Goal: Contribute content: Contribute content

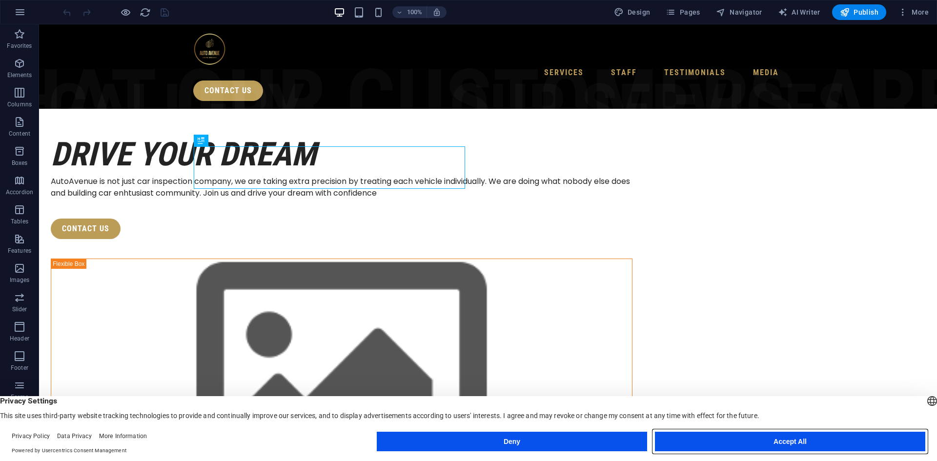
click at [782, 442] on button "Accept All" at bounding box center [790, 442] width 270 height 20
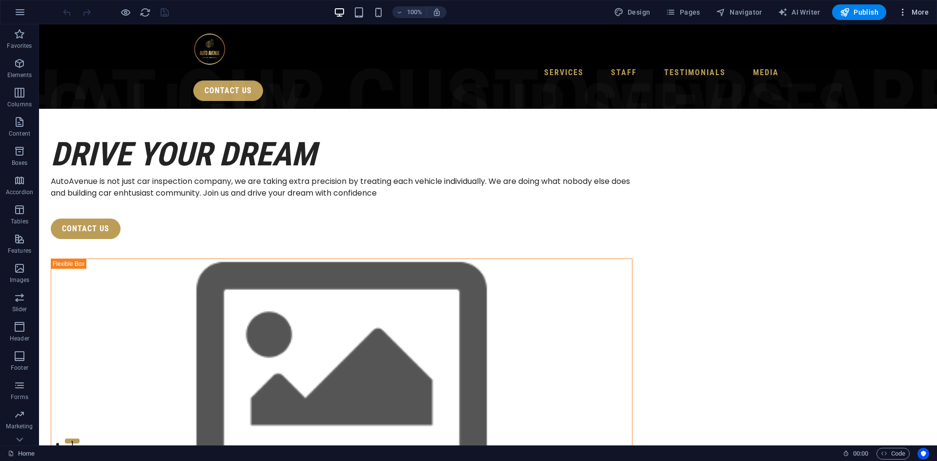
click at [904, 9] on icon "button" at bounding box center [903, 12] width 10 height 10
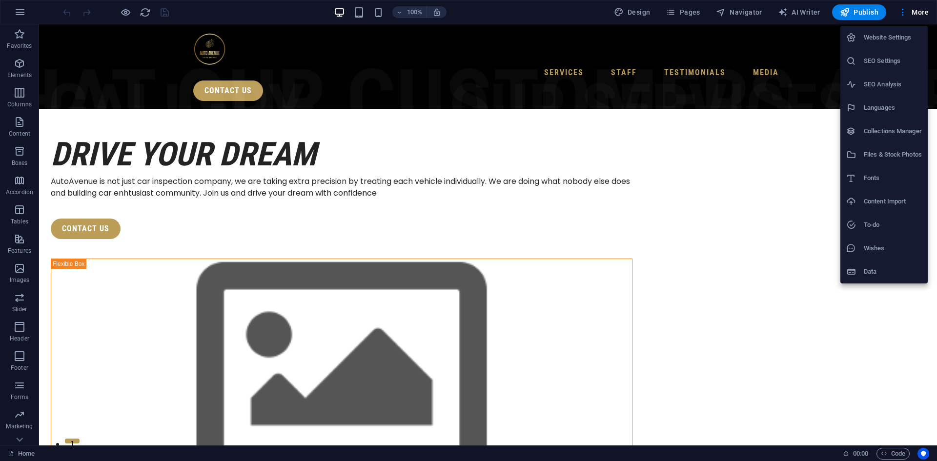
click at [897, 107] on h6 "Languages" at bounding box center [893, 108] width 58 height 12
select select "41"
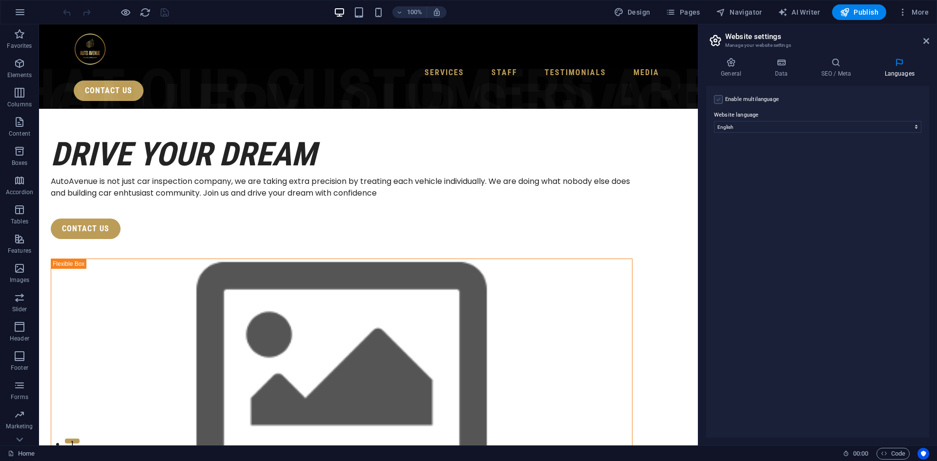
click at [718, 100] on label at bounding box center [718, 99] width 9 height 9
click at [0, 0] on input "Enable multilanguage To disable multilanguage delete all languages until only o…" at bounding box center [0, 0] width 0 height 0
click at [770, 175] on select "Abkhazian Afar Afrikaans Akan Albanian Amharic Arabic Aragonese Armenian Assame…" at bounding box center [818, 174] width 163 height 12
select select "134"
click at [737, 168] on select "Abkhazian Afar Afrikaans Akan Albanian Amharic Arabic Aragonese Armenian Assame…" at bounding box center [818, 174] width 163 height 12
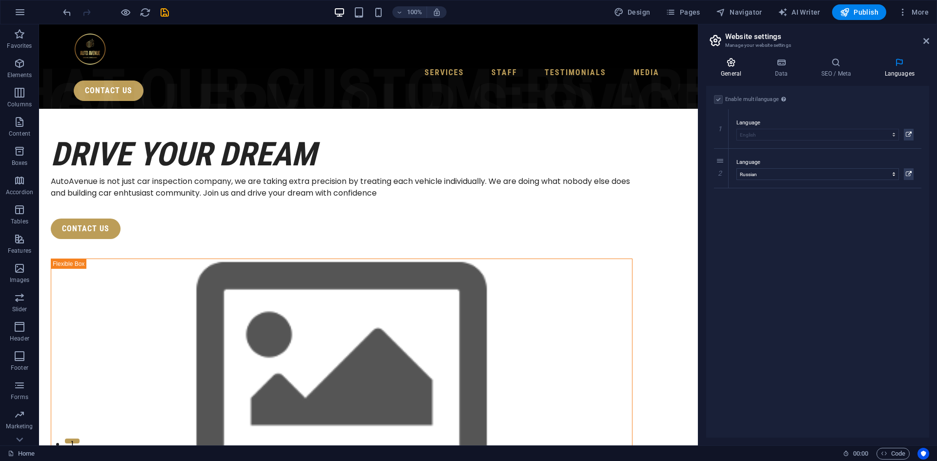
click at [742, 68] on h4 "General" at bounding box center [733, 68] width 54 height 21
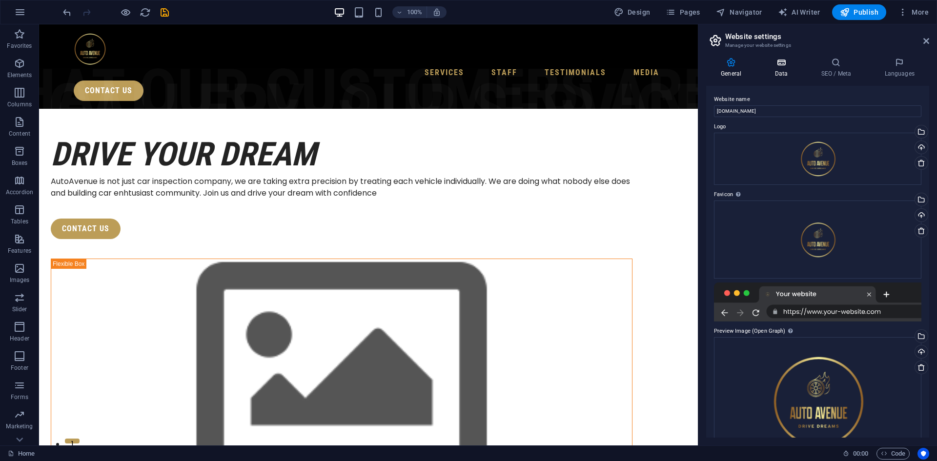
click at [775, 70] on h4 "Data" at bounding box center [783, 68] width 46 height 21
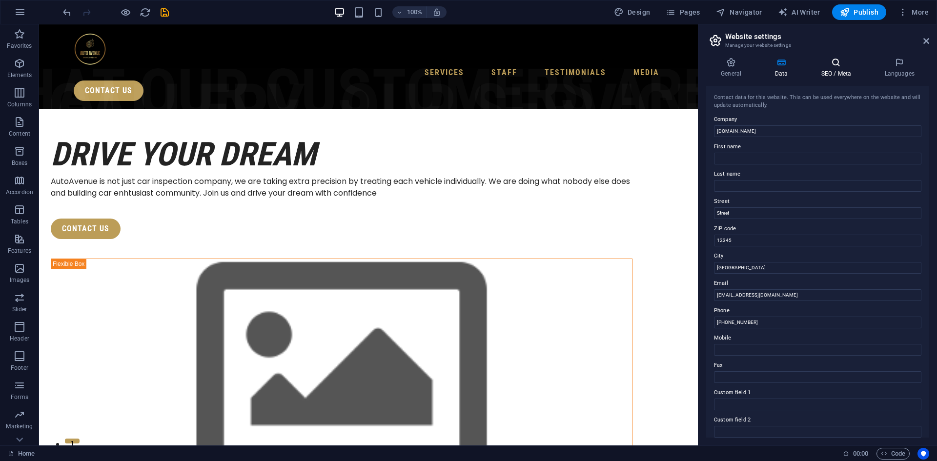
click at [821, 73] on h4 "SEO / Meta" at bounding box center [837, 68] width 63 height 21
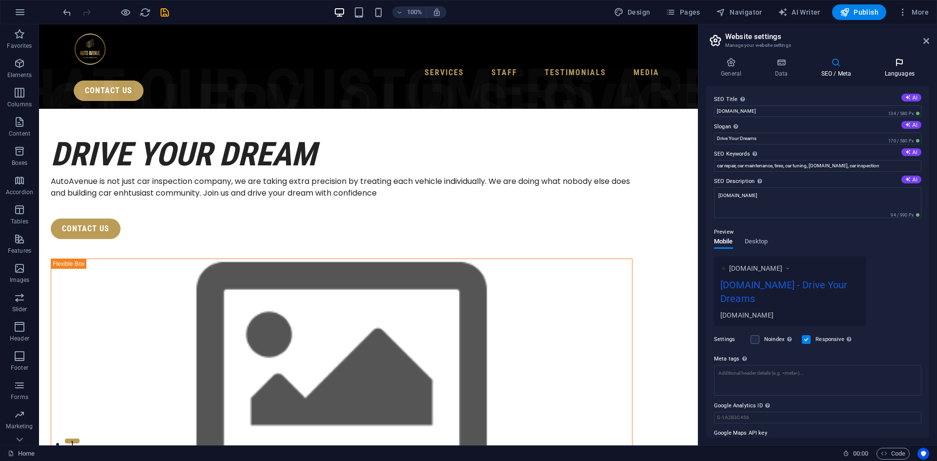
click at [897, 71] on h4 "Languages" at bounding box center [900, 68] width 60 height 21
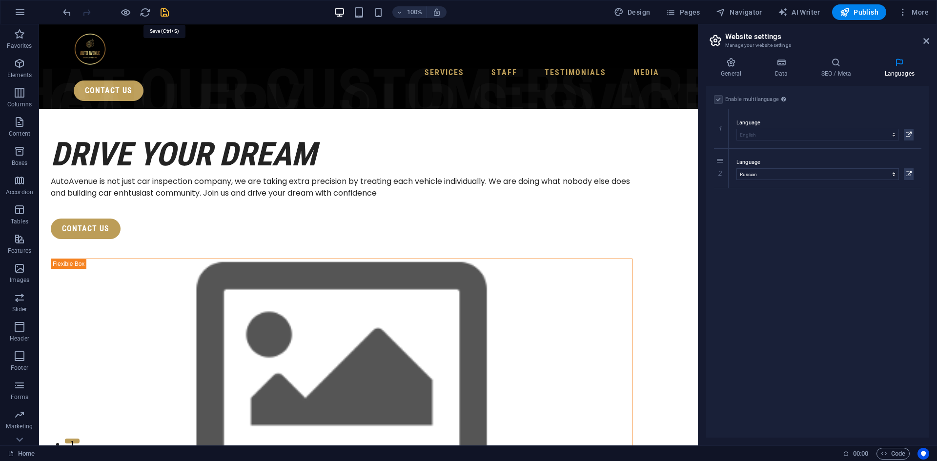
click at [167, 7] on icon "save" at bounding box center [164, 12] width 11 height 11
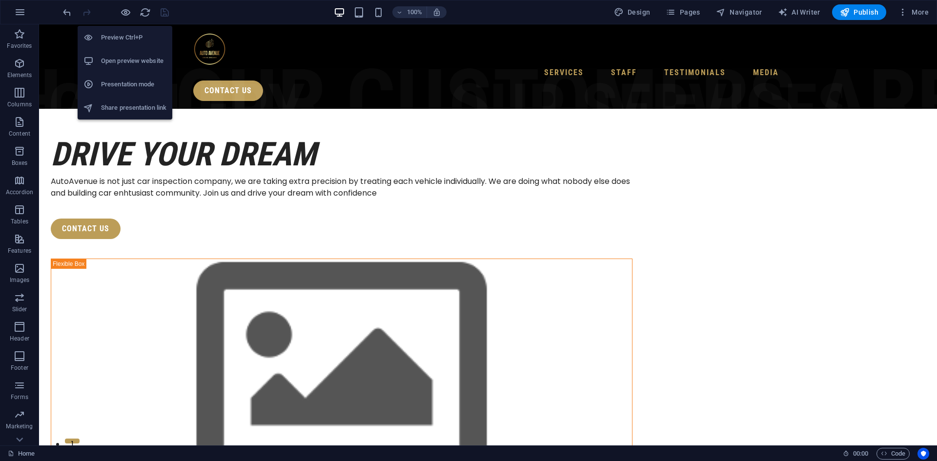
click at [141, 63] on h6 "Open preview website" at bounding box center [133, 61] width 65 height 12
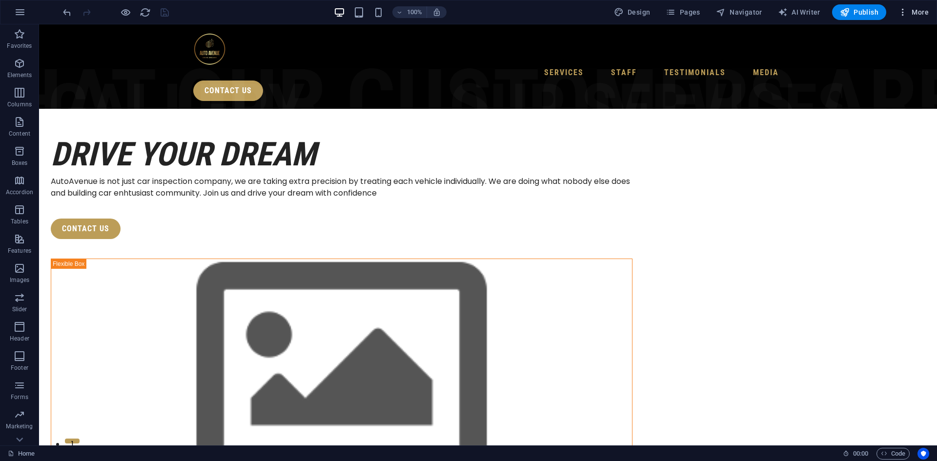
click at [902, 10] on icon "button" at bounding box center [903, 12] width 10 height 10
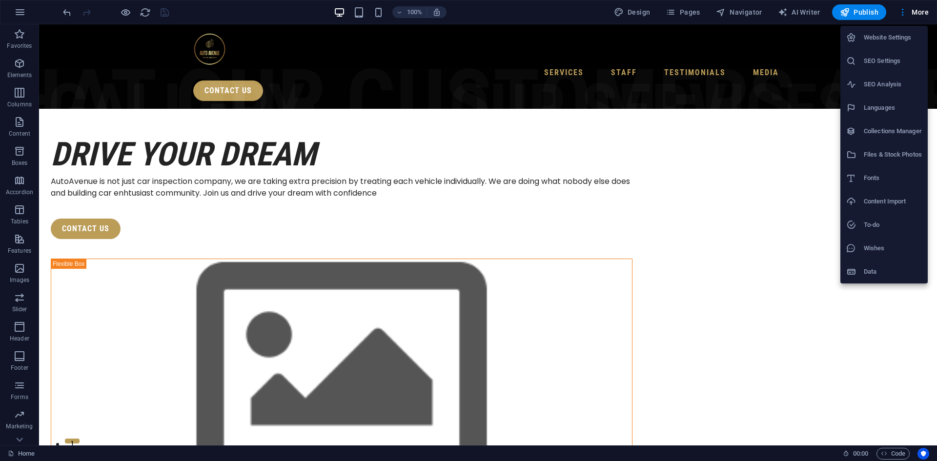
click at [894, 105] on h6 "Languages" at bounding box center [893, 108] width 58 height 12
select select "41"
select select "134"
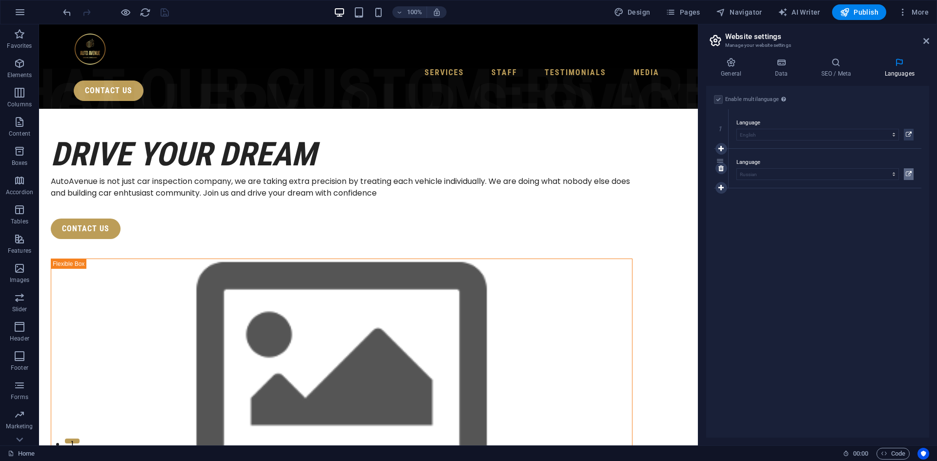
click at [908, 173] on icon at bounding box center [909, 174] width 6 height 12
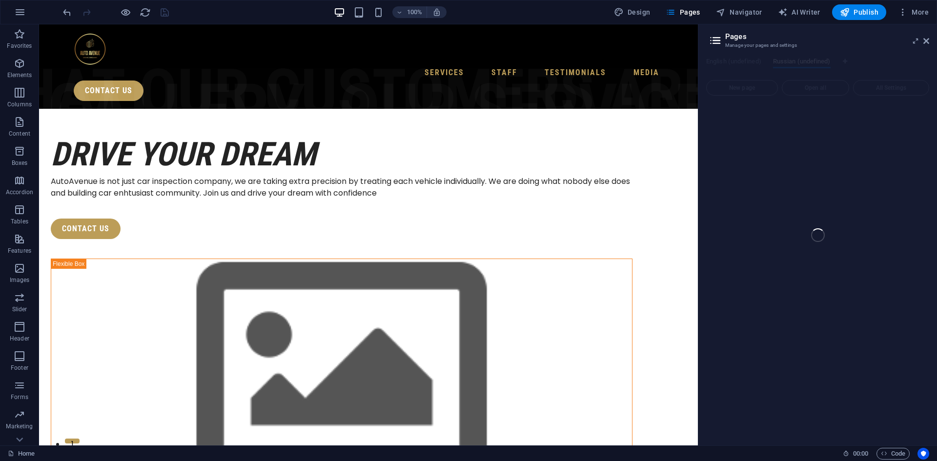
click at [738, 63] on div "Home Favorites Elements Columns Content Boxes Accordion Tables Features Images …" at bounding box center [468, 234] width 937 height 421
click at [927, 40] on div "Home Favorites Elements Columns Content Boxes Accordion Tables Features Images …" at bounding box center [468, 234] width 937 height 421
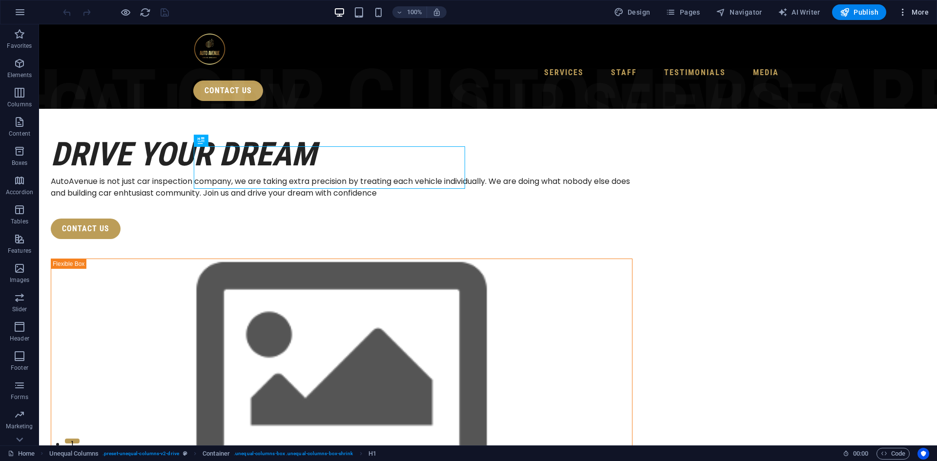
click at [903, 11] on icon "button" at bounding box center [903, 12] width 10 height 10
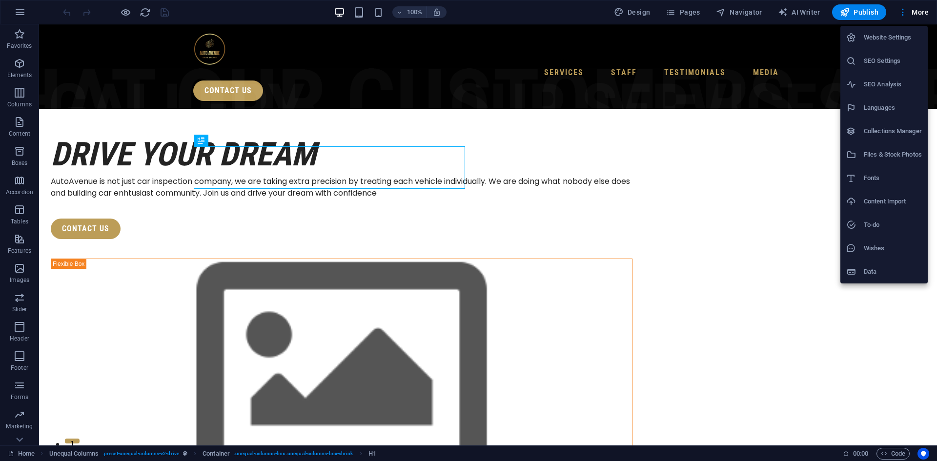
click at [896, 109] on h6 "Languages" at bounding box center [893, 108] width 58 height 12
select select "41"
select select "134"
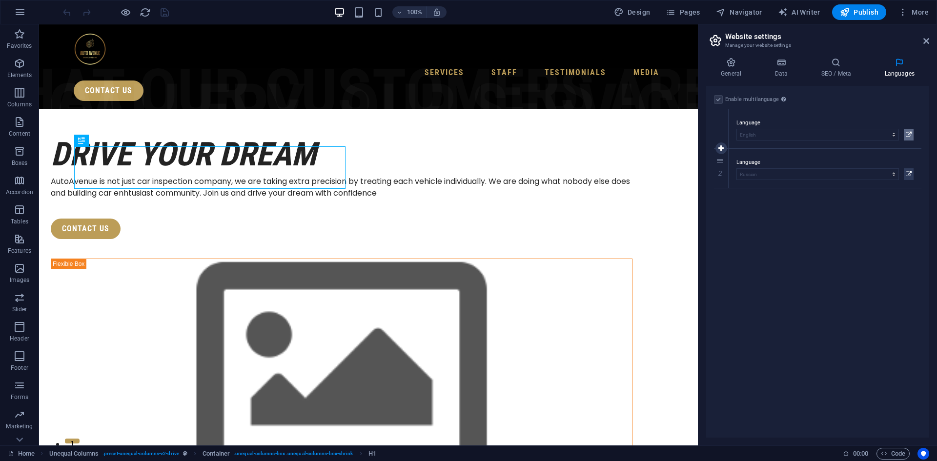
click at [908, 135] on icon at bounding box center [909, 135] width 6 height 12
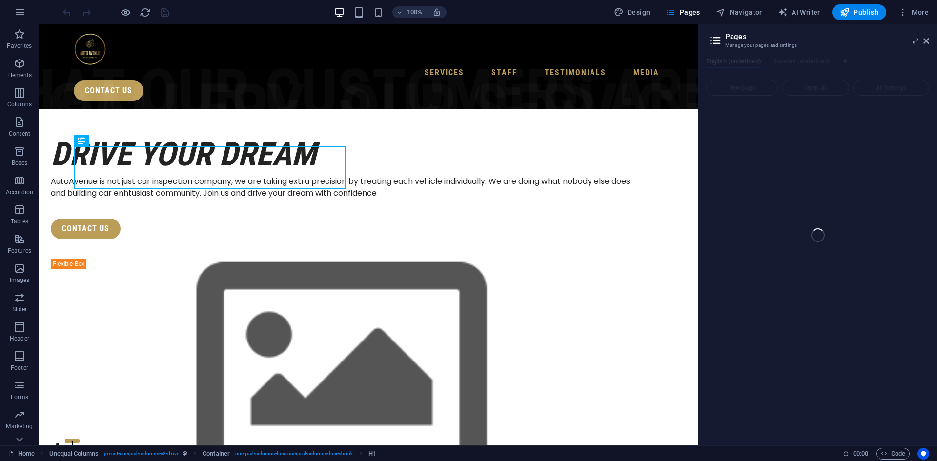
click at [815, 76] on div "Home (en) Favorites Elements Columns Content Boxes Accordion Tables Features Im…" at bounding box center [468, 234] width 937 height 421
click at [831, 88] on div "Home (en) Favorites Elements Columns Content Boxes Accordion Tables Features Im…" at bounding box center [468, 234] width 937 height 421
click at [915, 41] on div "Home (en) Favorites Elements Columns Content Boxes Accordion Tables Features Im…" at bounding box center [468, 234] width 937 height 421
click at [933, 40] on div "Home (en) Favorites Elements Columns Content Boxes Accordion Tables Features Im…" at bounding box center [468, 234] width 937 height 421
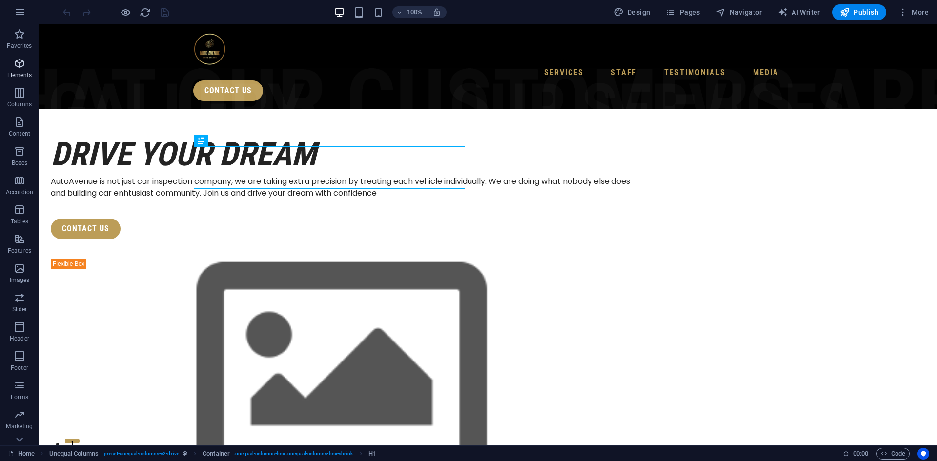
click at [21, 62] on icon "button" at bounding box center [20, 64] width 12 height 12
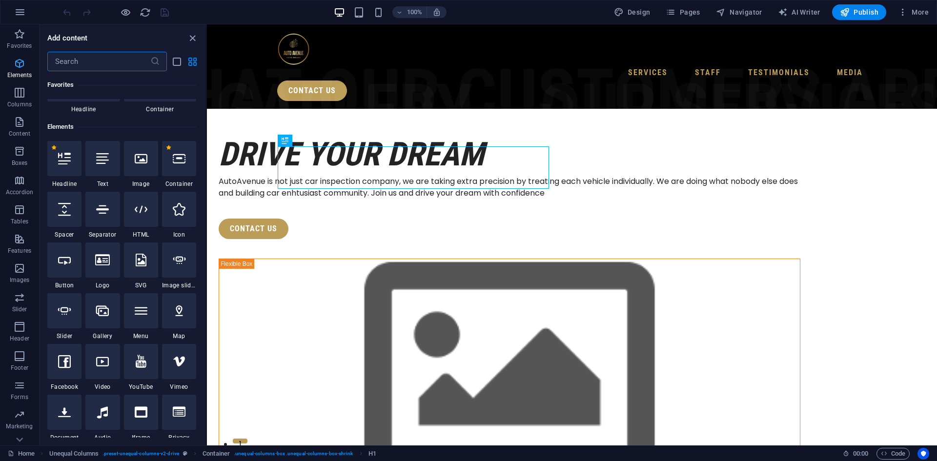
scroll to position [104, 0]
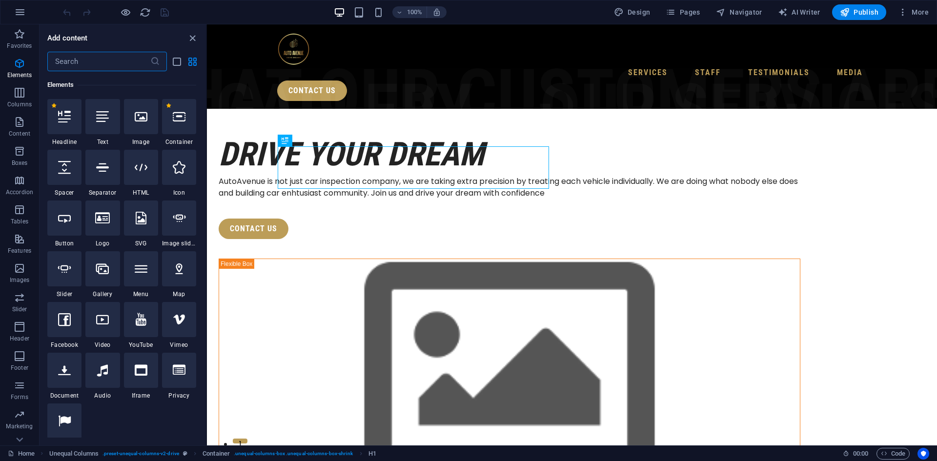
click at [103, 57] on input "text" at bounding box center [98, 62] width 103 height 20
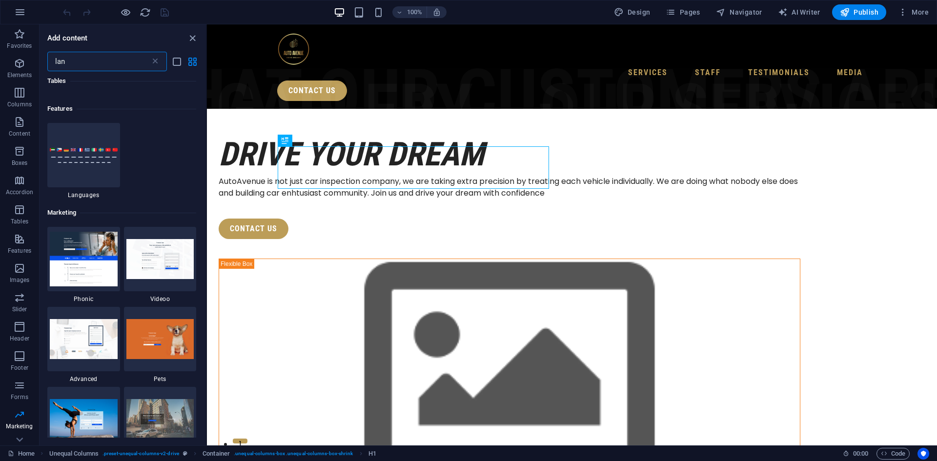
scroll to position [146, 0]
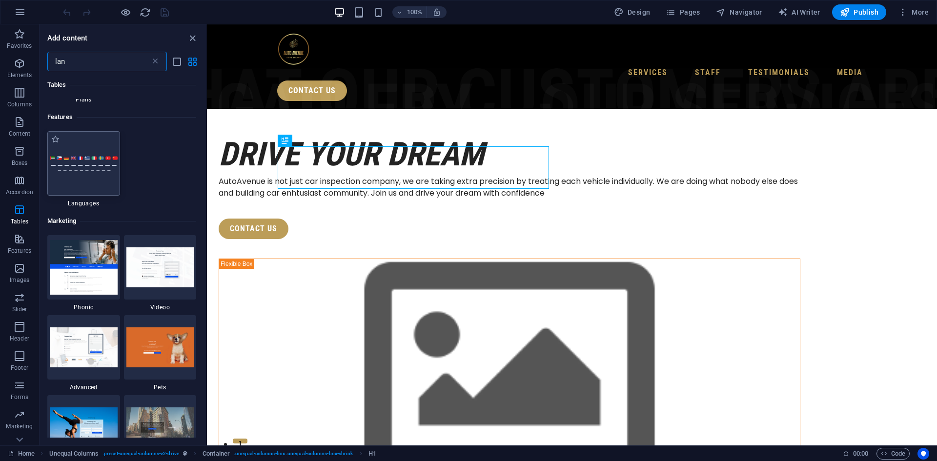
type input "lan"
click at [91, 180] on div at bounding box center [83, 163] width 73 height 64
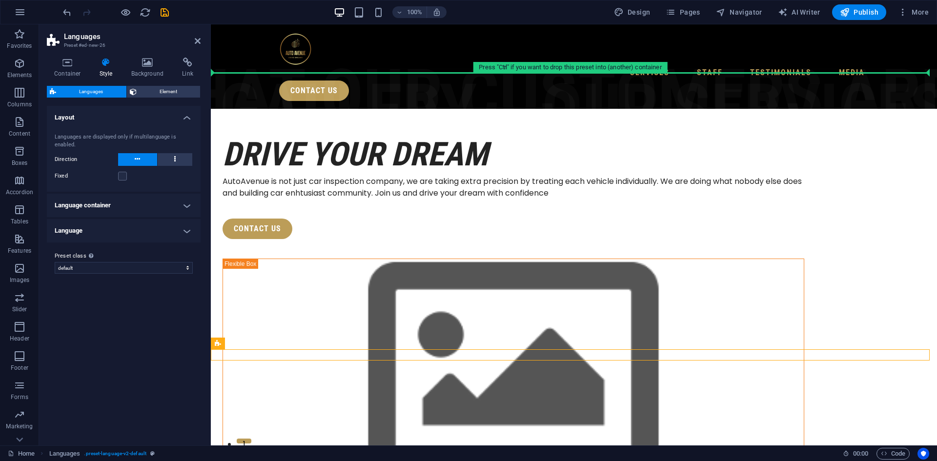
drag, startPoint x: 445, startPoint y: 368, endPoint x: 246, endPoint y: 79, distance: 350.5
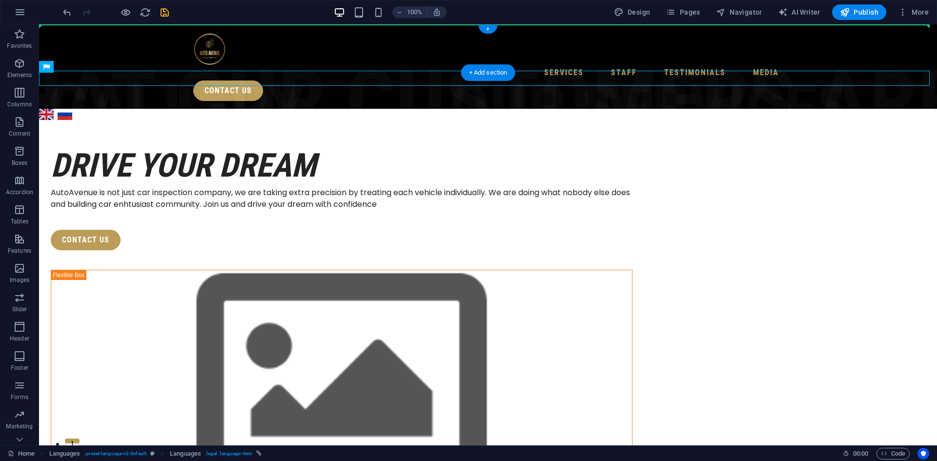
drag, startPoint x: 284, startPoint y: 92, endPoint x: 243, endPoint y: 41, distance: 64.9
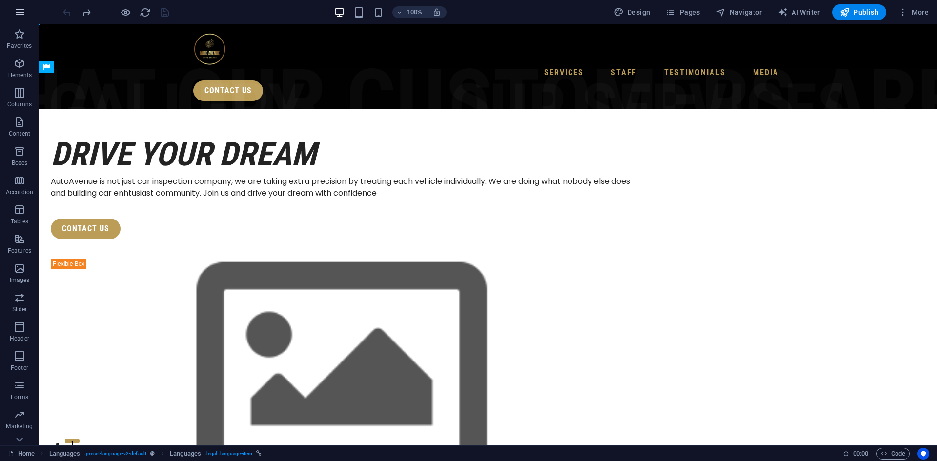
click at [21, 12] on icon "button" at bounding box center [20, 12] width 12 height 12
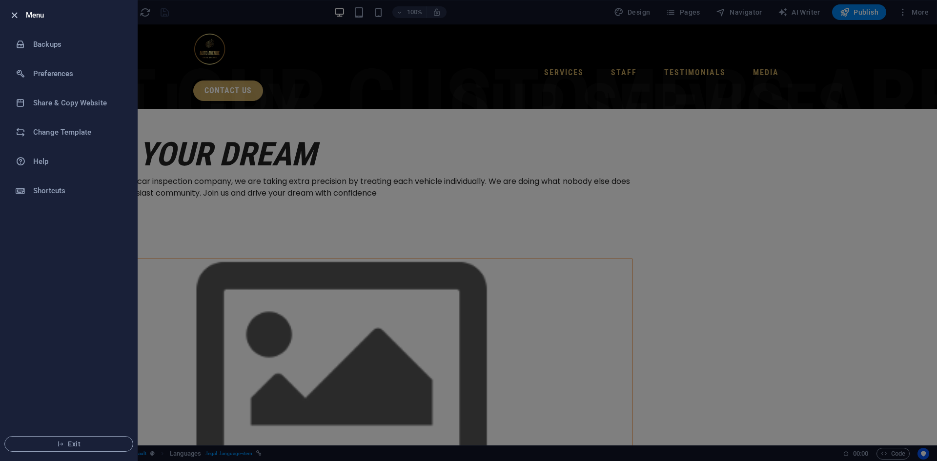
click at [20, 14] on icon "button" at bounding box center [14, 15] width 11 height 11
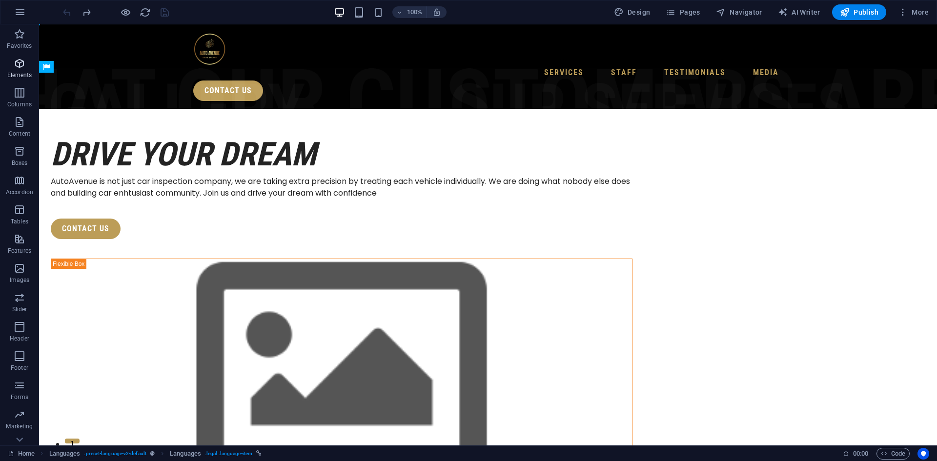
click at [22, 62] on icon "button" at bounding box center [20, 64] width 12 height 12
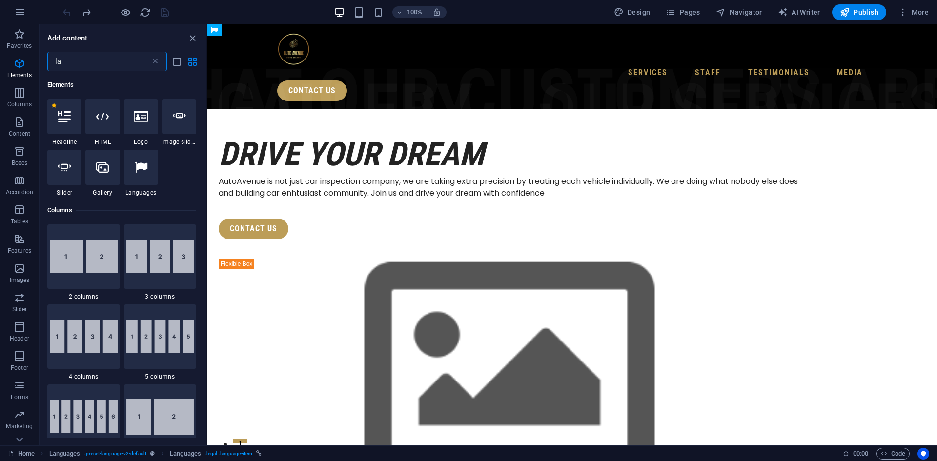
scroll to position [0, 0]
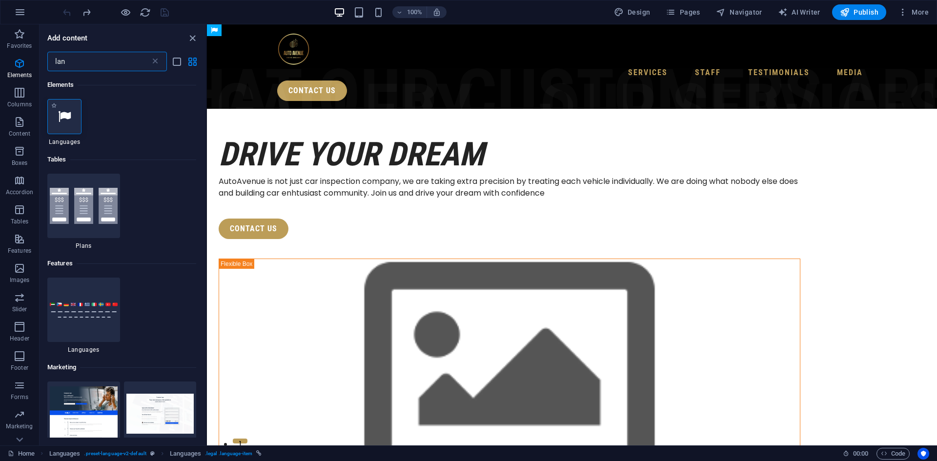
type input "lan"
click at [62, 116] on icon at bounding box center [64, 116] width 13 height 13
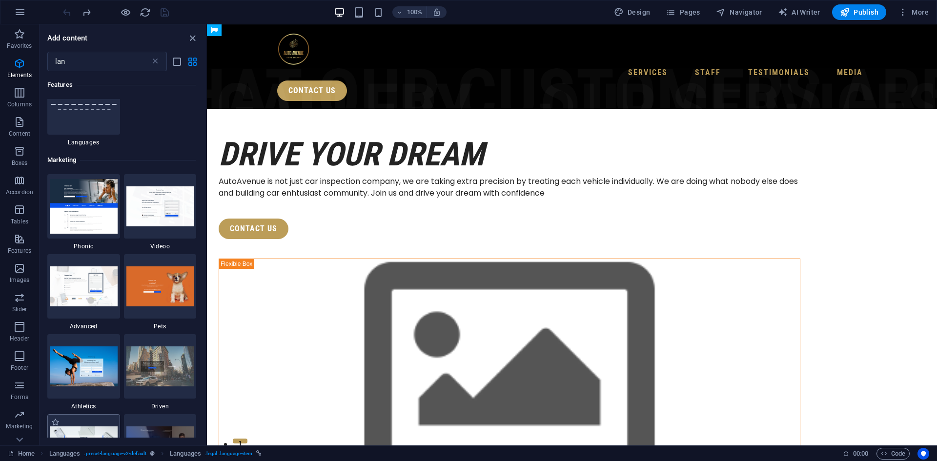
scroll to position [146, 0]
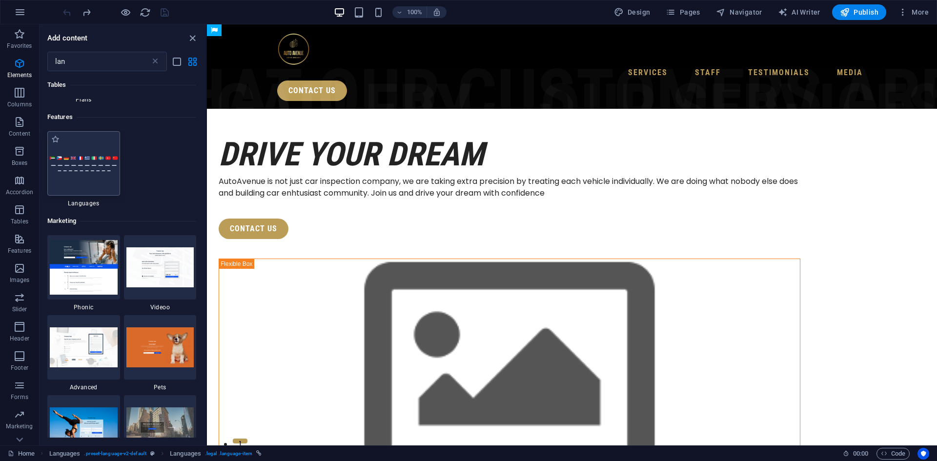
click at [95, 168] on img at bounding box center [84, 164] width 68 height 16
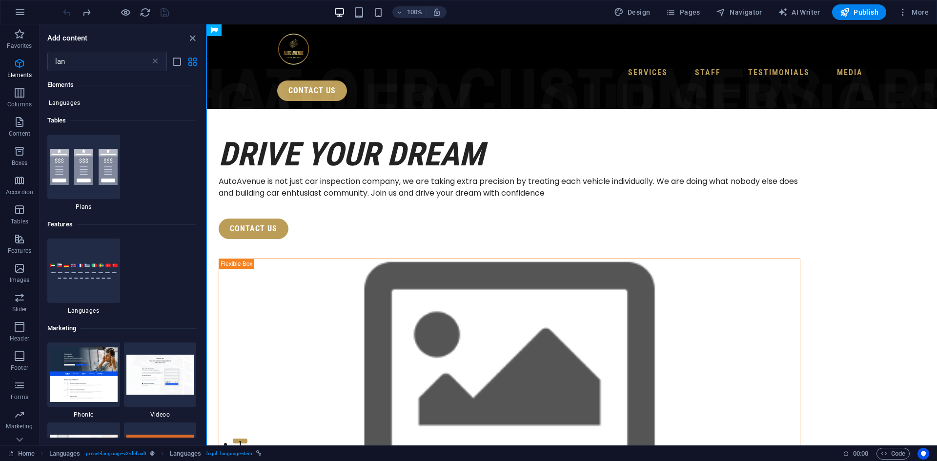
scroll to position [0, 0]
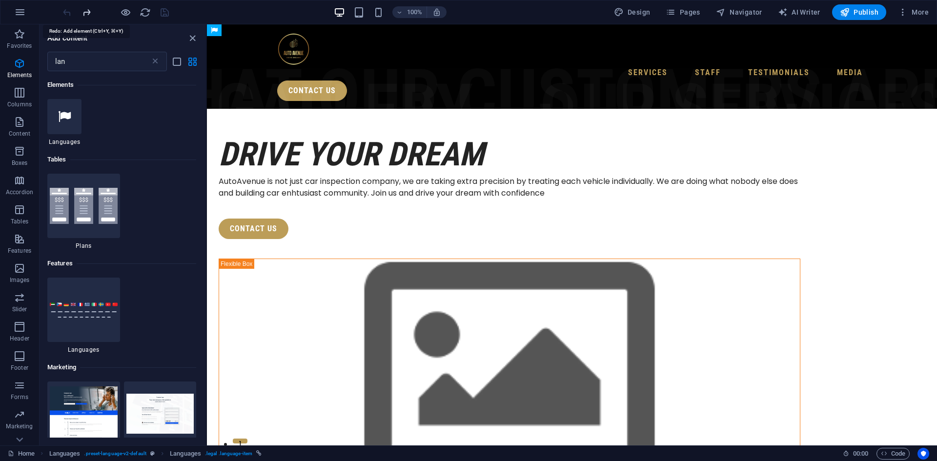
click at [90, 11] on icon "redo" at bounding box center [86, 12] width 11 height 11
click at [77, 282] on div at bounding box center [83, 310] width 73 height 64
click at [89, 9] on icon "redo" at bounding box center [86, 12] width 11 height 11
click at [89, 10] on icon "redo" at bounding box center [86, 12] width 11 height 11
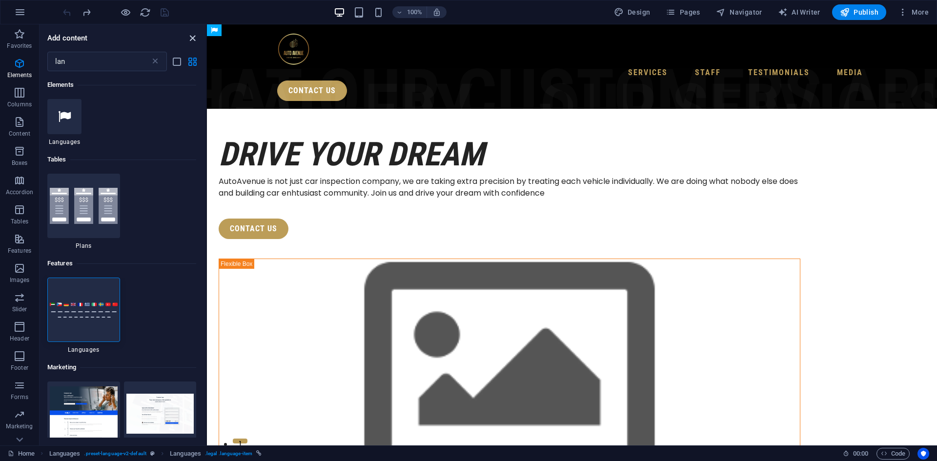
click at [192, 34] on icon "close panel" at bounding box center [192, 38] width 11 height 11
click at [144, 10] on icon "reload" at bounding box center [145, 12] width 11 height 11
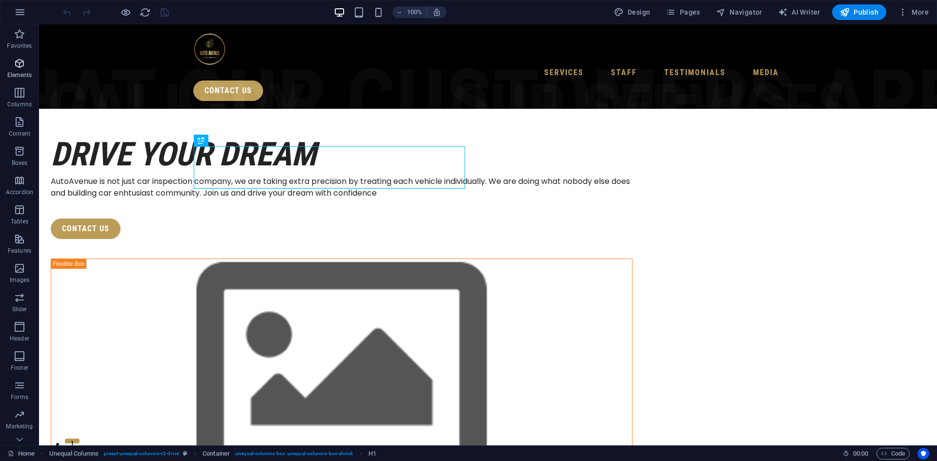
click at [20, 61] on icon "button" at bounding box center [20, 64] width 12 height 12
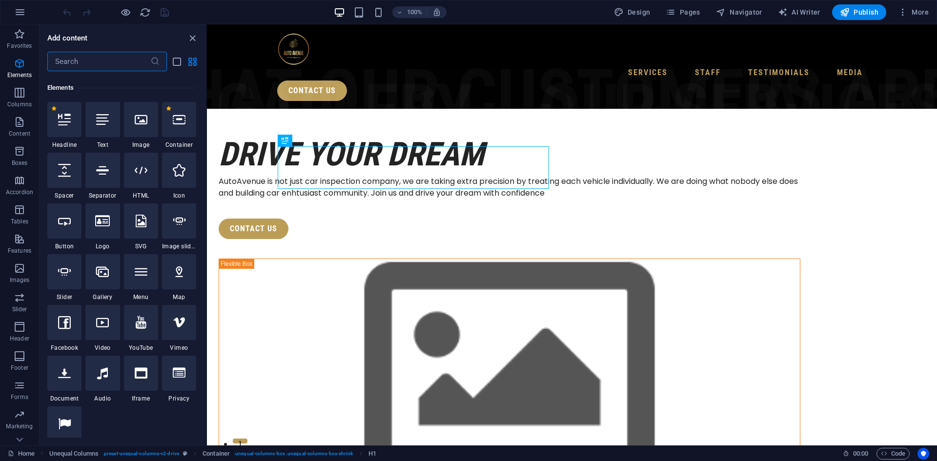
scroll to position [104, 0]
click at [98, 63] on input "text" at bounding box center [98, 62] width 103 height 20
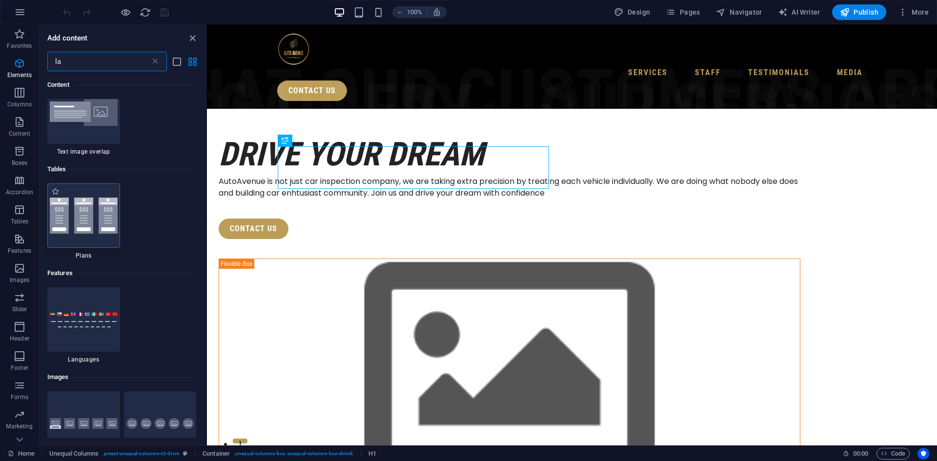
scroll to position [98, 0]
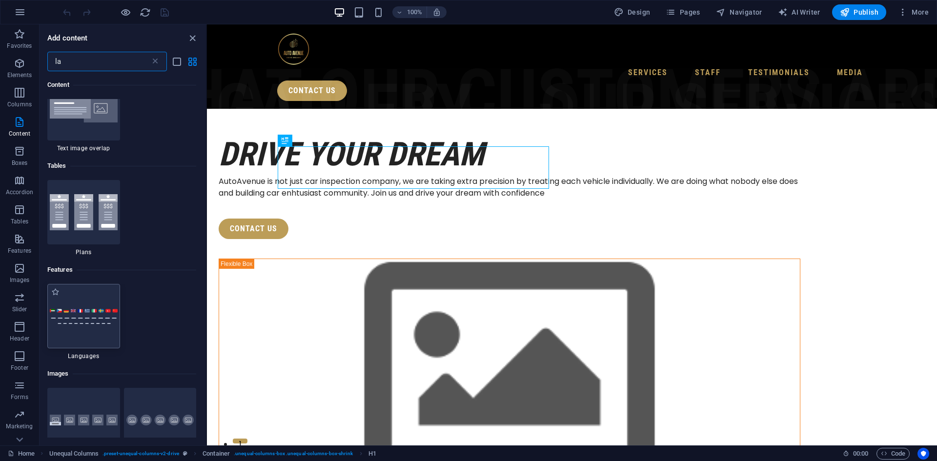
type input "la"
click at [99, 314] on img at bounding box center [84, 316] width 68 height 16
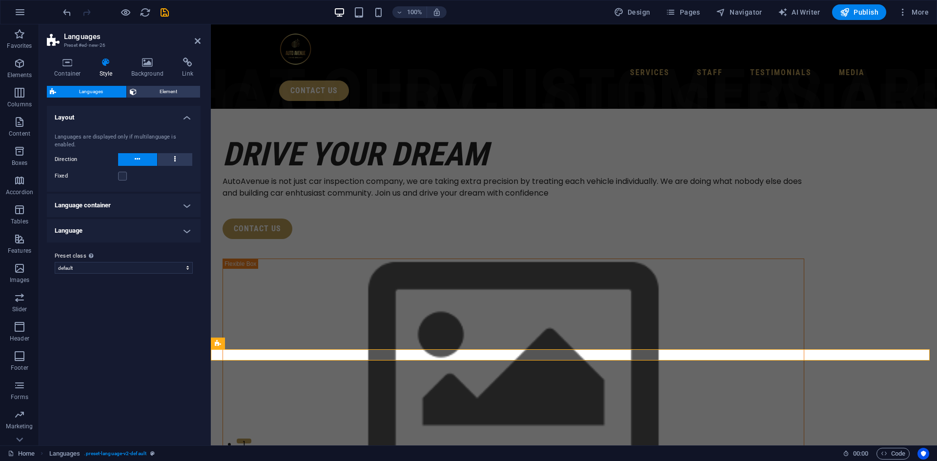
click at [186, 232] on h4 "Language" at bounding box center [124, 230] width 154 height 23
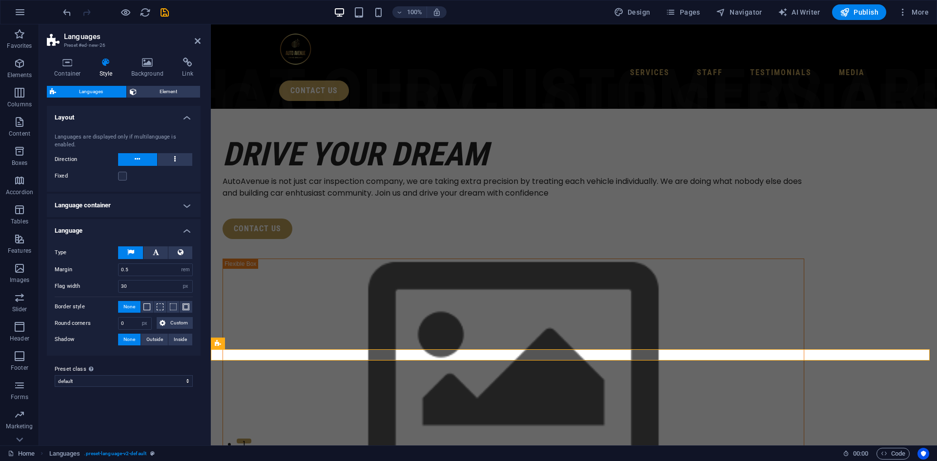
click at [186, 232] on h4 "Language" at bounding box center [124, 228] width 154 height 18
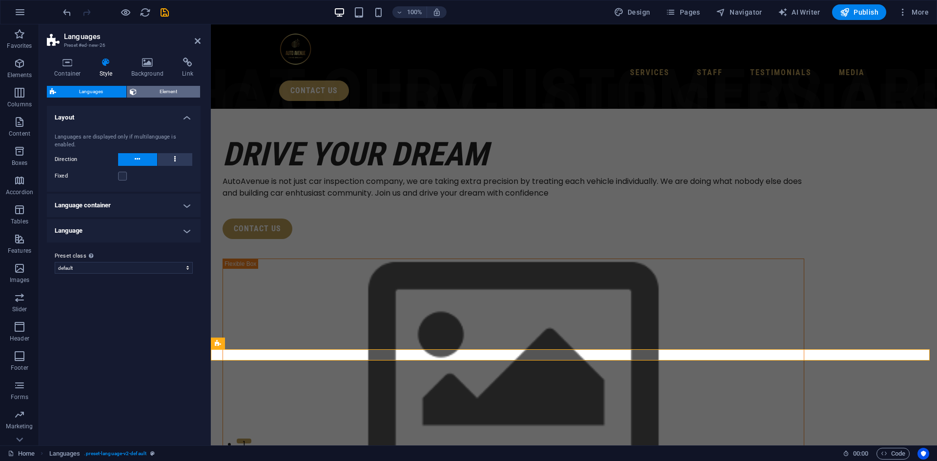
click at [166, 93] on span "Element" at bounding box center [169, 92] width 58 height 12
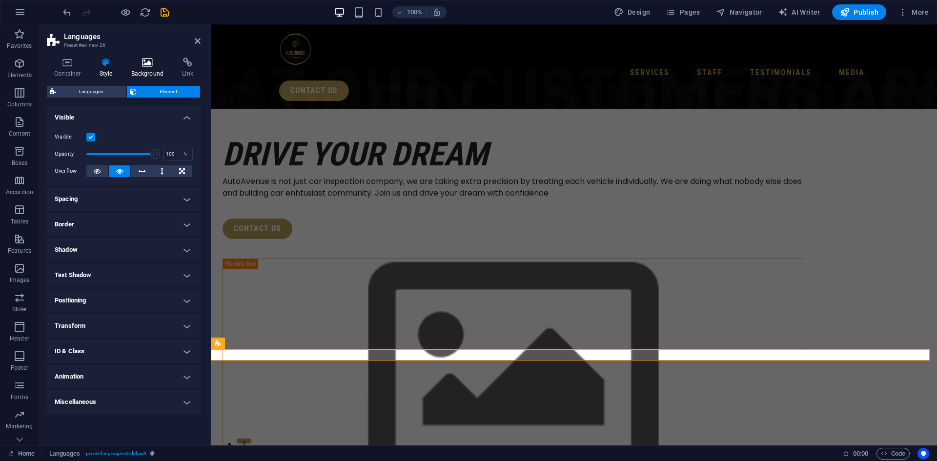
click at [138, 70] on h4 "Background" at bounding box center [149, 68] width 51 height 21
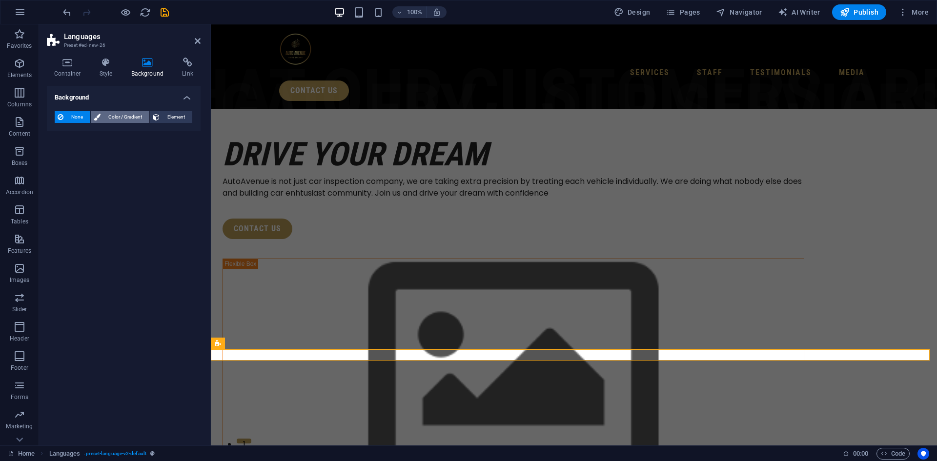
click at [139, 117] on span "Color / Gradient" at bounding box center [124, 117] width 43 height 12
click at [57, 155] on span at bounding box center [61, 156] width 11 height 11
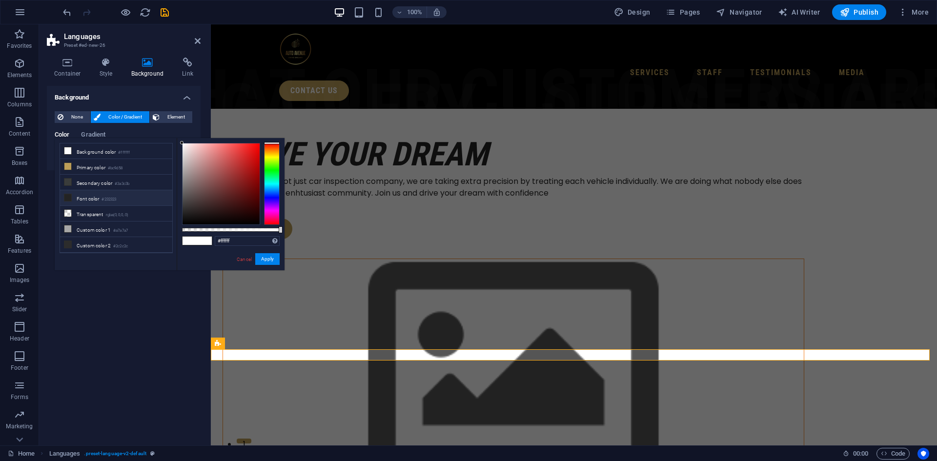
click at [86, 196] on li "Font color #232323" at bounding box center [116, 198] width 112 height 16
click at [270, 261] on button "Apply" at bounding box center [267, 259] width 24 height 12
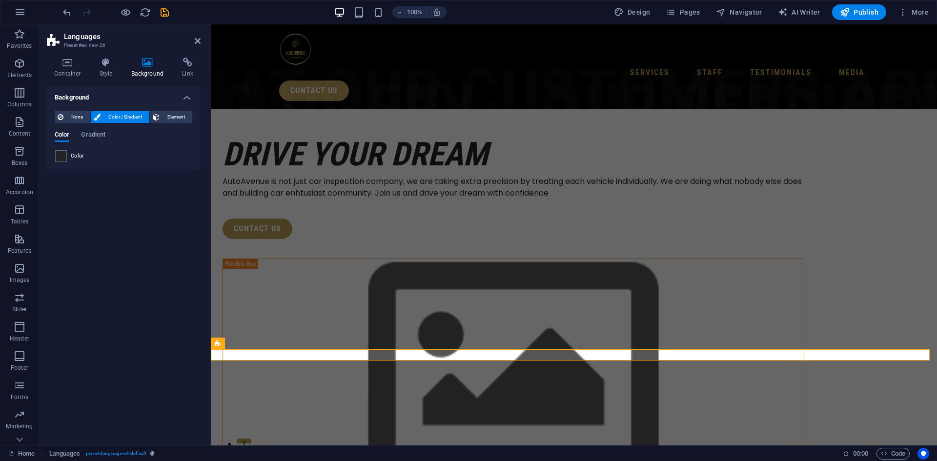
click at [151, 197] on div "Background None Color / Gradient Element Stretch background to full-width Color…" at bounding box center [124, 262] width 154 height 352
click at [101, 132] on span "Gradient" at bounding box center [93, 136] width 24 height 14
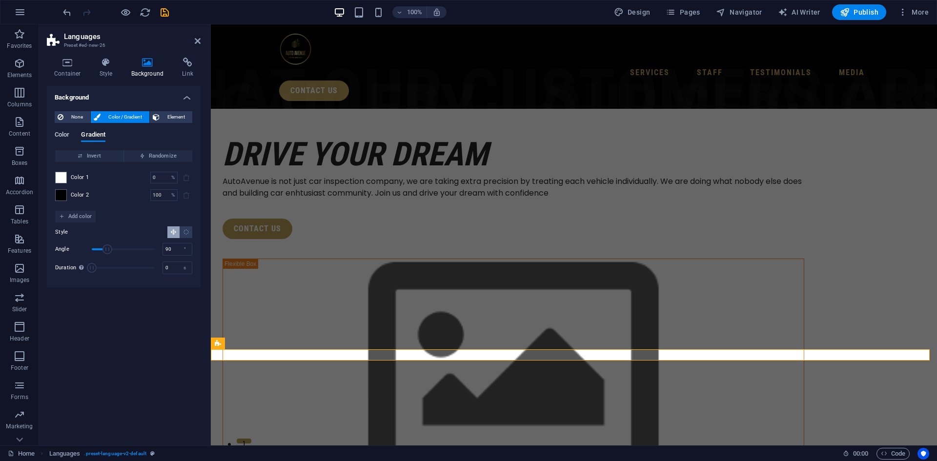
click at [67, 134] on span "Color" at bounding box center [62, 136] width 15 height 14
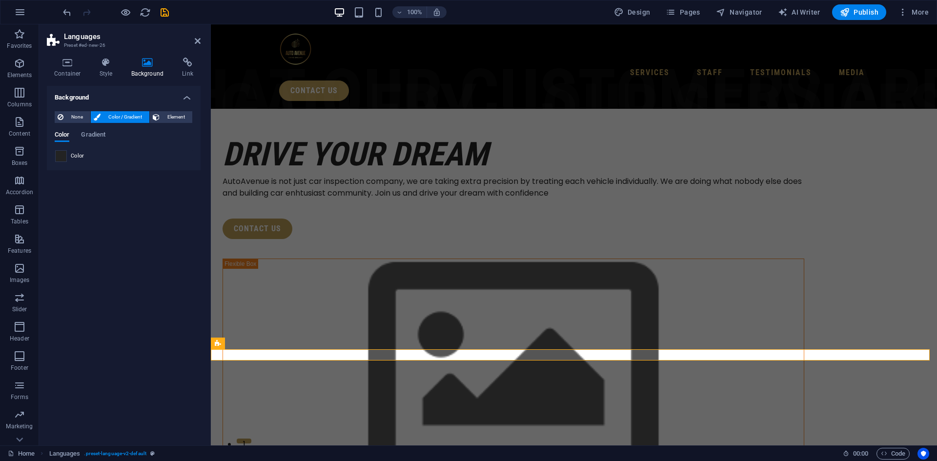
click at [60, 158] on span at bounding box center [61, 156] width 11 height 11
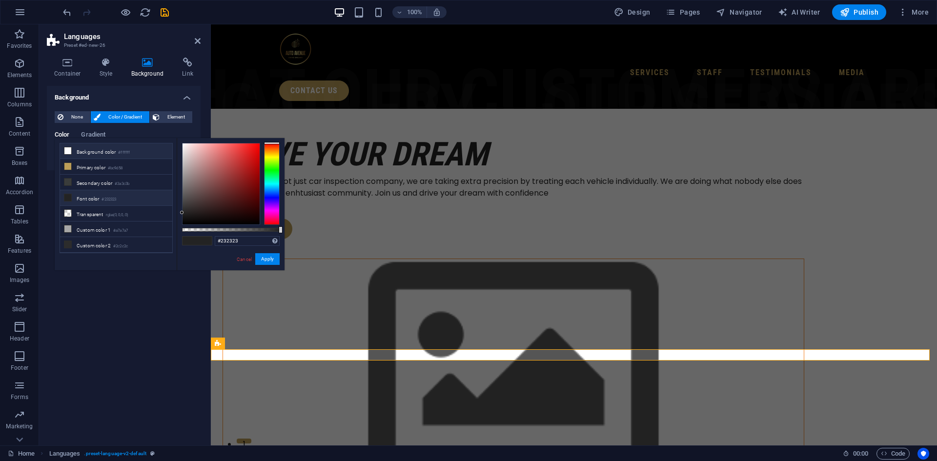
click at [132, 154] on li "Background color #ffffff" at bounding box center [116, 152] width 112 height 16
type input "#000000"
drag, startPoint x: 181, startPoint y: 142, endPoint x: 180, endPoint y: 251, distance: 109.3
click at [180, 251] on div "#000000 Supported formats #0852ed rgb(8, 82, 237) rgba(8, 82, 237, 90%) hsv(221…" at bounding box center [231, 275] width 108 height 274
click at [263, 258] on button "Apply" at bounding box center [267, 259] width 24 height 12
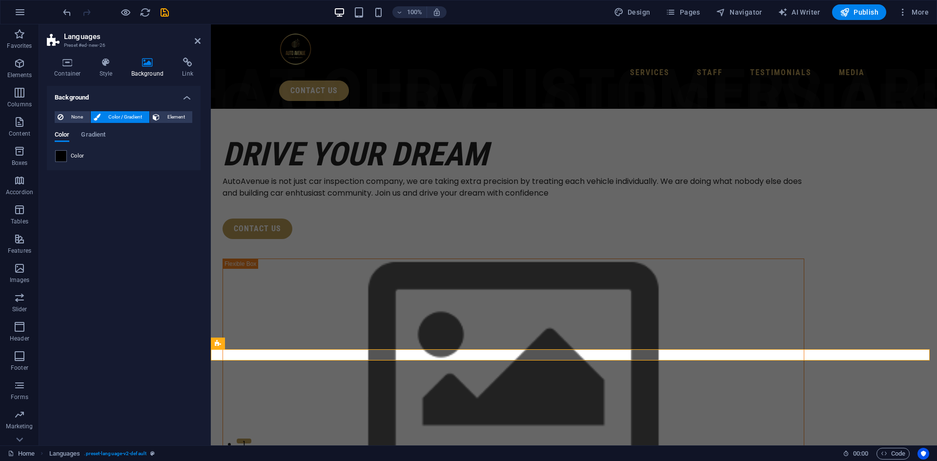
click at [123, 203] on div "Background None Color / Gradient Element Stretch background to full-width Color…" at bounding box center [124, 262] width 154 height 352
click at [79, 119] on span "None" at bounding box center [76, 117] width 21 height 12
click at [112, 118] on span "Color / Gradient" at bounding box center [124, 117] width 43 height 12
click at [114, 65] on icon at bounding box center [106, 63] width 28 height 10
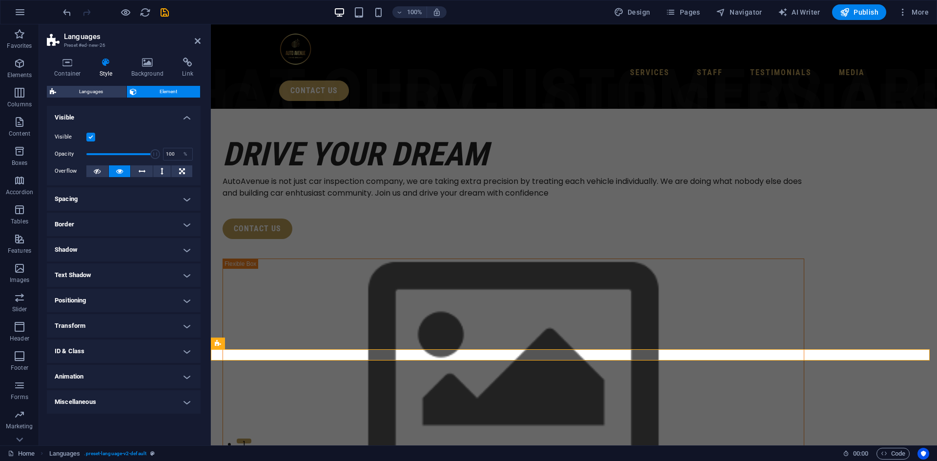
click at [90, 136] on label at bounding box center [90, 137] width 9 height 9
click at [0, 0] on input "Visible" at bounding box center [0, 0] width 0 height 0
click at [90, 136] on label at bounding box center [90, 137] width 9 height 9
click at [0, 0] on input "Visible" at bounding box center [0, 0] width 0 height 0
click at [90, 136] on label at bounding box center [90, 137] width 9 height 9
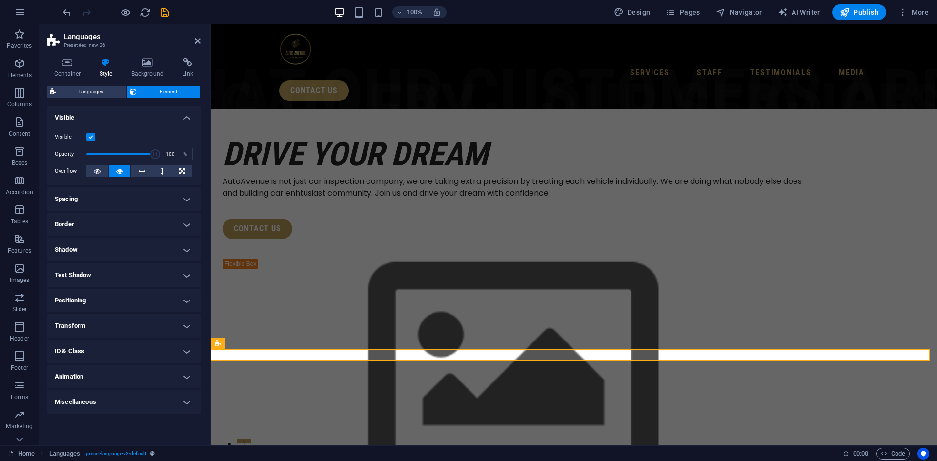
click at [0, 0] on input "Visible" at bounding box center [0, 0] width 0 height 0
click at [90, 136] on label at bounding box center [90, 137] width 9 height 9
click at [0, 0] on input "Visible" at bounding box center [0, 0] width 0 height 0
click at [145, 171] on icon at bounding box center [142, 171] width 7 height 12
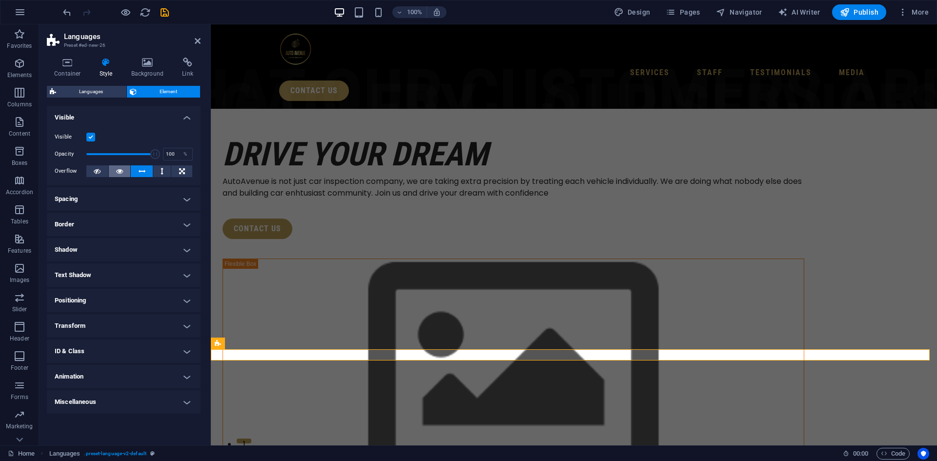
click at [115, 166] on button at bounding box center [120, 171] width 22 height 12
drag, startPoint x: 153, startPoint y: 154, endPoint x: 74, endPoint y: 155, distance: 79.6
click at [74, 155] on div "Opacity 1 %" at bounding box center [124, 154] width 138 height 15
type input "100"
drag, startPoint x: 88, startPoint y: 156, endPoint x: 169, endPoint y: 161, distance: 81.2
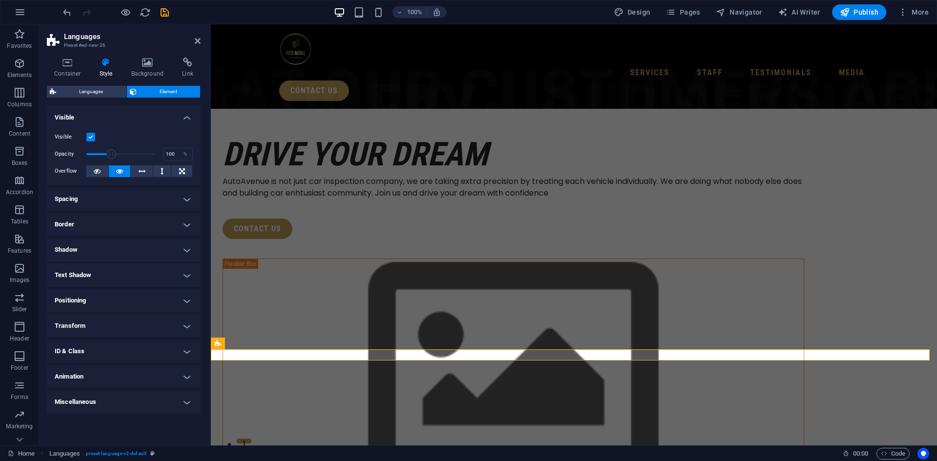
click at [169, 161] on div "Opacity 100 %" at bounding box center [124, 154] width 138 height 15
click at [122, 199] on h4 "Spacing" at bounding box center [124, 198] width 154 height 23
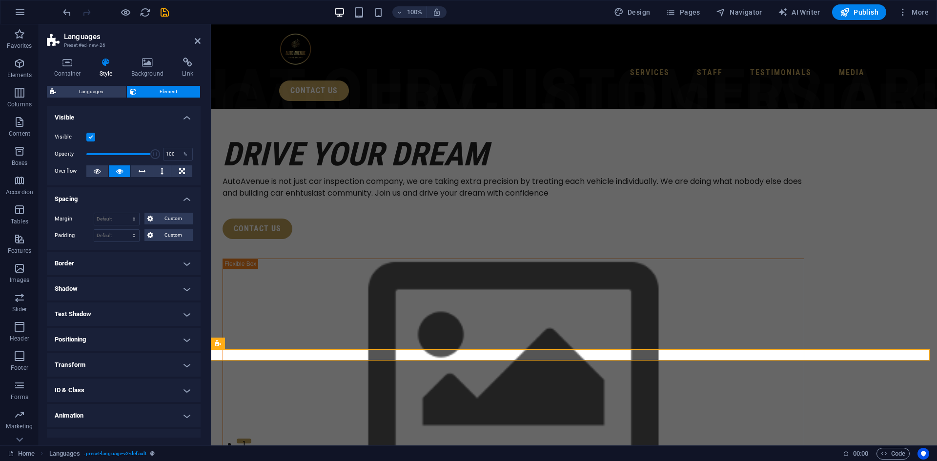
click at [122, 199] on h4 "Spacing" at bounding box center [124, 196] width 154 height 18
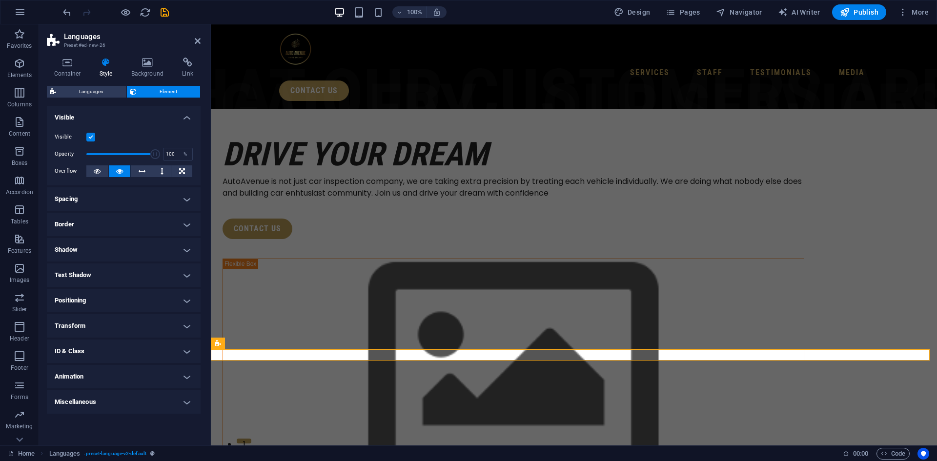
click at [114, 223] on h4 "Border" at bounding box center [124, 224] width 154 height 23
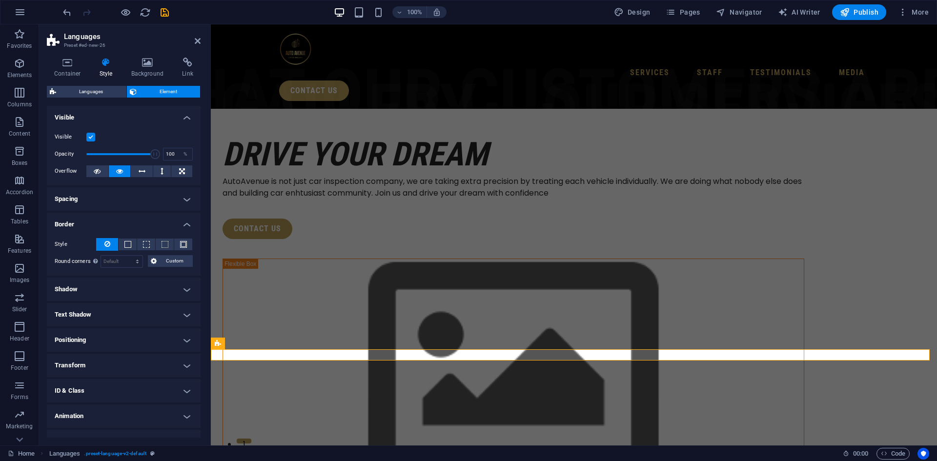
click at [114, 223] on h4 "Border" at bounding box center [124, 222] width 154 height 18
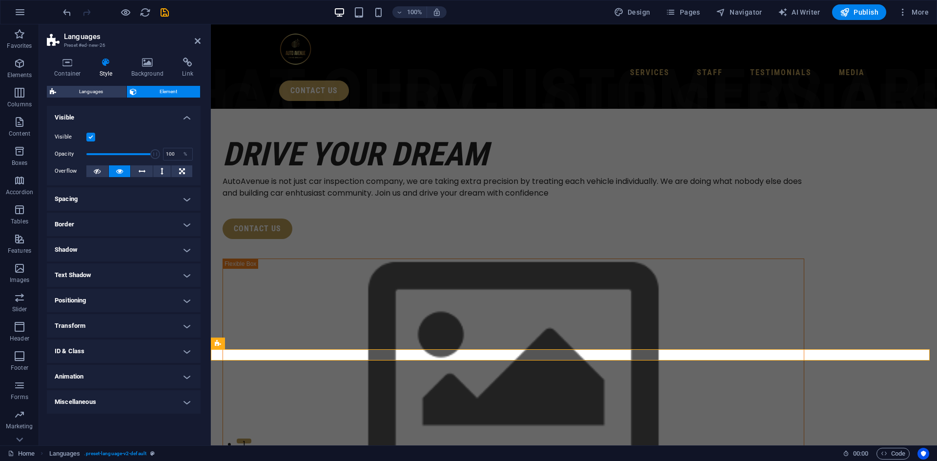
click at [115, 244] on h4 "Shadow" at bounding box center [124, 249] width 154 height 23
click at [115, 244] on h4 "Shadow" at bounding box center [124, 247] width 154 height 18
click at [117, 266] on h4 "Text Shadow" at bounding box center [124, 275] width 154 height 23
click at [135, 317] on h4 "Positioning" at bounding box center [124, 322] width 154 height 23
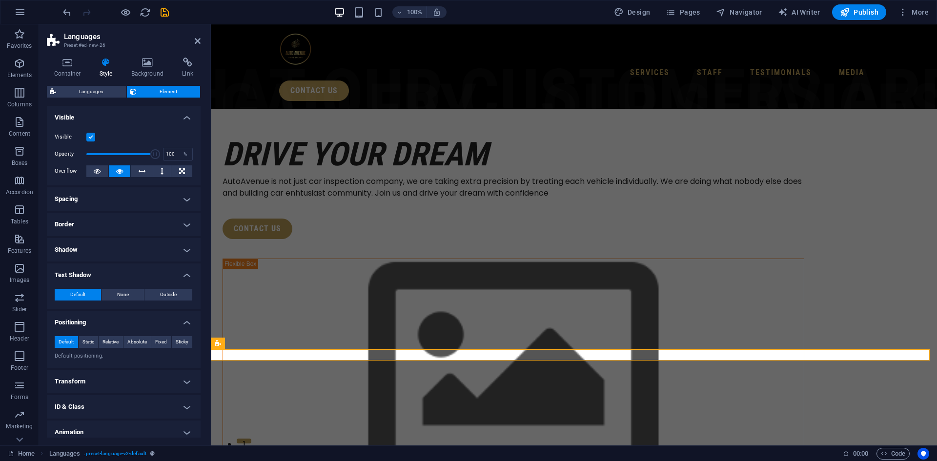
scroll to position [32, 0]
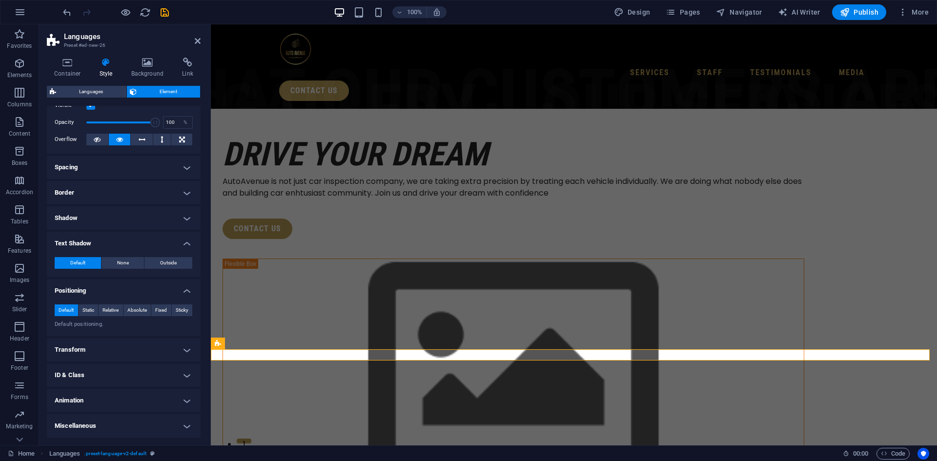
click at [115, 345] on h4 "Transform" at bounding box center [124, 349] width 154 height 23
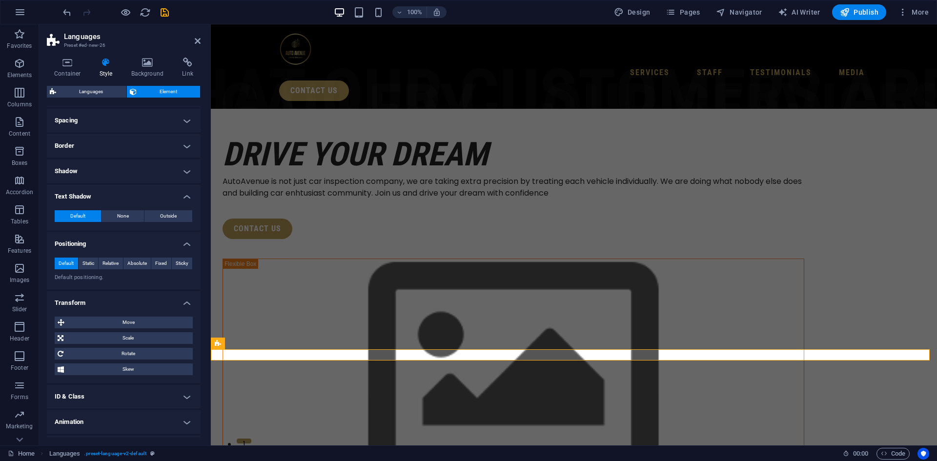
scroll to position [100, 0]
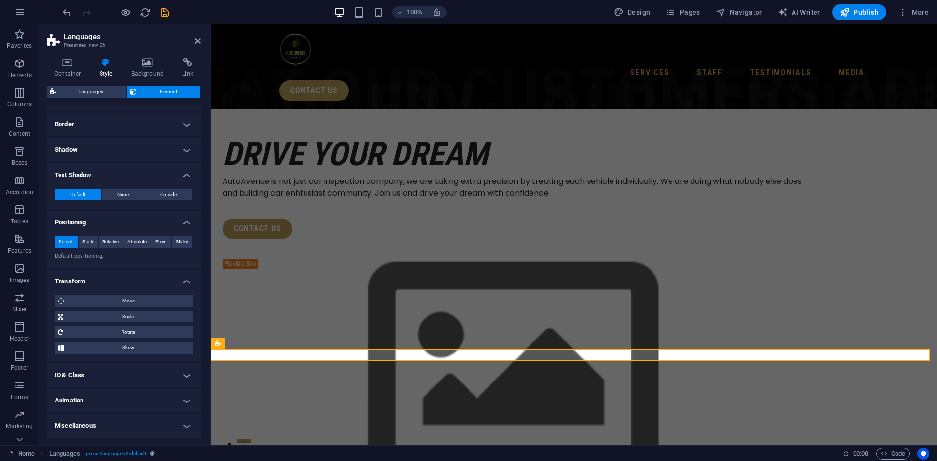
click at [158, 371] on h4 "ID & Class" at bounding box center [124, 375] width 154 height 23
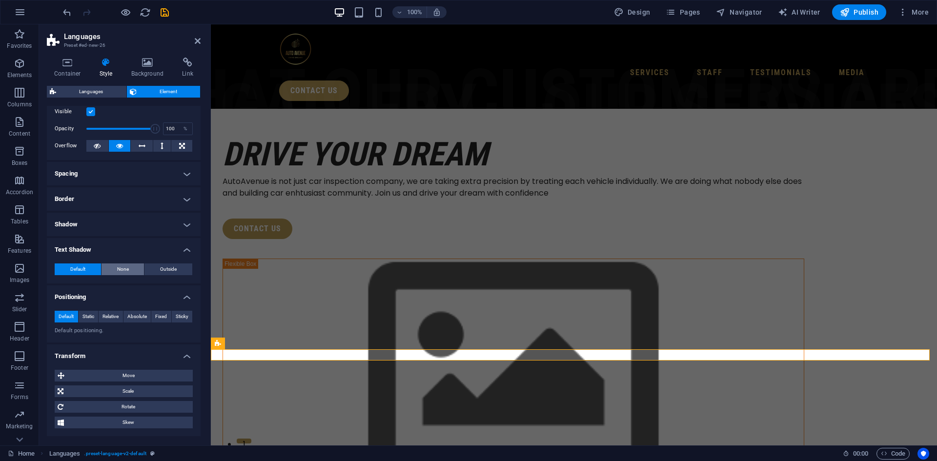
scroll to position [0, 0]
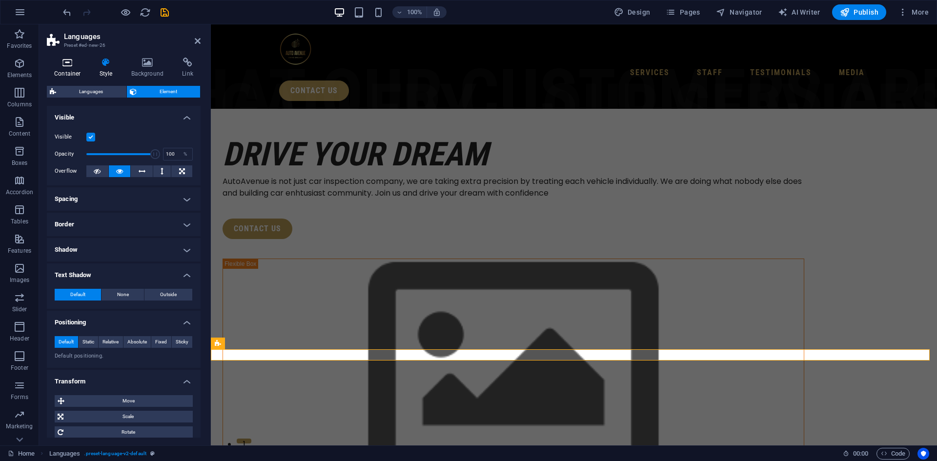
click at [72, 68] on h4 "Container" at bounding box center [69, 68] width 45 height 21
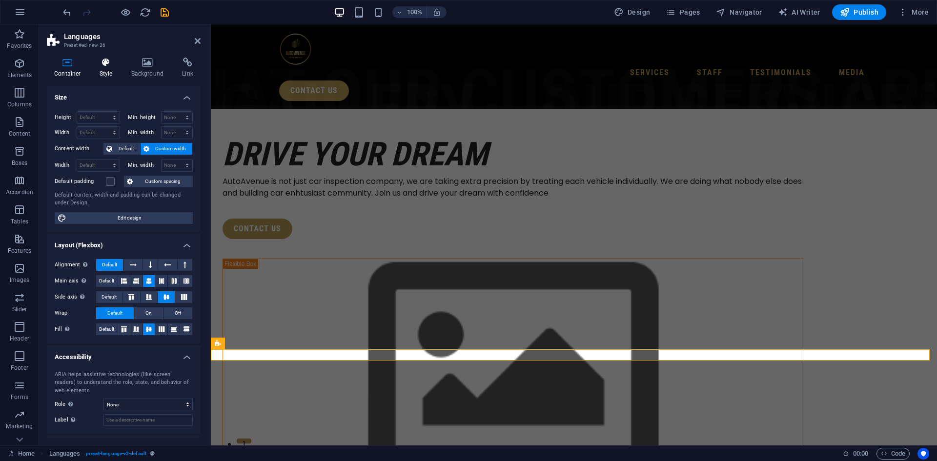
click at [106, 68] on h4 "Style" at bounding box center [108, 68] width 32 height 21
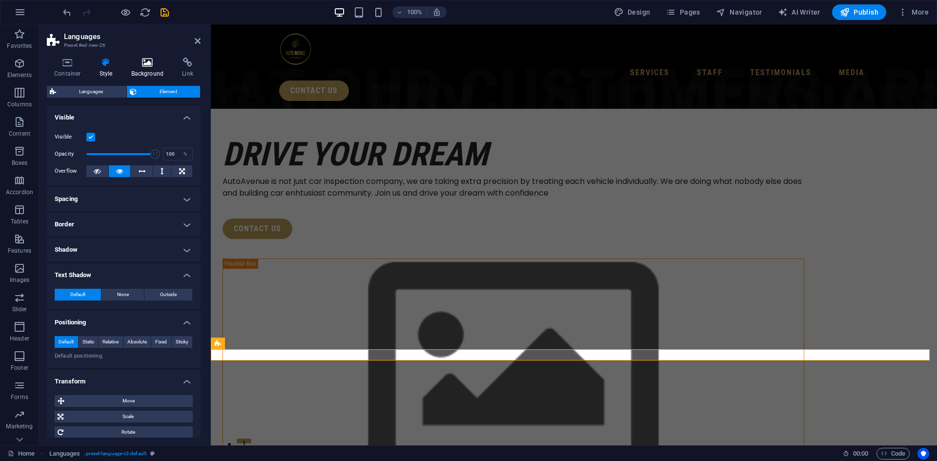
click at [145, 65] on icon at bounding box center [147, 63] width 47 height 10
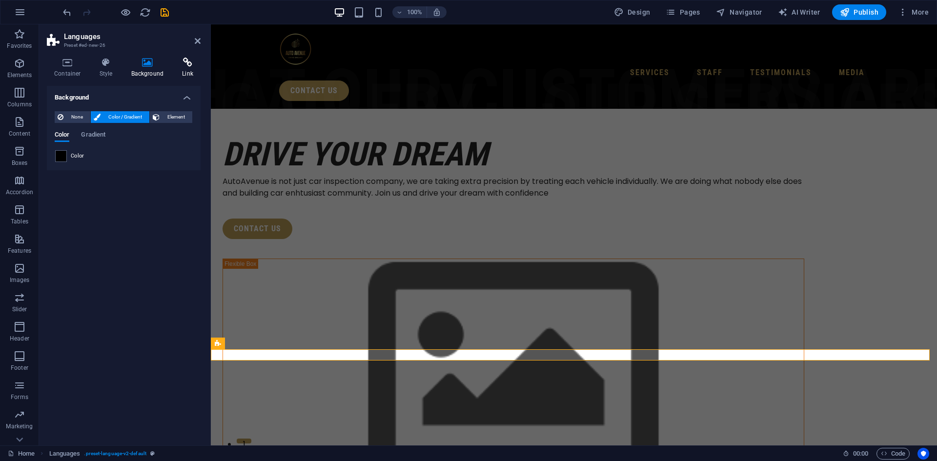
click at [187, 65] on icon at bounding box center [188, 63] width 26 height 10
click at [103, 113] on span "Page" at bounding box center [105, 117] width 15 height 12
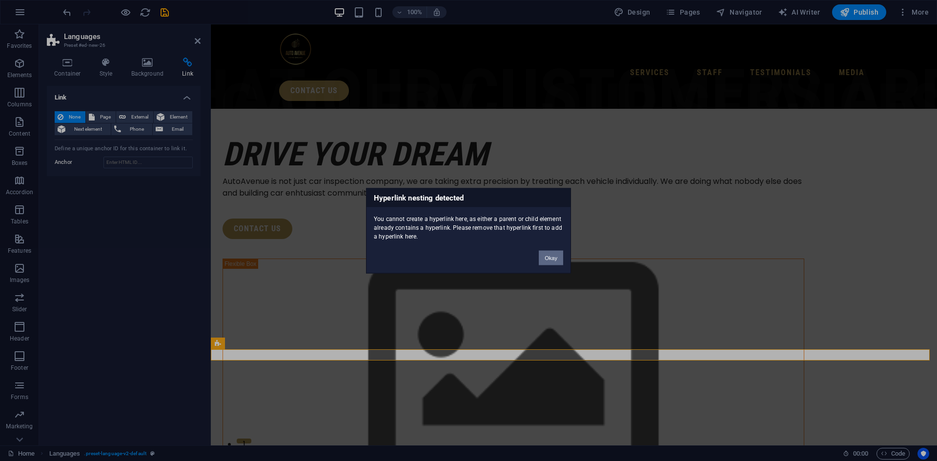
click at [549, 259] on button "Okay" at bounding box center [551, 257] width 24 height 15
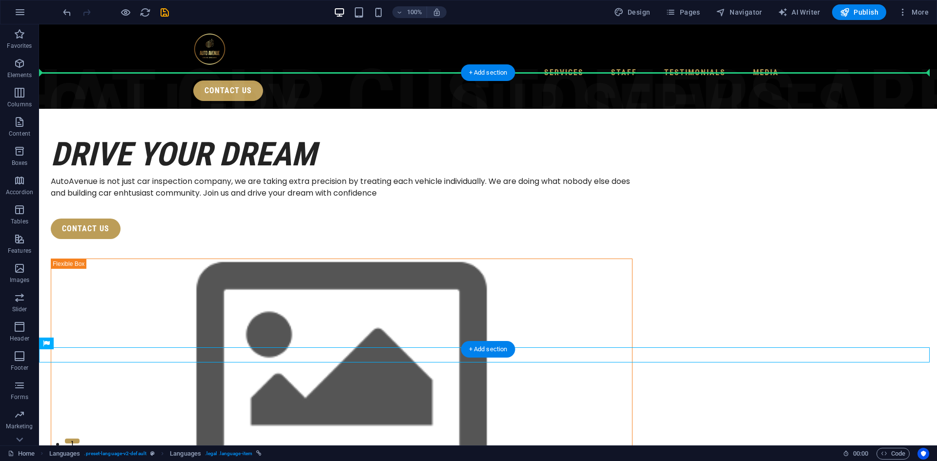
drag, startPoint x: 85, startPoint y: 356, endPoint x: 92, endPoint y: 83, distance: 272.9
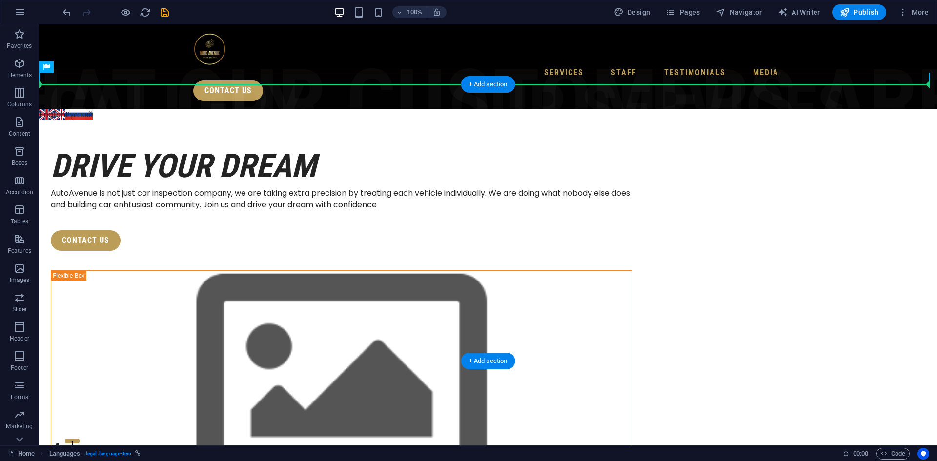
drag, startPoint x: 110, startPoint y: 81, endPoint x: 105, endPoint y: 105, distance: 25.3
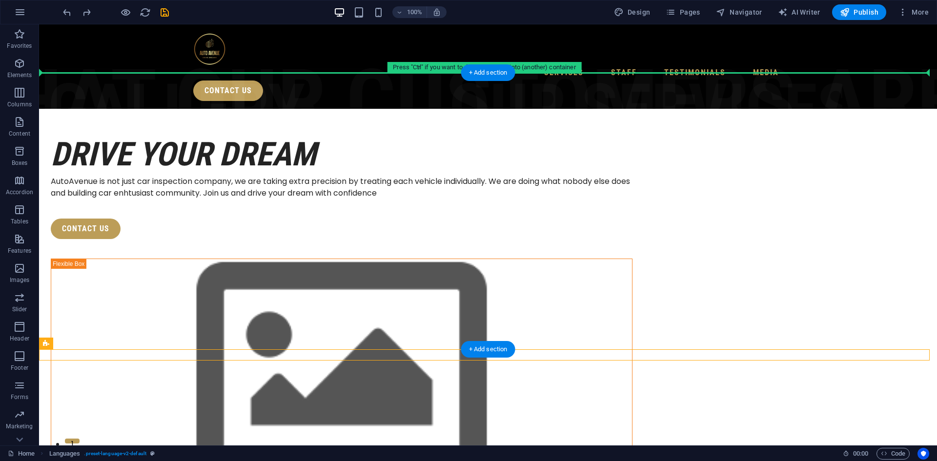
drag, startPoint x: 85, startPoint y: 371, endPoint x: 88, endPoint y: 200, distance: 170.9
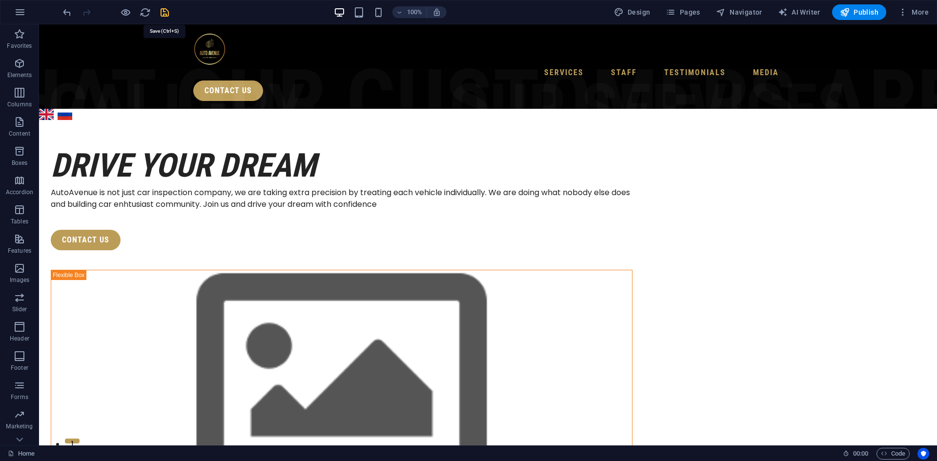
click at [161, 15] on icon "save" at bounding box center [164, 12] width 11 height 11
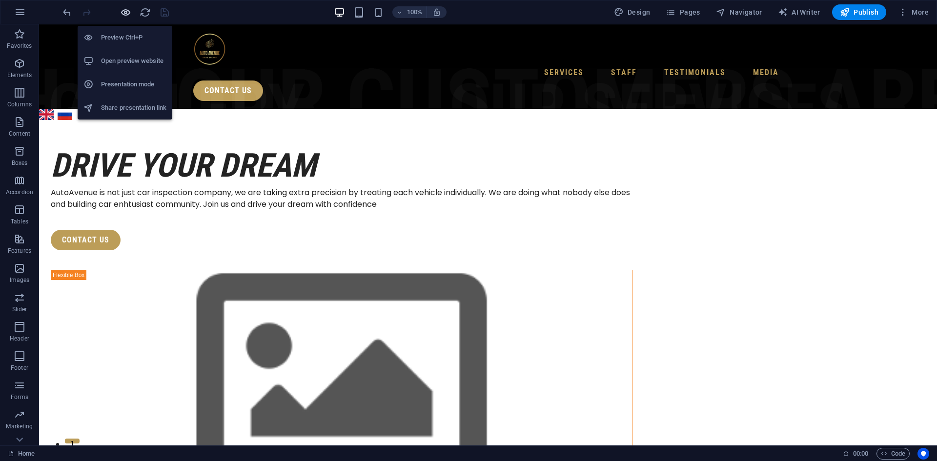
click at [129, 13] on icon "button" at bounding box center [125, 12] width 11 height 11
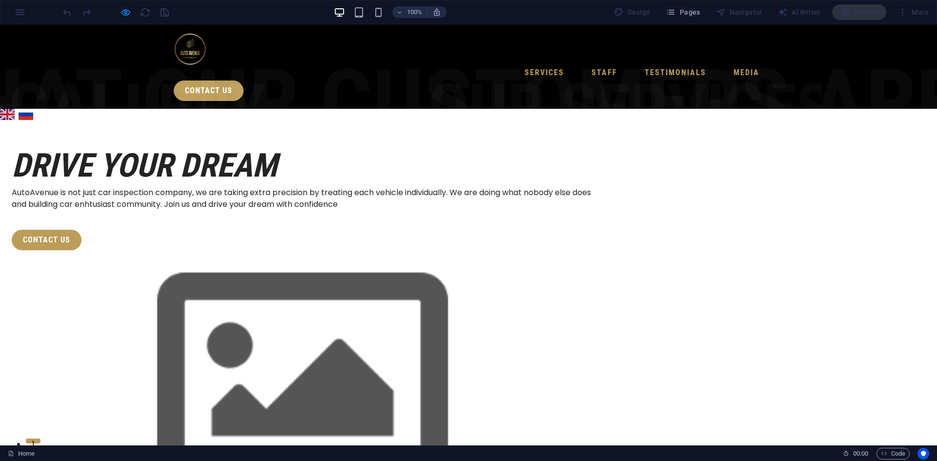
click at [23, 109] on link "Русский" at bounding box center [26, 114] width 15 height 11
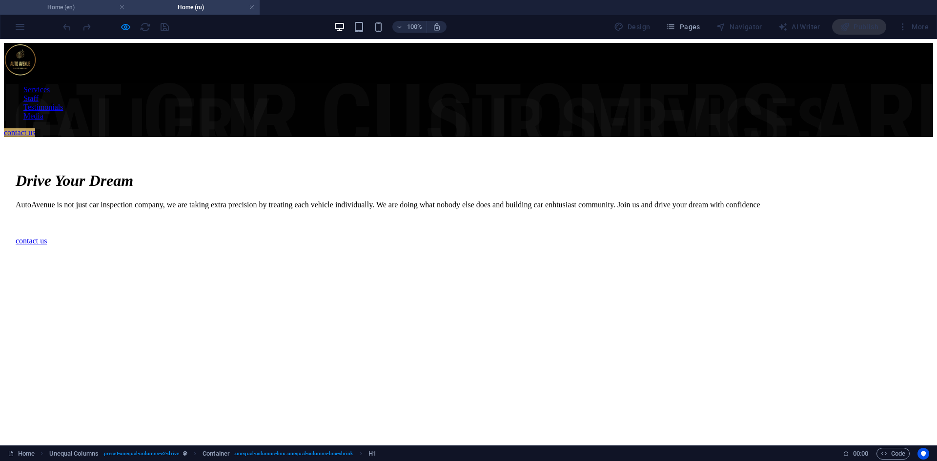
click at [72, 10] on h4 "Home (en)" at bounding box center [65, 7] width 130 height 11
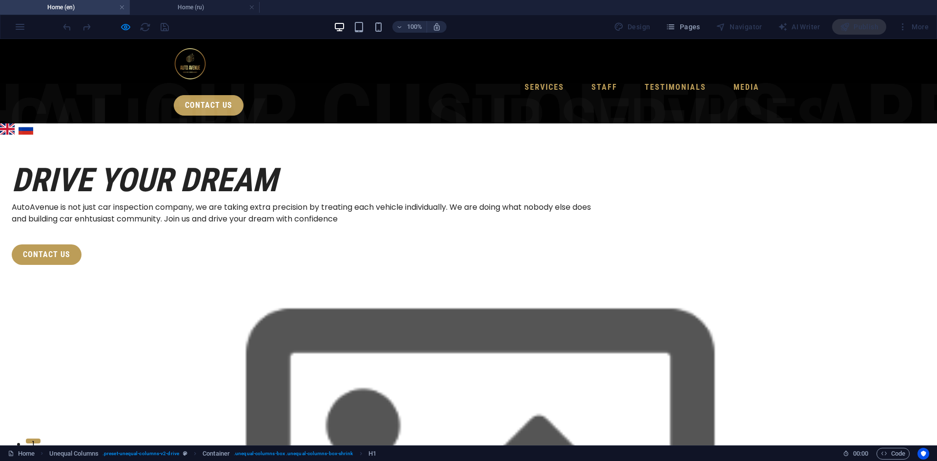
click at [10, 123] on link "English" at bounding box center [7, 128] width 15 height 11
click at [24, 123] on link "Русский" at bounding box center [26, 128] width 15 height 11
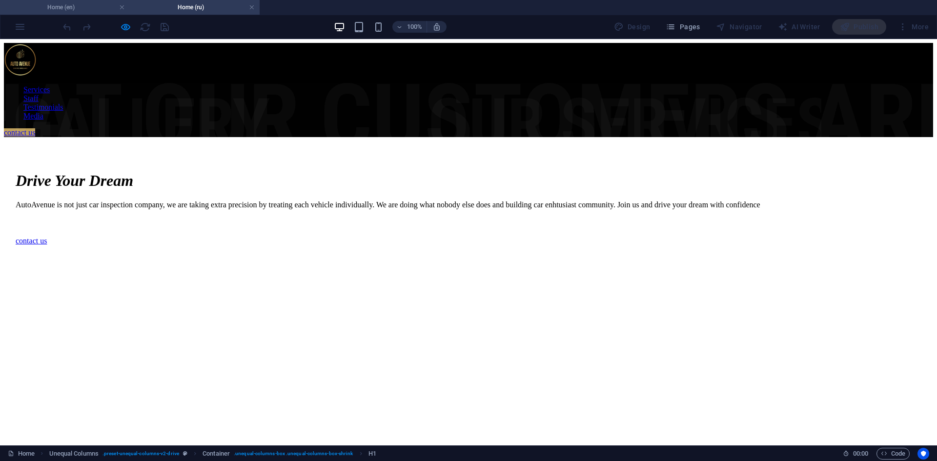
click at [84, 6] on h4 "Home (en)" at bounding box center [65, 7] width 130 height 11
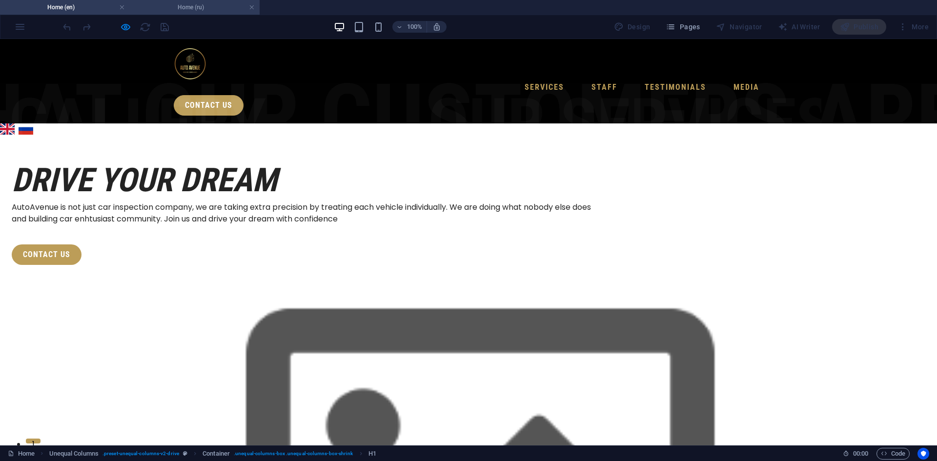
click at [170, 9] on h4 "Home (ru)" at bounding box center [195, 7] width 130 height 11
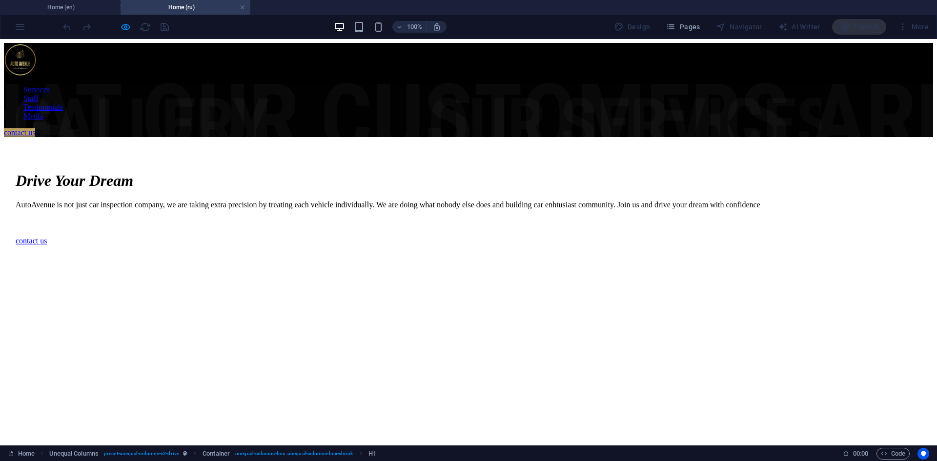
drag, startPoint x: 253, startPoint y: 8, endPoint x: 242, endPoint y: 7, distance: 11.8
click at [20, 29] on div "100% Design Pages Navigator AI Writer Publish More" at bounding box center [468, 26] width 936 height 23
click at [252, 5] on link at bounding box center [252, 7] width 6 height 9
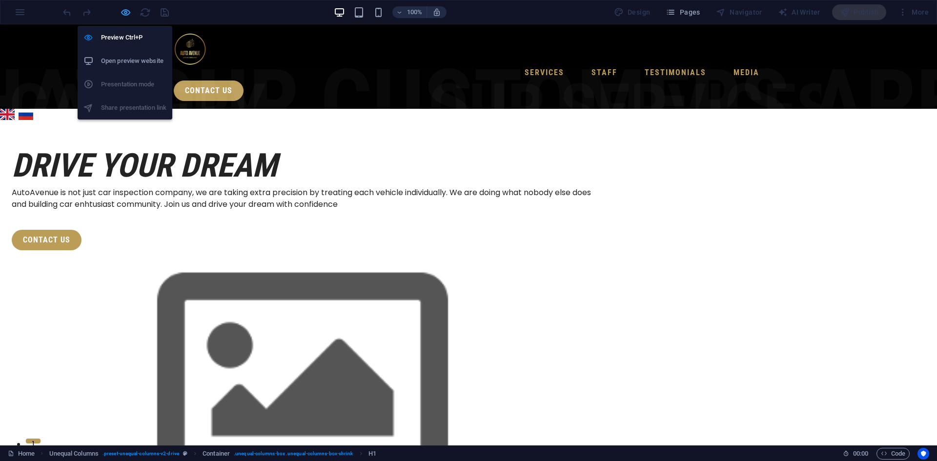
click at [123, 11] on icon "button" at bounding box center [125, 12] width 11 height 11
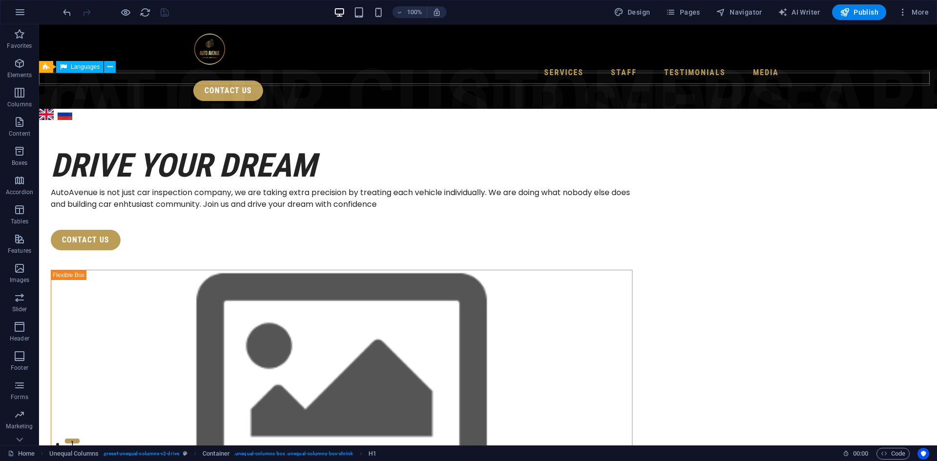
click at [67, 107] on div "English Русский" at bounding box center [488, 114] width 902 height 15
click at [859, 14] on span "Publish" at bounding box center [859, 12] width 39 height 10
click at [109, 68] on icon at bounding box center [109, 67] width 5 height 10
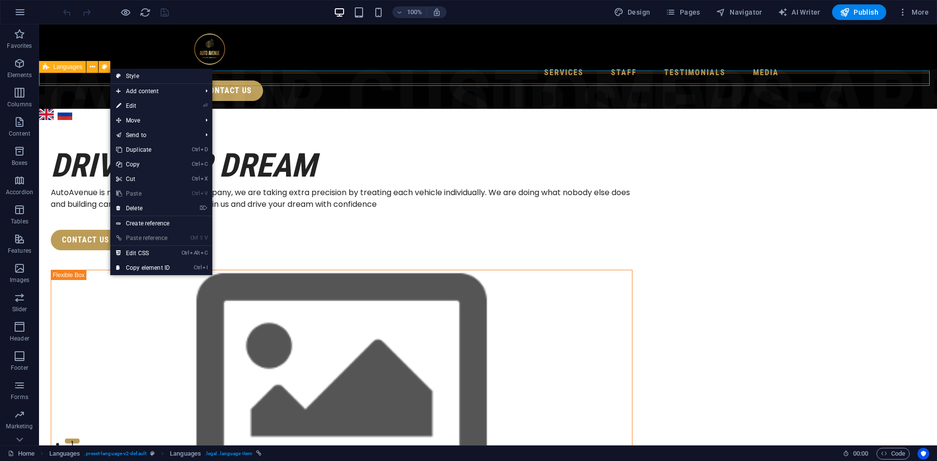
click at [46, 66] on icon at bounding box center [46, 67] width 6 height 12
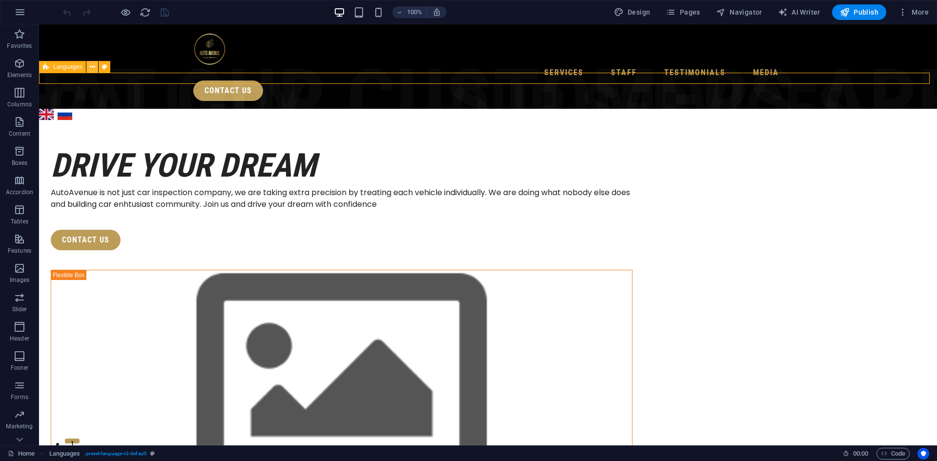
click at [90, 65] on icon at bounding box center [92, 67] width 5 height 10
click at [902, 8] on icon "button" at bounding box center [903, 12] width 10 height 10
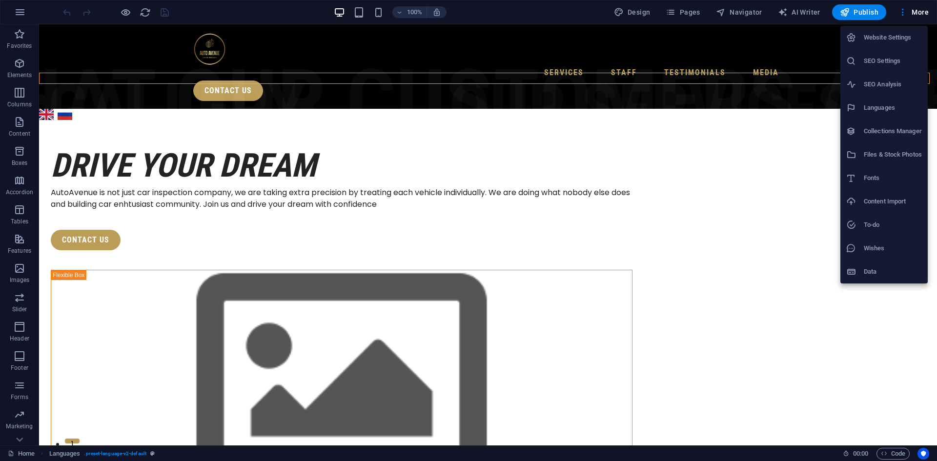
click at [894, 39] on h6 "Website Settings" at bounding box center [893, 38] width 58 height 12
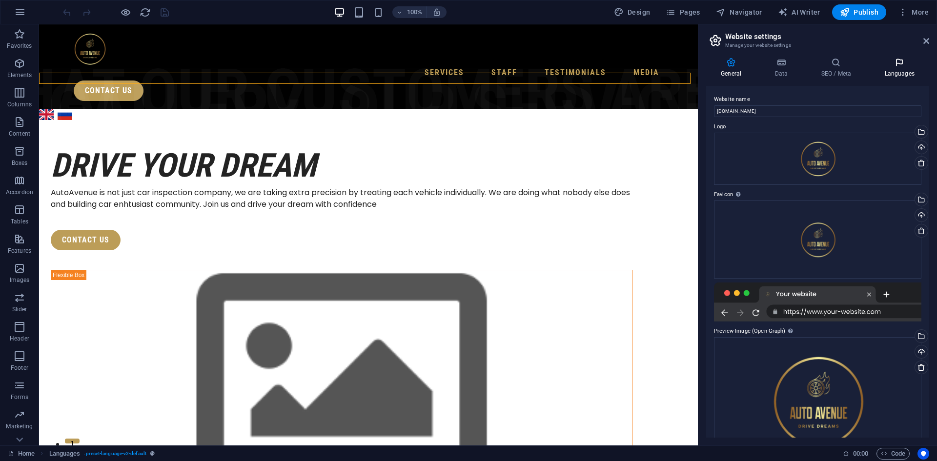
click at [896, 61] on icon at bounding box center [900, 63] width 60 height 10
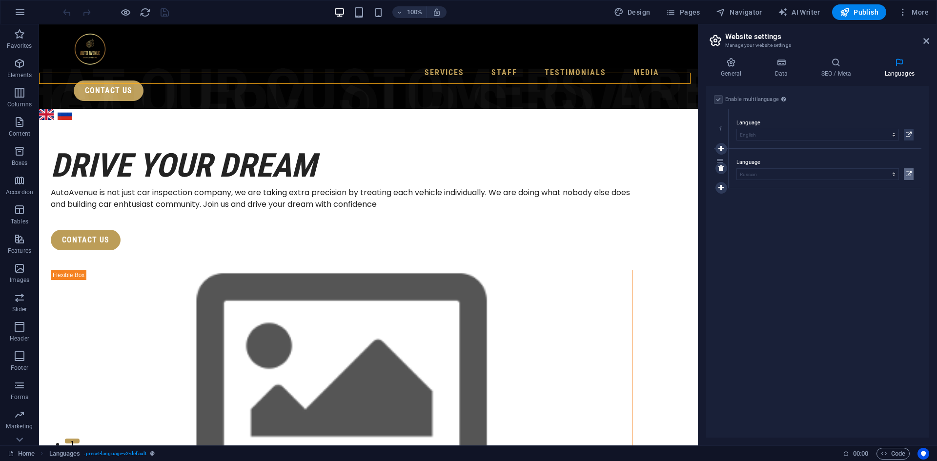
click at [910, 173] on icon at bounding box center [909, 174] width 6 height 12
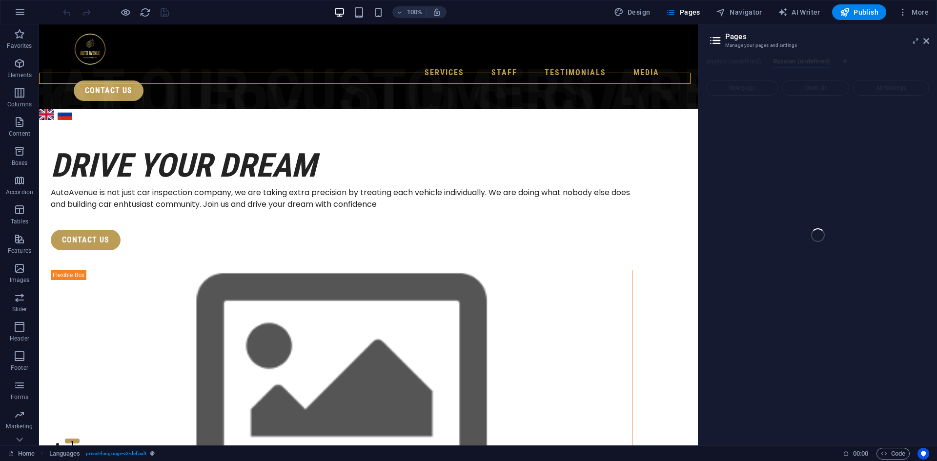
click at [933, 41] on div "Home (en) Favorites Elements Columns Content Boxes Accordion Tables Features Im…" at bounding box center [468, 234] width 937 height 421
click at [929, 41] on div "Home (en) Favorites Elements Columns Content Boxes Accordion Tables Features Im…" at bounding box center [468, 234] width 937 height 421
click at [915, 40] on div "Home (en) Favorites Elements Columns Content Boxes Accordion Tables Features Im…" at bounding box center [468, 234] width 937 height 421
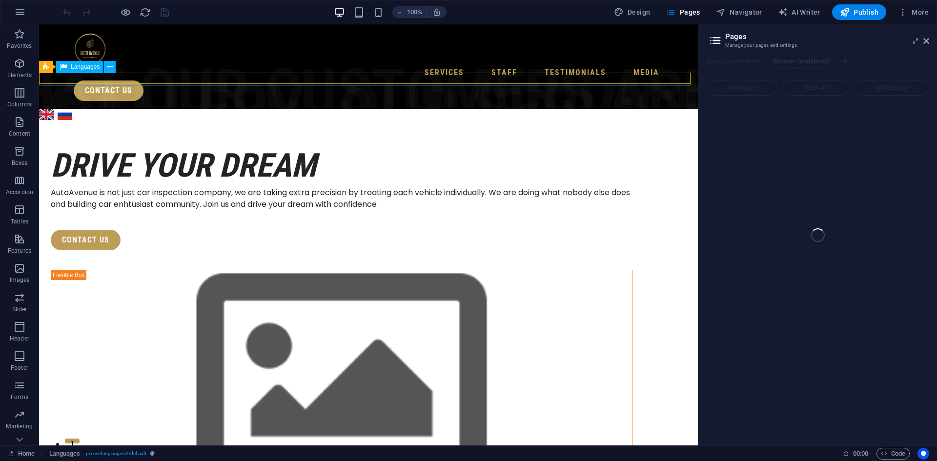
click at [67, 67] on div "Languages" at bounding box center [79, 67] width 47 height 12
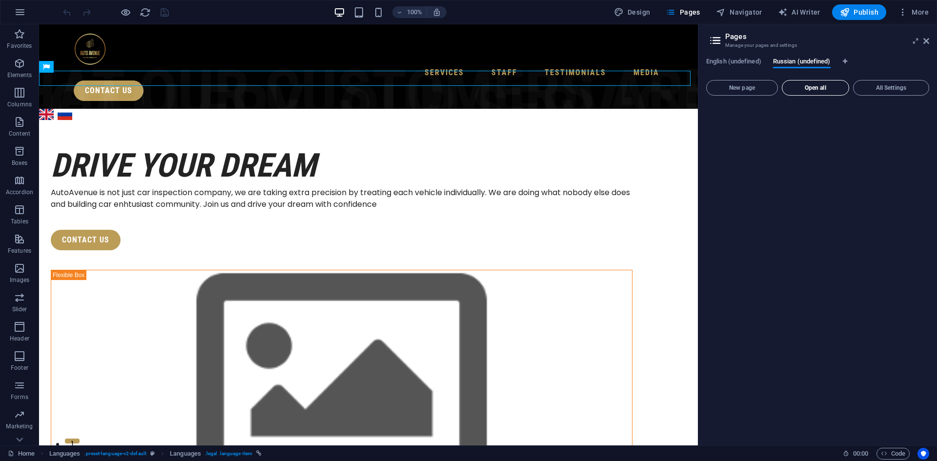
click at [810, 86] on span "Open all" at bounding box center [815, 88] width 59 height 6
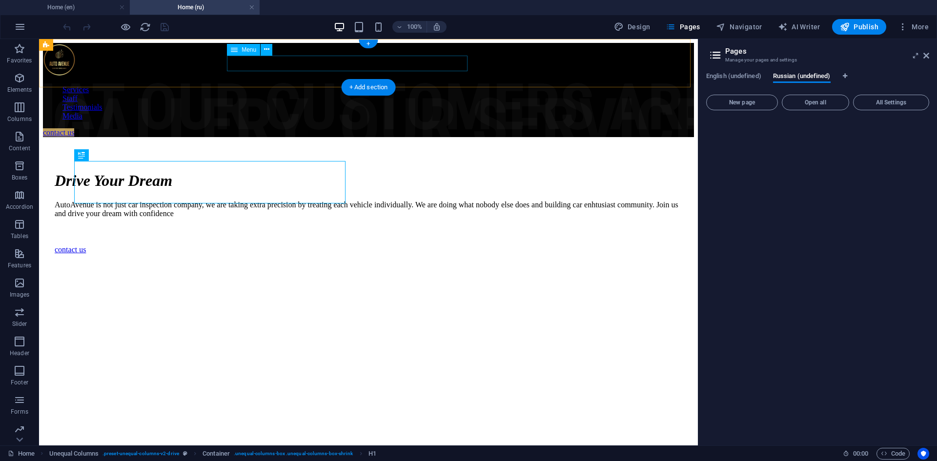
click at [254, 85] on nav "Services Staff Testimonials Media" at bounding box center [368, 102] width 651 height 35
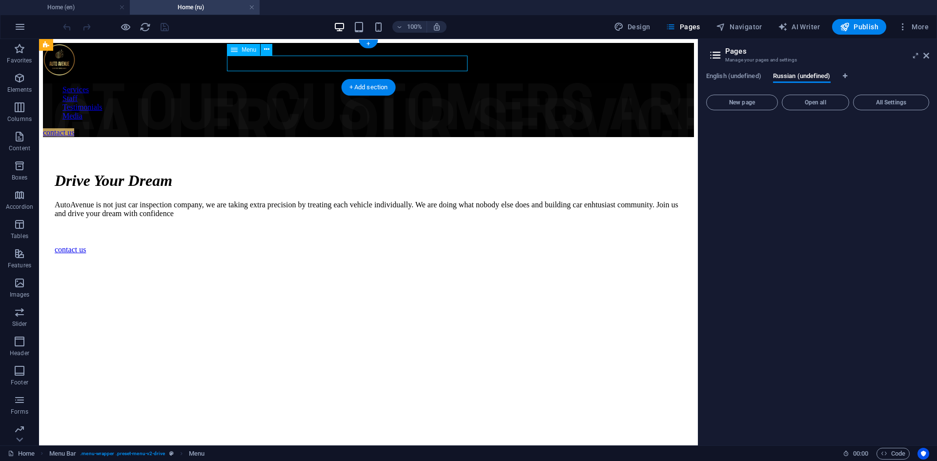
click at [254, 85] on nav "Services Staff Testimonials Media" at bounding box center [368, 102] width 651 height 35
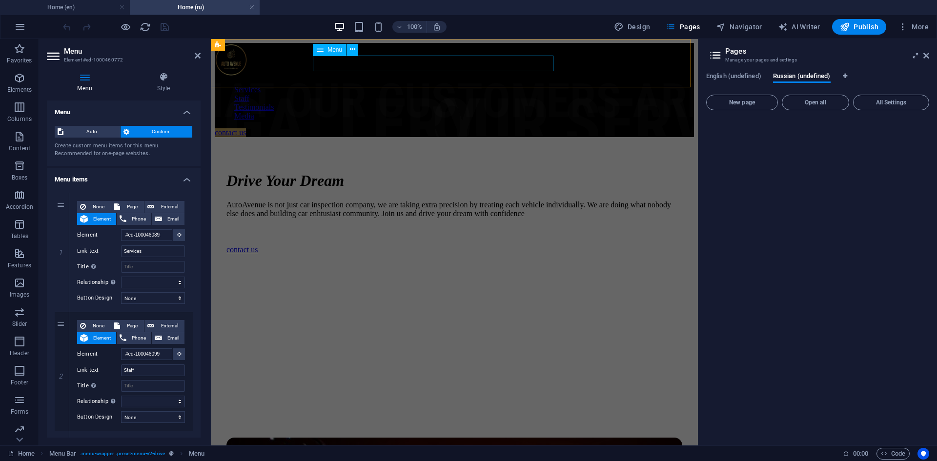
click at [332, 85] on nav "Services Staff Testimonials Media" at bounding box center [454, 102] width 479 height 35
drag, startPoint x: 144, startPoint y: 251, endPoint x: 117, endPoint y: 249, distance: 27.4
click at [117, 249] on div "Link text Services" at bounding box center [131, 252] width 108 height 12
type input "Услуги"
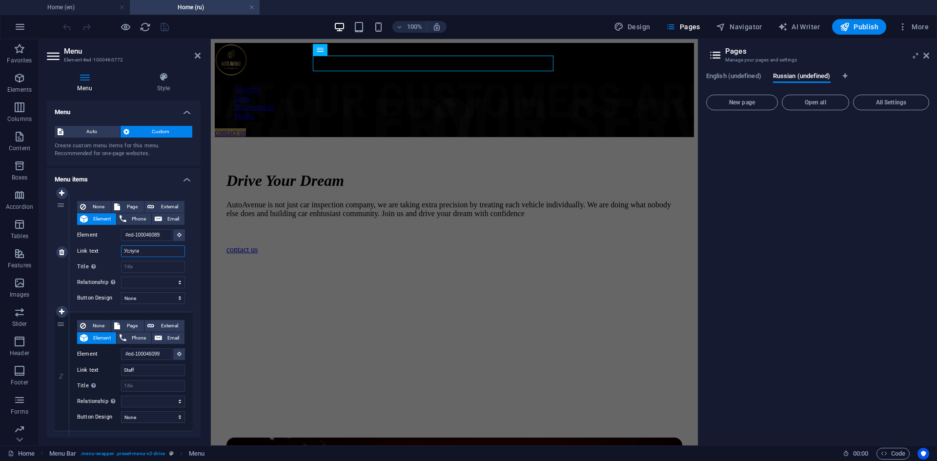
select select
type input "Услуги"
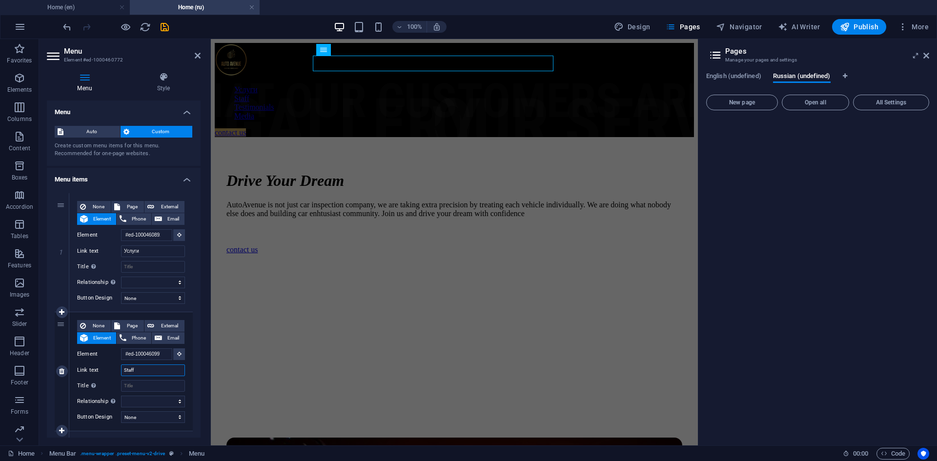
drag, startPoint x: 139, startPoint y: 369, endPoint x: 121, endPoint y: 369, distance: 18.1
click at [121, 369] on input "Staff" at bounding box center [153, 371] width 64 height 12
type input "С"
select select
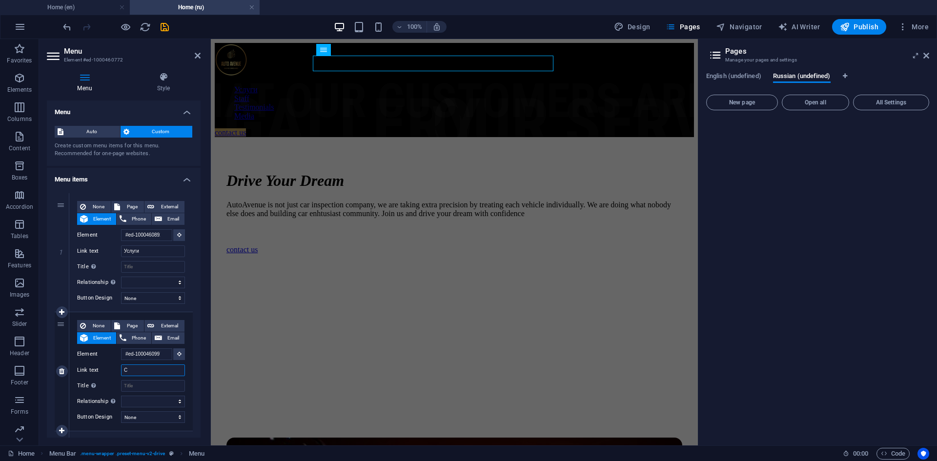
select select
type input "Сотр"
select select
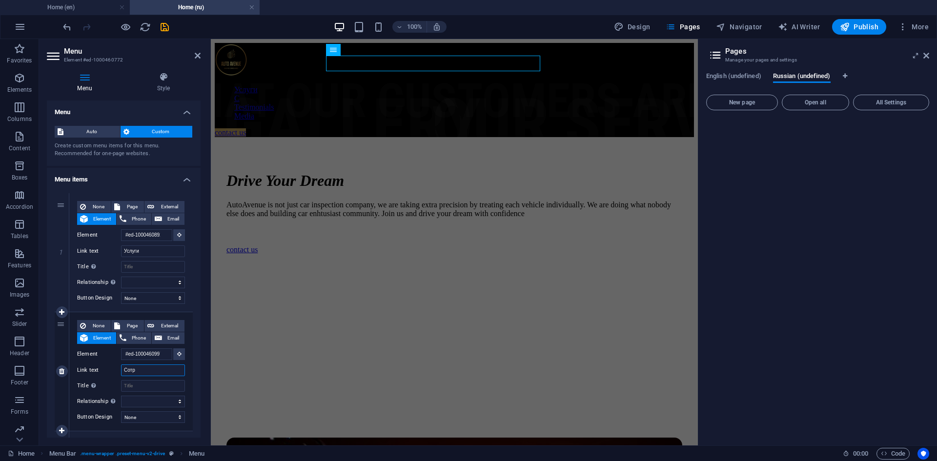
select select
type input "Сотру"
select select
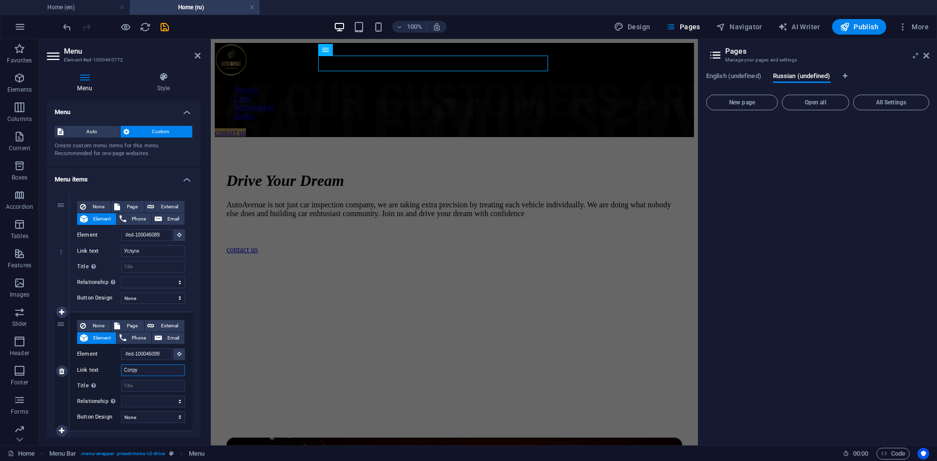
select select
type input "С"
type input "Команда"
select select
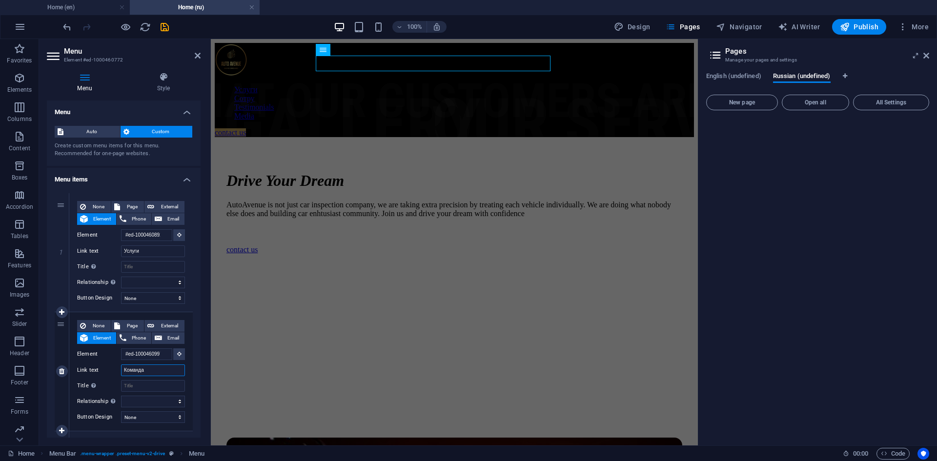
select select
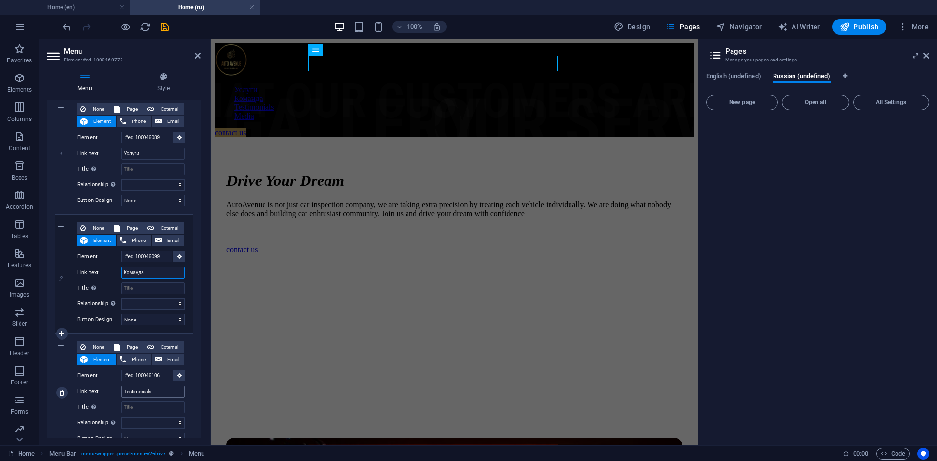
type input "Команда"
drag, startPoint x: 145, startPoint y: 390, endPoint x: 115, endPoint y: 388, distance: 30.4
click at [115, 388] on div "Link text Testimonials" at bounding box center [131, 392] width 108 height 12
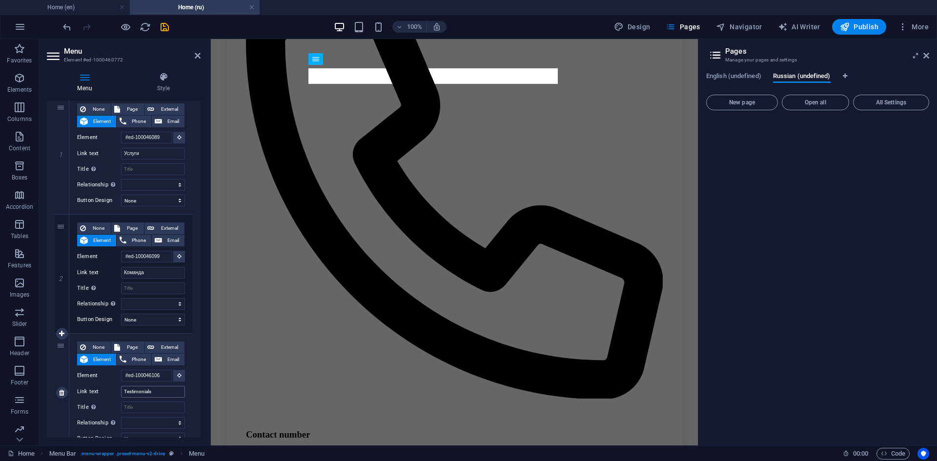
scroll to position [2052, 0]
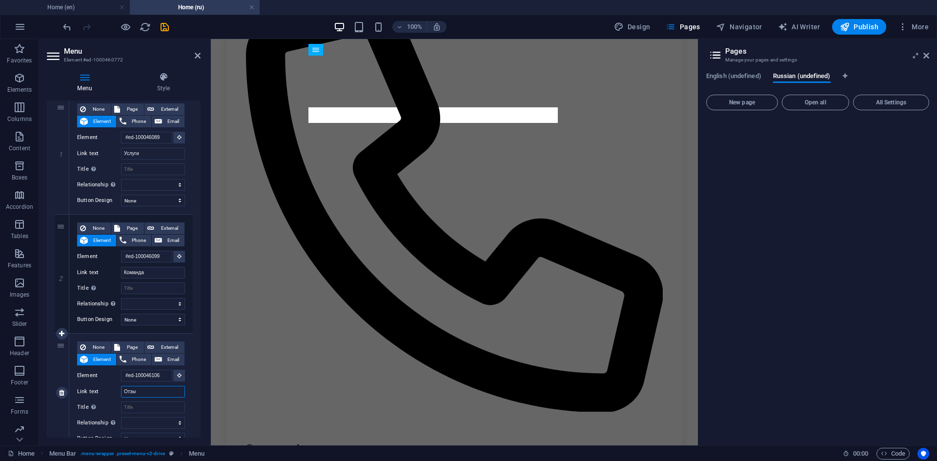
type input "Отзыв"
select select
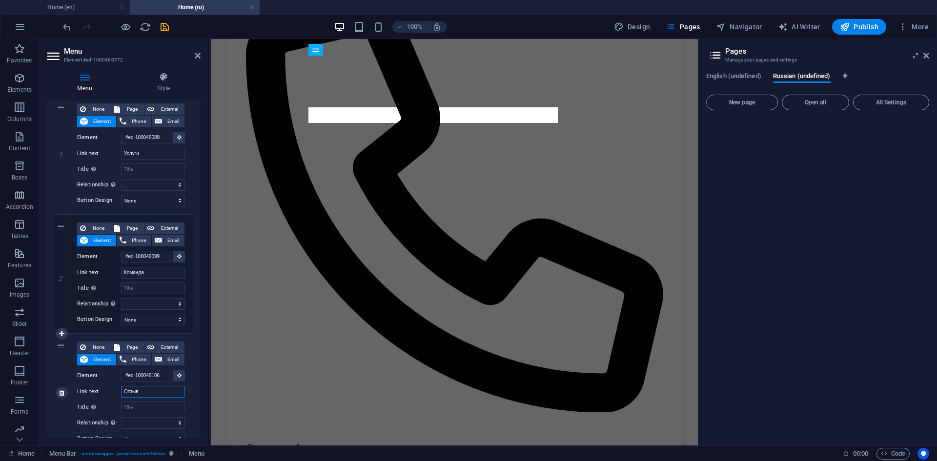
type input "Отзывы"
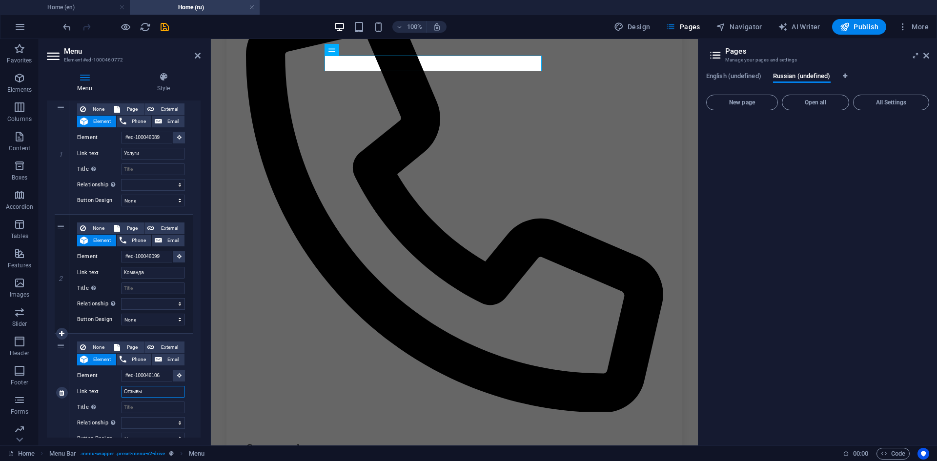
select select
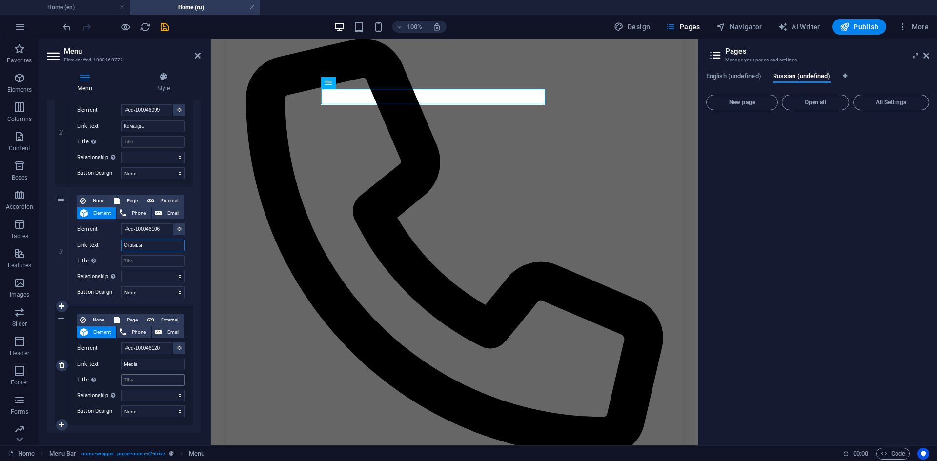
scroll to position [2003, 0]
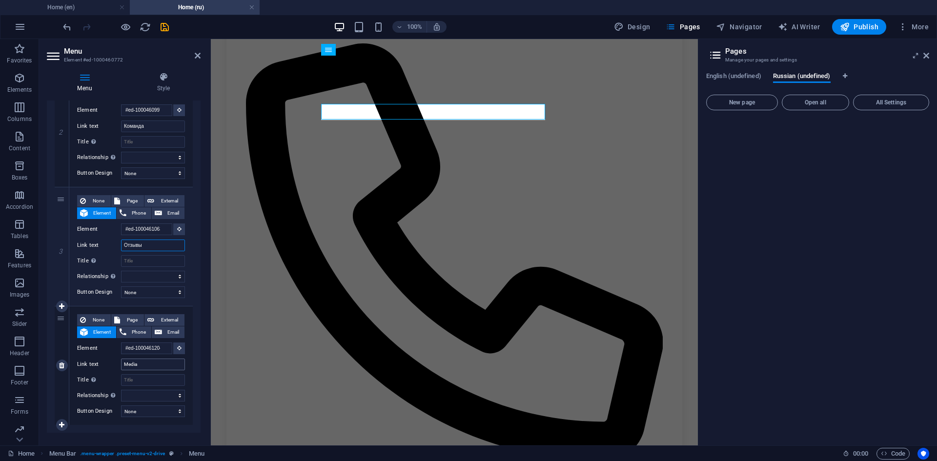
type input "Отзывы"
drag, startPoint x: 147, startPoint y: 366, endPoint x: 120, endPoint y: 365, distance: 27.4
click at [120, 365] on div "Link text Media" at bounding box center [131, 365] width 108 height 12
type input "Медиа"
select select
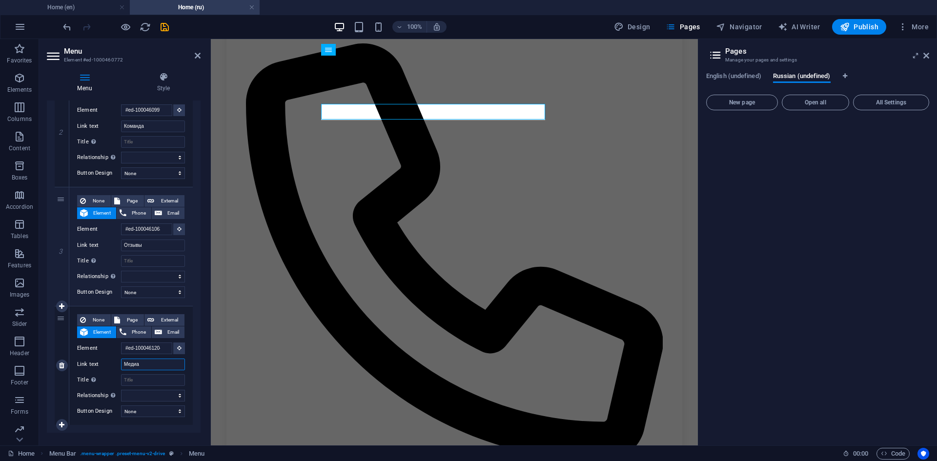
select select
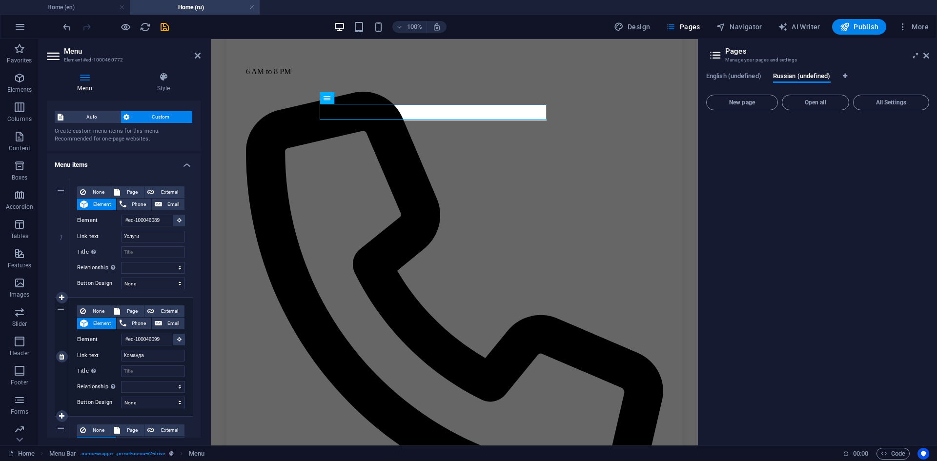
scroll to position [0, 0]
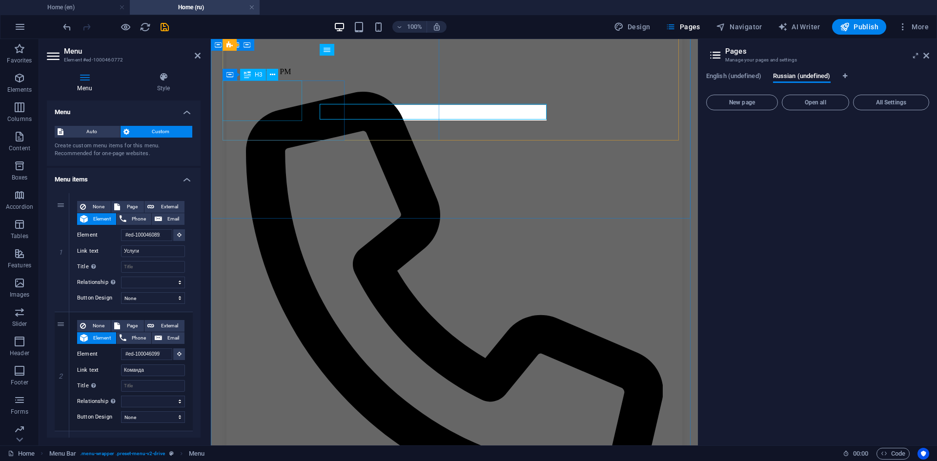
type input "Медиа"
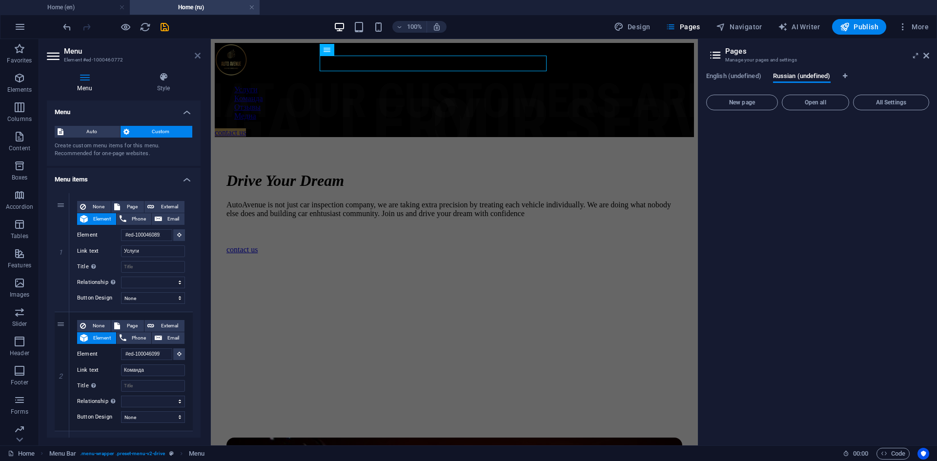
click at [197, 55] on icon at bounding box center [198, 56] width 6 height 8
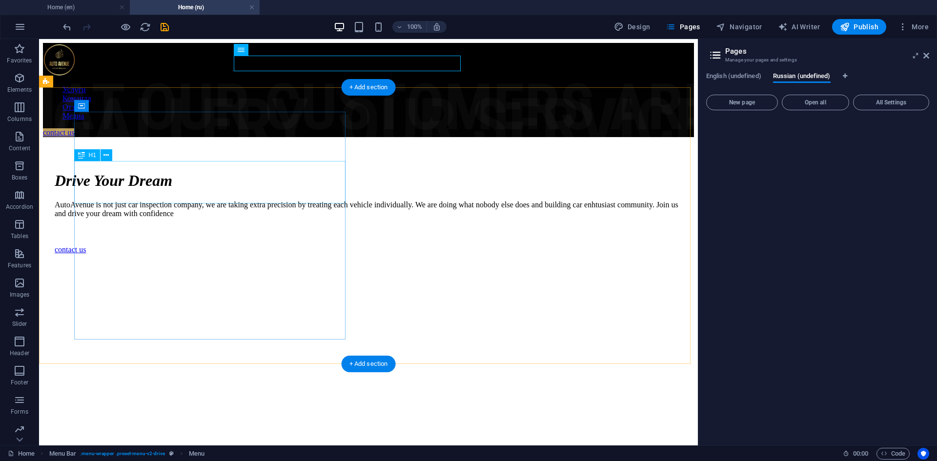
click at [217, 176] on div "Drive Your Dream" at bounding box center [369, 181] width 628 height 18
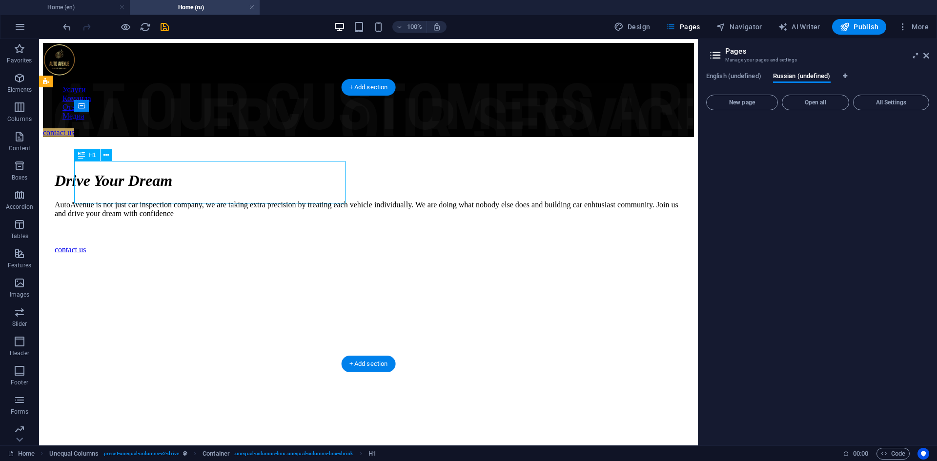
click at [217, 176] on div "Drive Your Dream" at bounding box center [369, 181] width 628 height 18
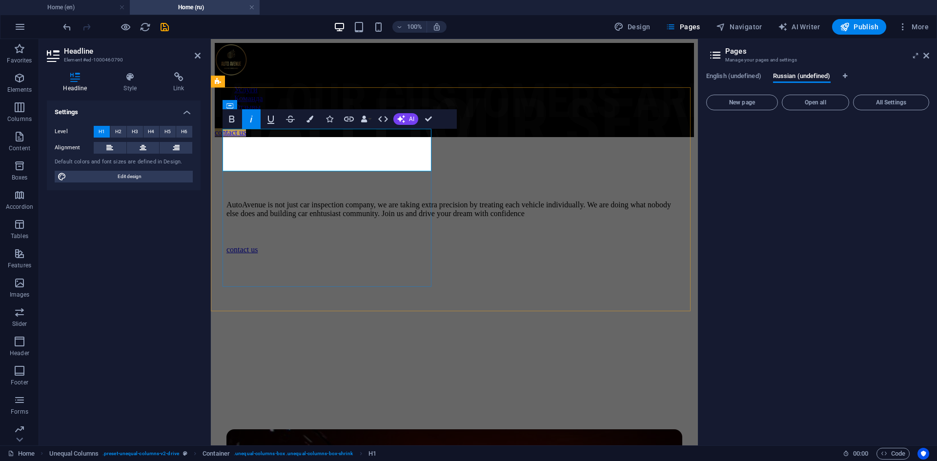
click at [320, 172] on h1 "​" at bounding box center [454, 181] width 456 height 18
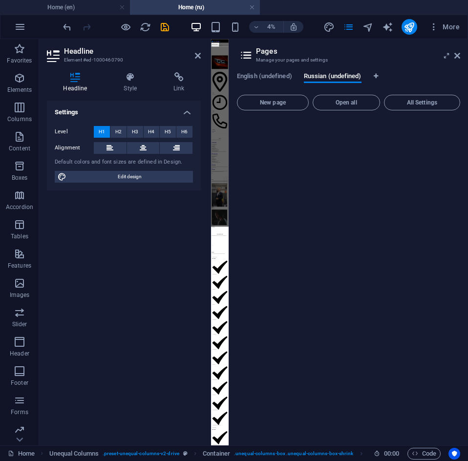
click at [460, 55] on aside "Pages Manage your pages and settings English (undefined) Russian (undefined) Ne…" at bounding box center [347, 242] width 239 height 406
click at [457, 55] on icon at bounding box center [457, 56] width 6 height 8
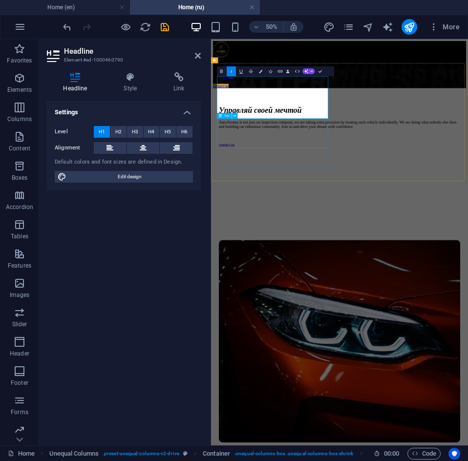
click at [293, 218] on div "AutoAvenue is not just car inspection company, we are taking extra precision by…" at bounding box center [467, 210] width 482 height 18
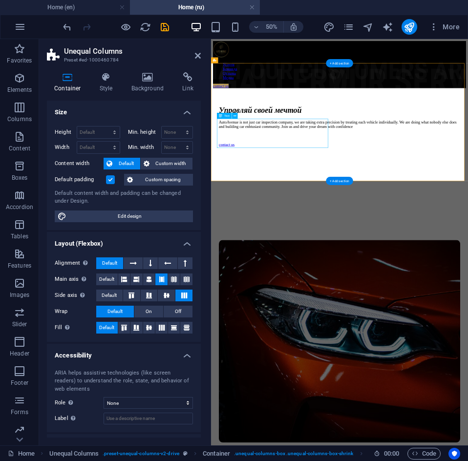
click at [302, 216] on div "AutoAvenue is not just car inspection company, we are taking extra precision by…" at bounding box center [467, 210] width 482 height 18
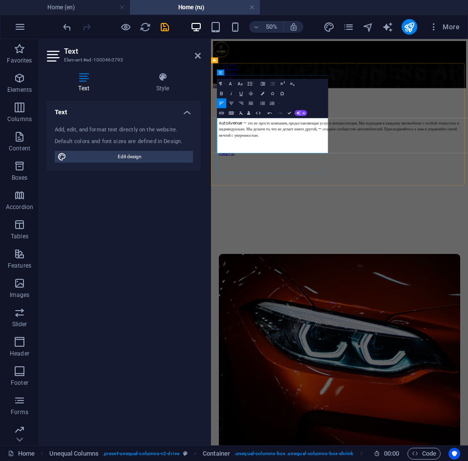
click at [303, 235] on span "AutoAvenue — это не просто компания, предоставляющая услуги автоинспекции. Мы п…" at bounding box center [466, 219] width 480 height 36
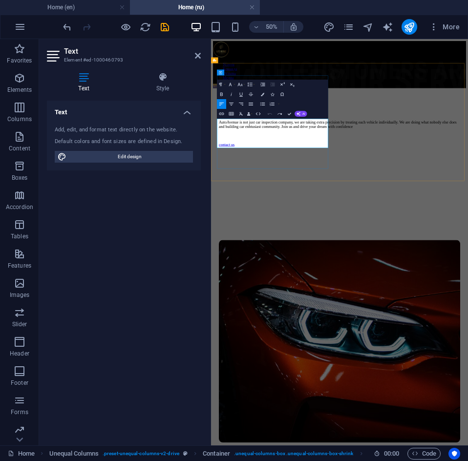
click at [303, 218] on p "AutoAvenue is not just car inspection company, we are taking extra precision by…" at bounding box center [467, 210] width 482 height 18
drag, startPoint x: 329, startPoint y: 250, endPoint x: 227, endPoint y: 211, distance: 108.8
click at [227, 211] on p "AutoAvenue is not just car inspection company, we are taking extra precision by…" at bounding box center [467, 210] width 482 height 18
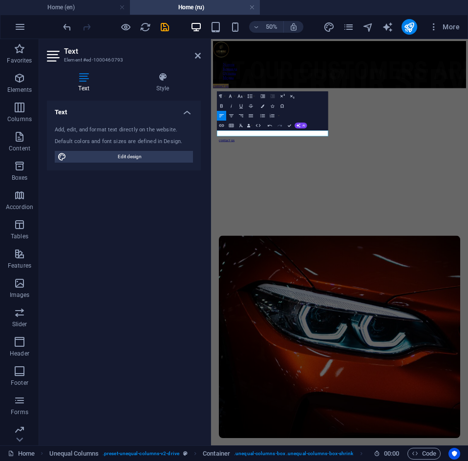
click at [278, 130] on button "Redo" at bounding box center [279, 126] width 9 height 10
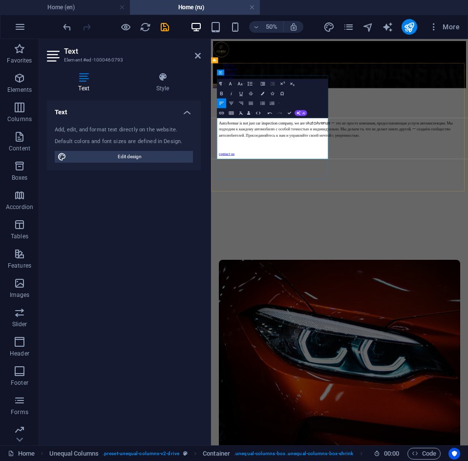
click at [324, 226] on span "AutoAvenue — это не просто компания, предоставляющая услуги автоинспекции. Мы п…" at bounding box center [460, 219] width 468 height 36
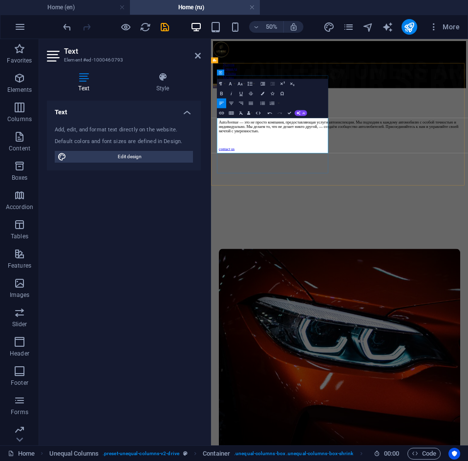
scroll to position [1878, 1]
click at [310, 263] on div "contact us" at bounding box center [467, 258] width 482 height 9
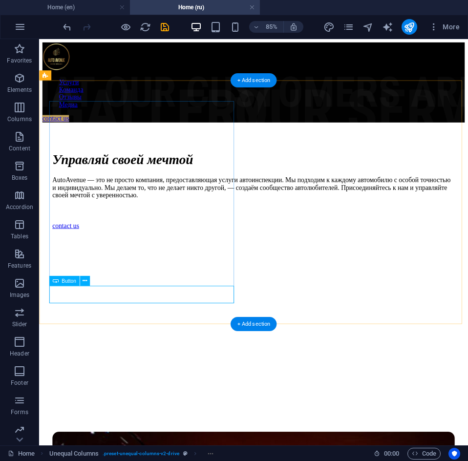
click at [90, 263] on div "contact us" at bounding box center [291, 258] width 473 height 9
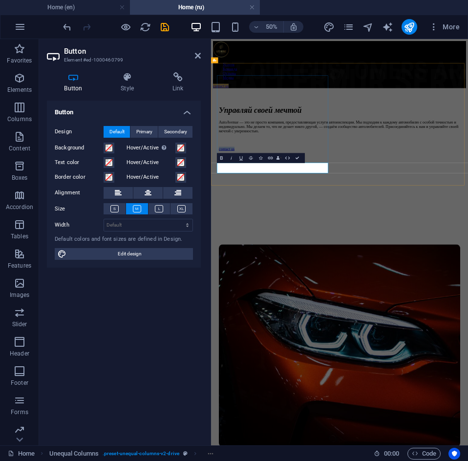
click at [255, 263] on link "contact us" at bounding box center [241, 258] width 31 height 8
drag, startPoint x: 233, startPoint y: 297, endPoint x: 279, endPoint y: 300, distance: 46.0
click at [258, 263] on link "contact us" at bounding box center [241, 258] width 31 height 8
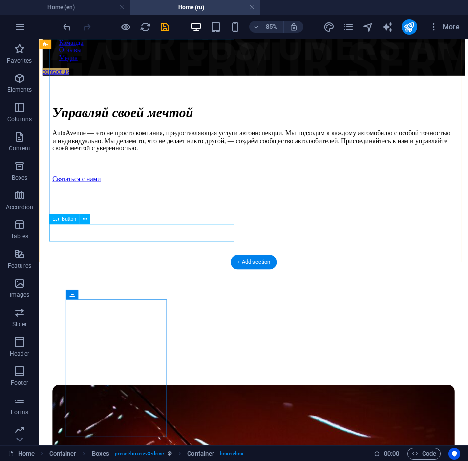
scroll to position [98, 0]
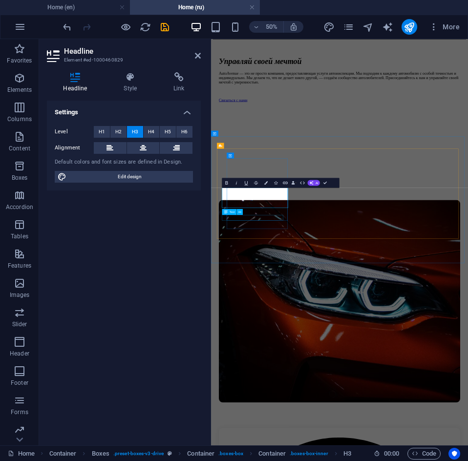
scroll to position [0, 9]
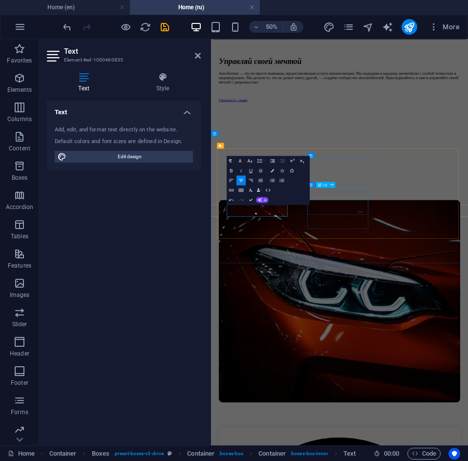
click at [575, 165] on figure at bounding box center [467, 165] width 482 height 0
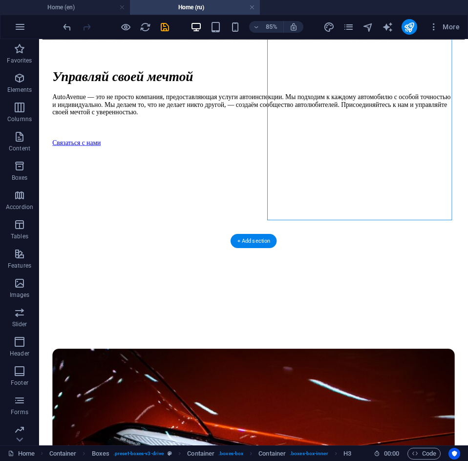
click at [403, 165] on figure at bounding box center [291, 165] width 473 height 0
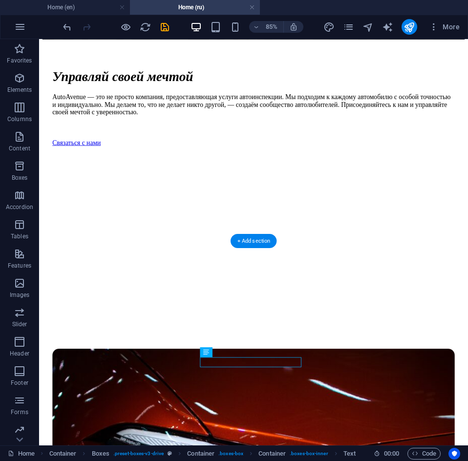
click at [387, 165] on figure at bounding box center [291, 165] width 473 height 0
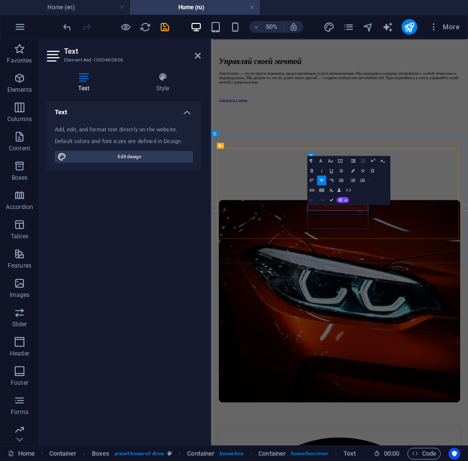
drag, startPoint x: 455, startPoint y: 374, endPoint x: 447, endPoint y: 374, distance: 7.8
drag, startPoint x: 490, startPoint y: 376, endPoint x: 434, endPoint y: 375, distance: 55.7
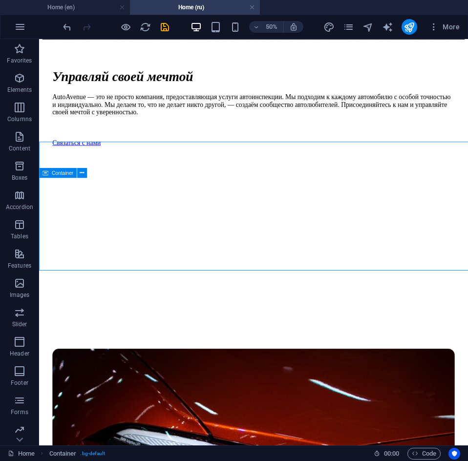
scroll to position [446, 0]
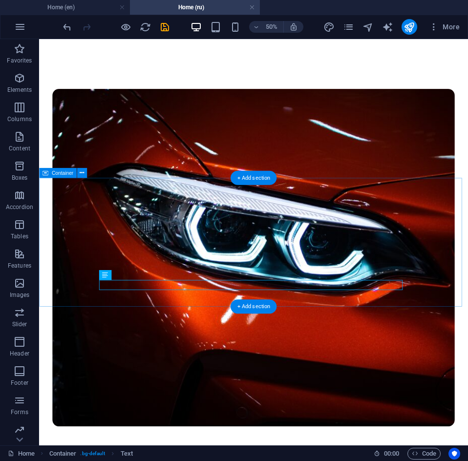
scroll to position [446, 0]
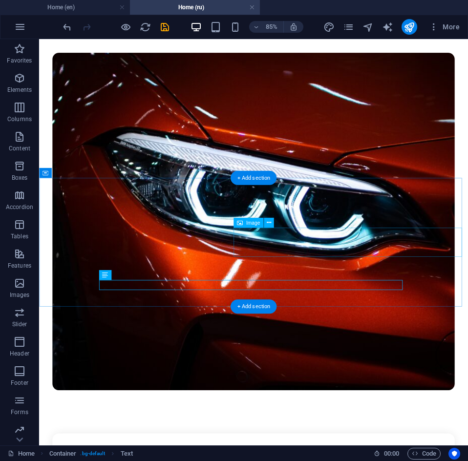
select select "px"
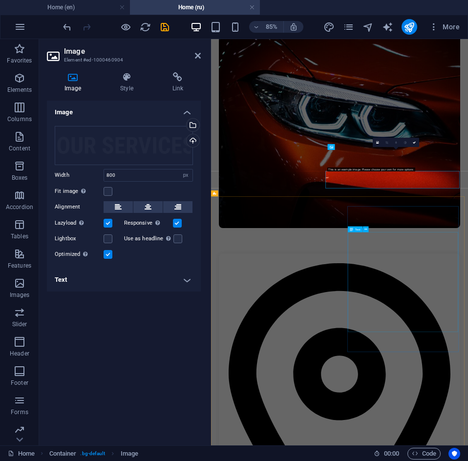
scroll to position [403, 0]
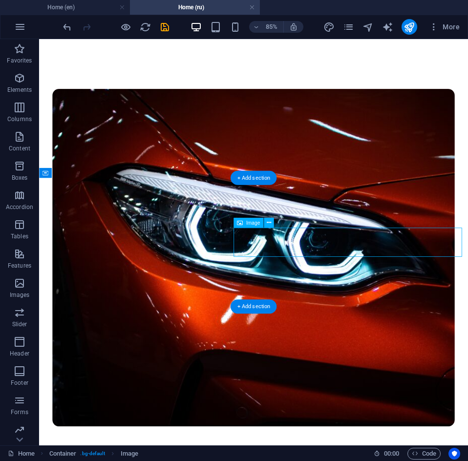
select select "px"
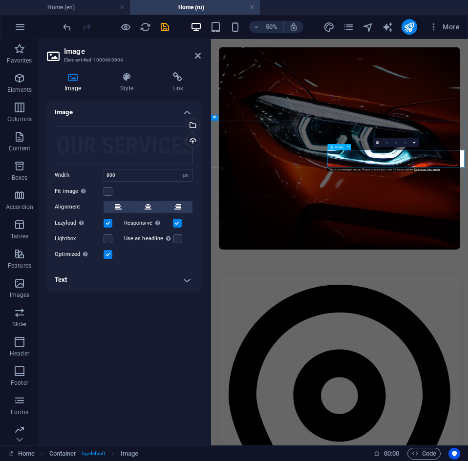
click at [123, 140] on div "Drag files here, click to choose files or select files from Files or our free s…" at bounding box center [124, 145] width 138 height 39
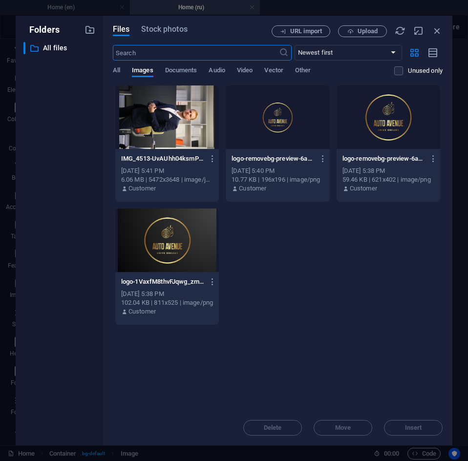
scroll to position [0, 0]
click at [435, 30] on icon "button" at bounding box center [436, 30] width 11 height 11
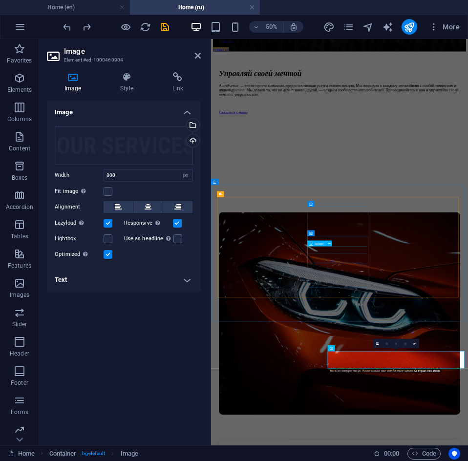
scroll to position [98, 0]
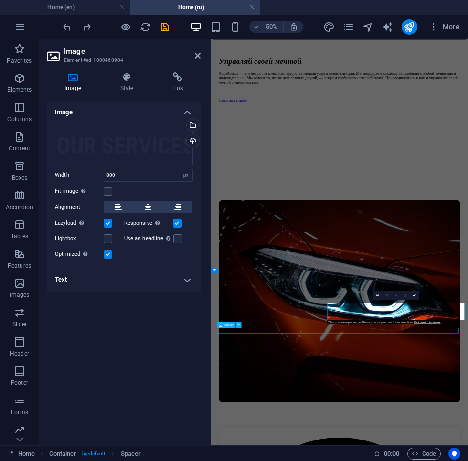
scroll to position [484, 0]
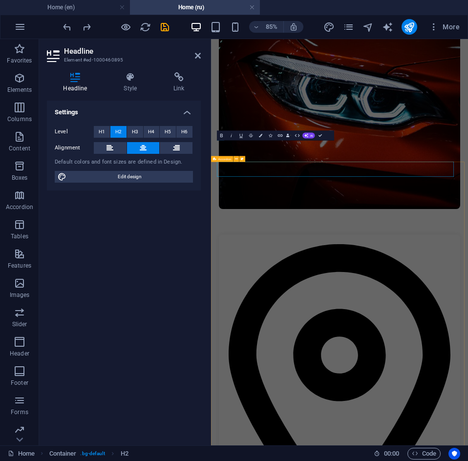
scroll to position [442, 0]
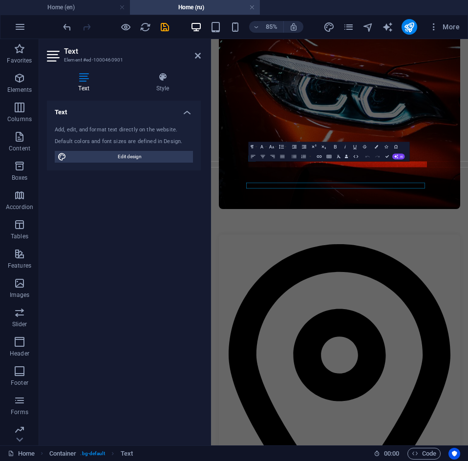
scroll to position [442, 0]
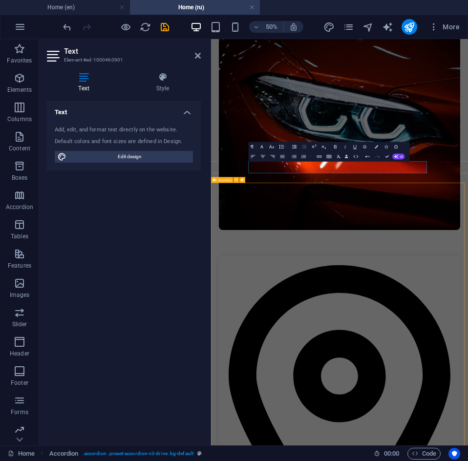
scroll to position [484, 0]
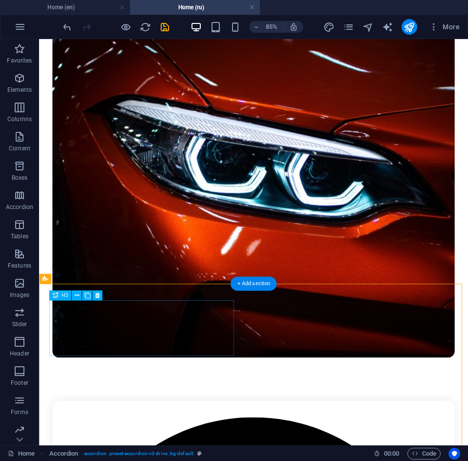
drag, startPoint x: 107, startPoint y: 372, endPoint x: 136, endPoint y: 362, distance: 31.0
drag, startPoint x: 136, startPoint y: 362, endPoint x: 107, endPoint y: 372, distance: 31.2
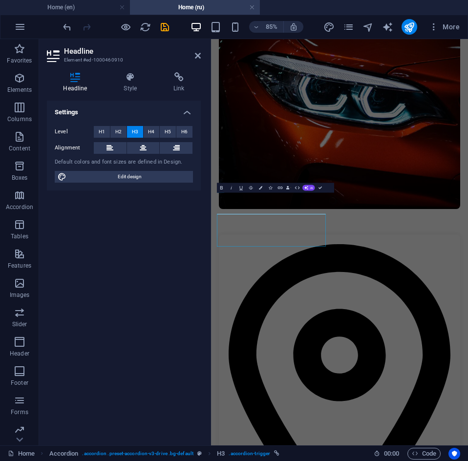
scroll to position [442, 0]
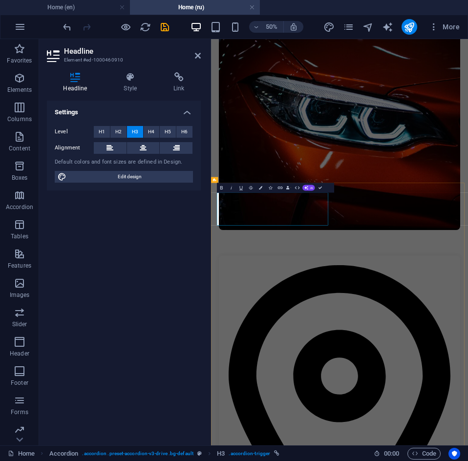
drag, startPoint x: 327, startPoint y: 386, endPoint x: 236, endPoint y: 362, distance: 93.8
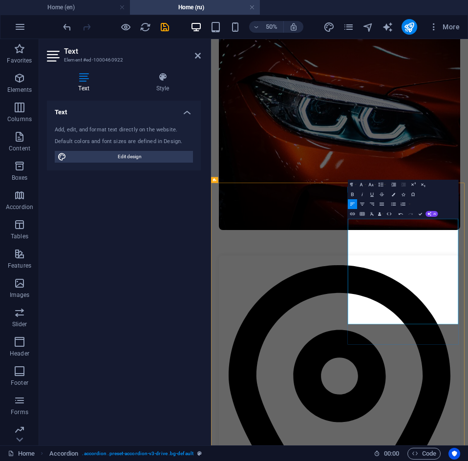
scroll to position [484, 0]
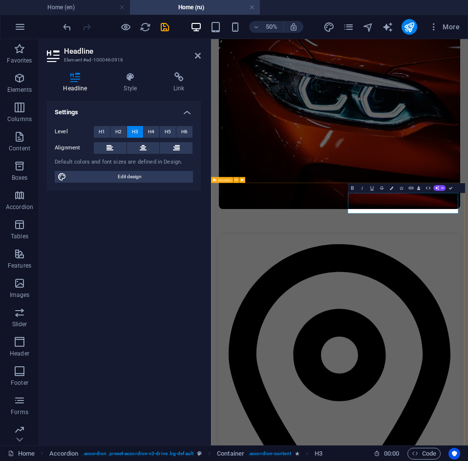
scroll to position [442, 0]
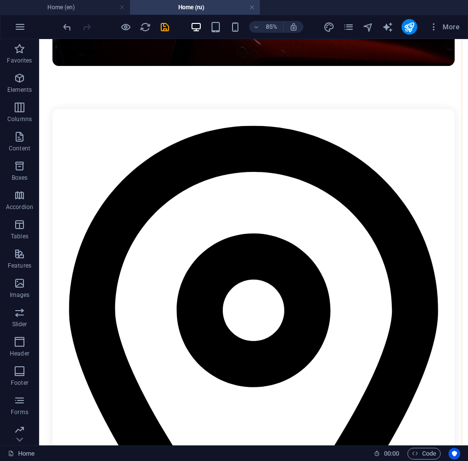
scroll to position [866, 0]
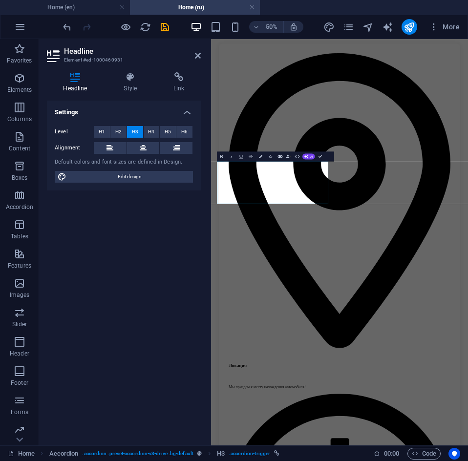
scroll to position [823, 0]
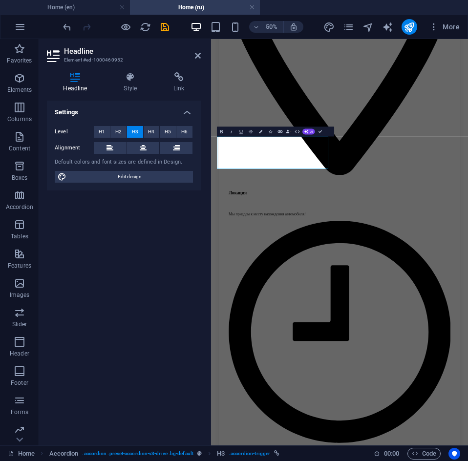
scroll to position [1169, 0]
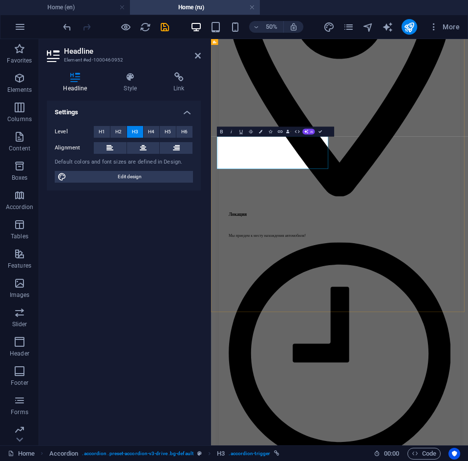
copy link "Стандартный пакет "под Ключ""
drag, startPoint x: 617, startPoint y: 249, endPoint x: 651, endPoint y: 163, distance: 92.3
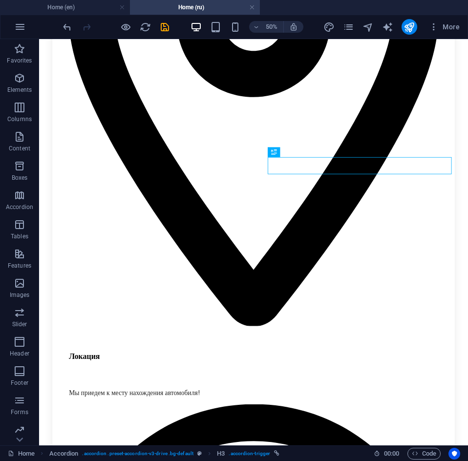
scroll to position [1223, 0]
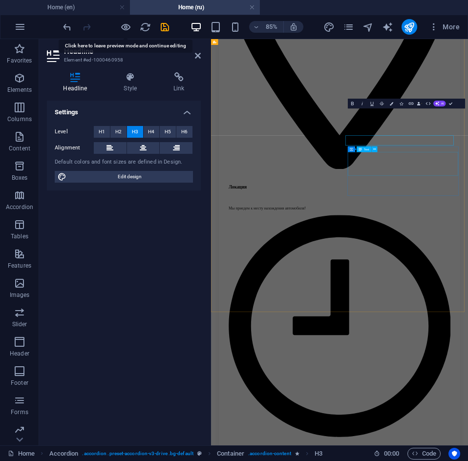
scroll to position [1169, 0]
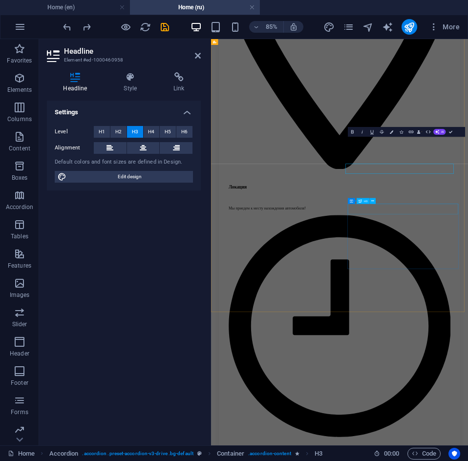
scroll to position [1169, 0]
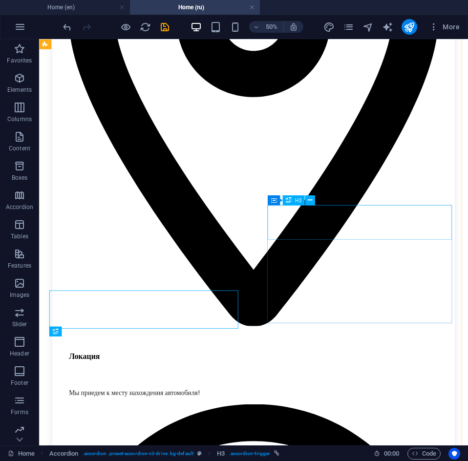
scroll to position [1223, 0]
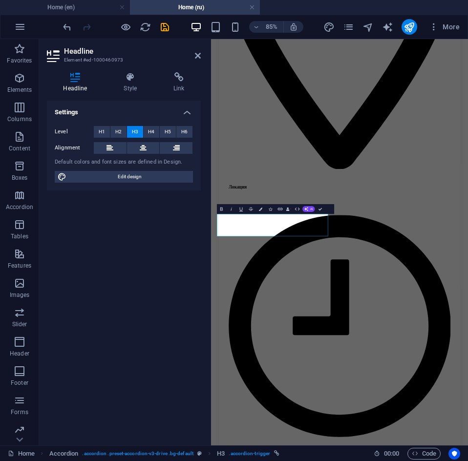
scroll to position [1169, 0]
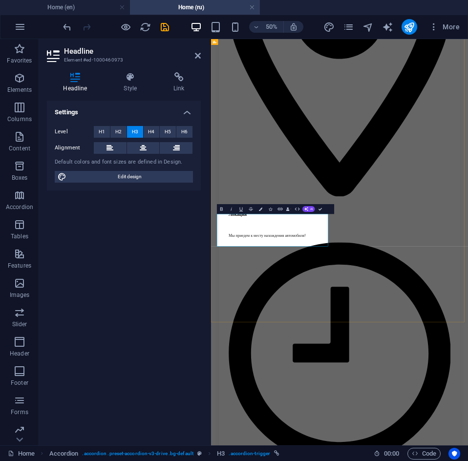
copy link "подбор"
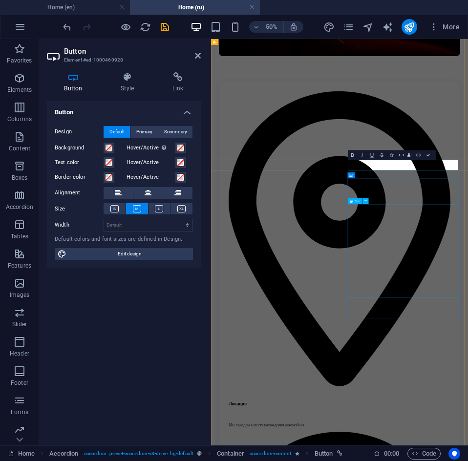
copy link "Связаться с нами"
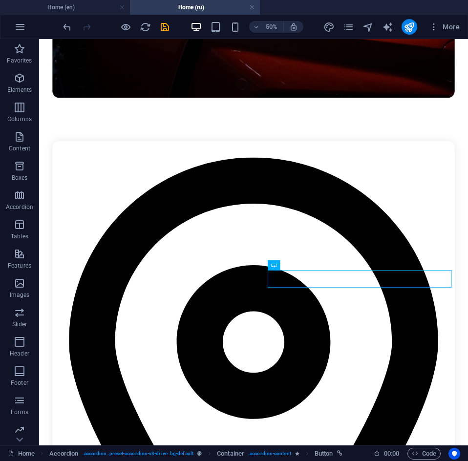
scroll to position [636, 0]
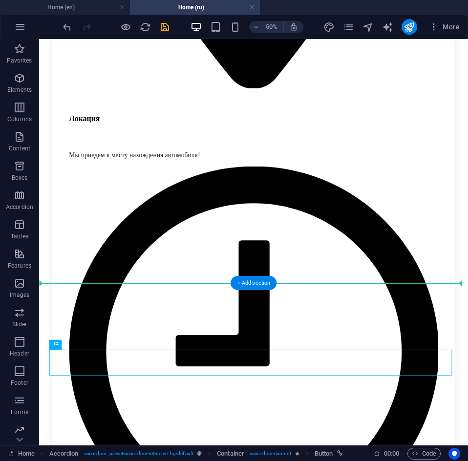
scroll to position [1502, 0]
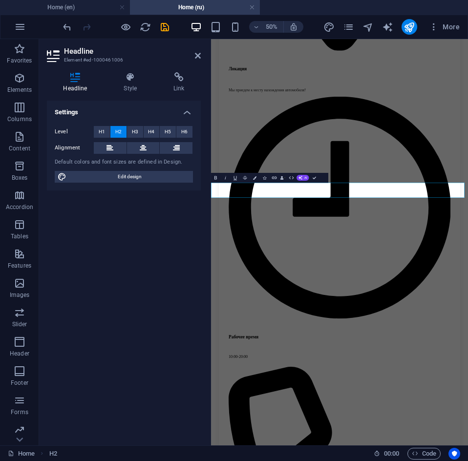
scroll to position [1448, 0]
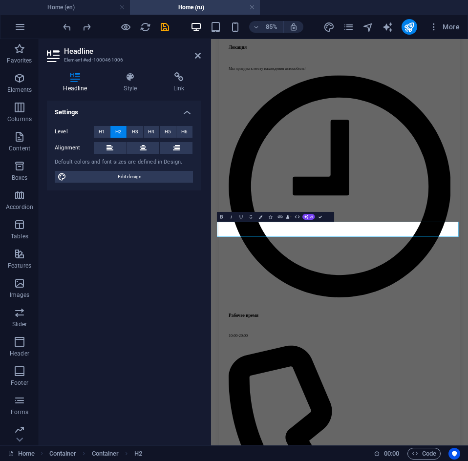
scroll to position [1448, 0]
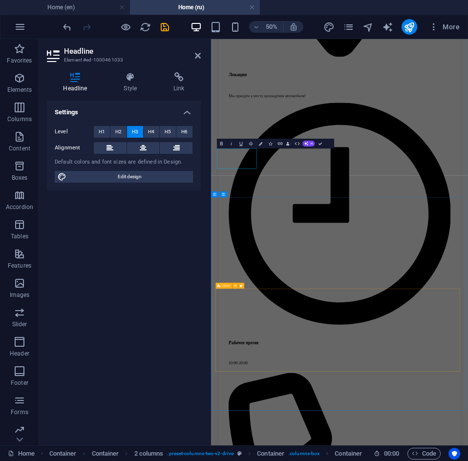
scroll to position [1857, 0]
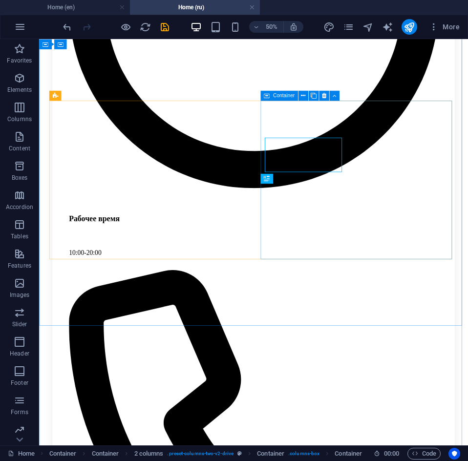
scroll to position [1911, 0]
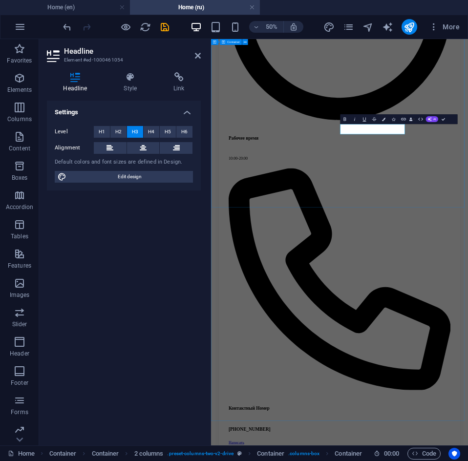
scroll to position [0, 17]
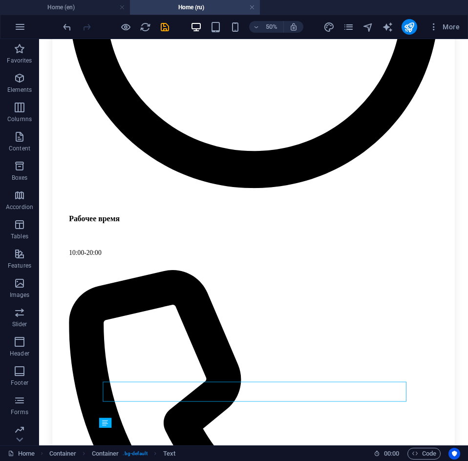
scroll to position [1911, 0]
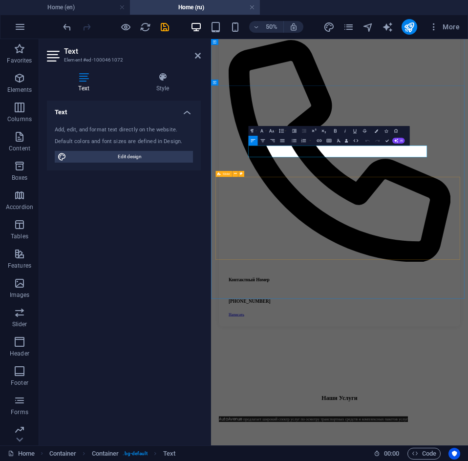
scroll to position [2101, 0]
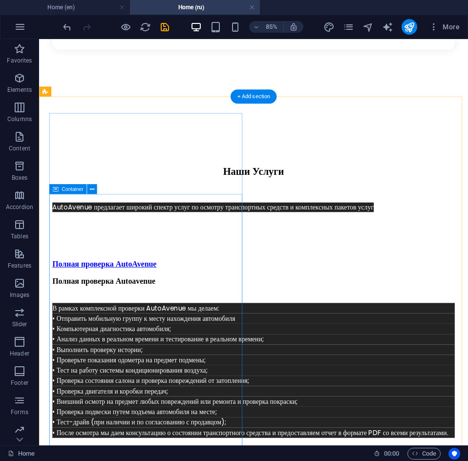
scroll to position [2594, 0]
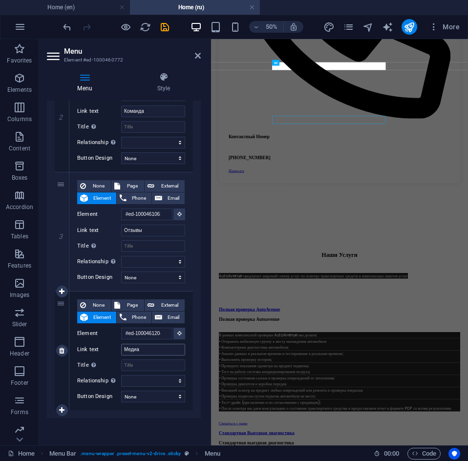
scroll to position [2391, 0]
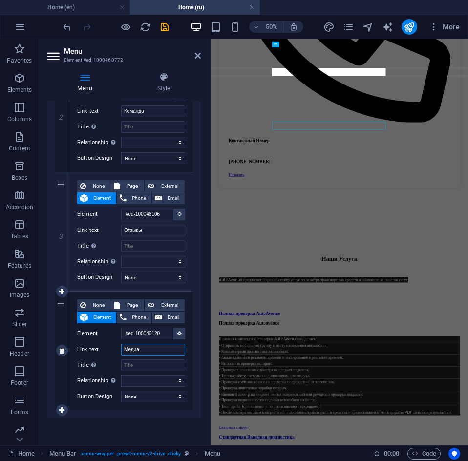
drag, startPoint x: 151, startPoint y: 350, endPoint x: 120, endPoint y: 347, distance: 31.5
click at [120, 347] on div "Link text Медиа" at bounding box center [131, 350] width 108 height 12
type input "Цены"
select select
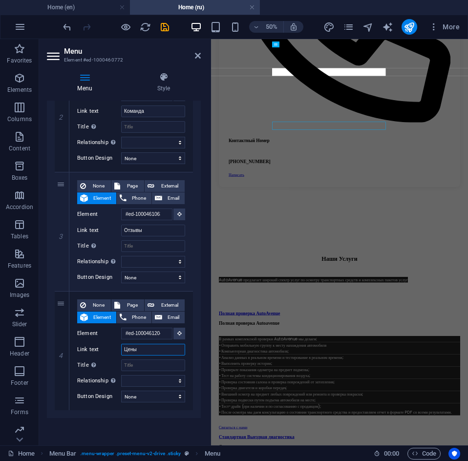
select select
type input "Цены"
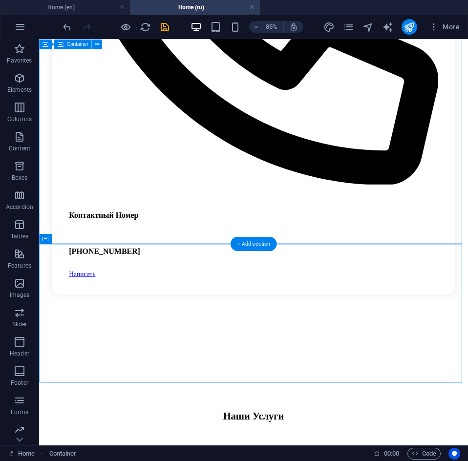
scroll to position [2445, 0]
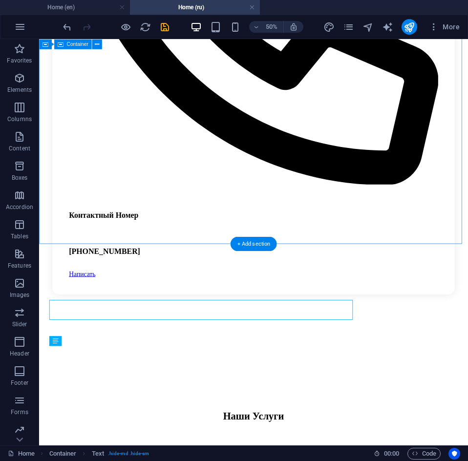
scroll to position [2445, 0]
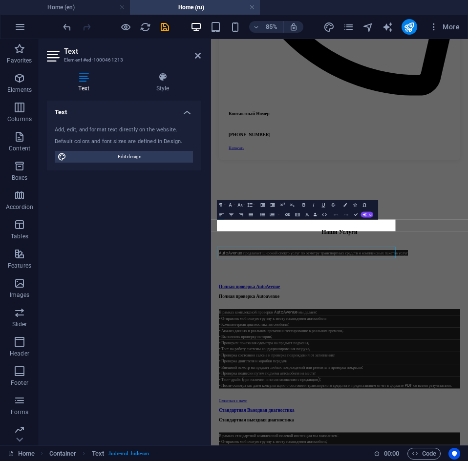
scroll to position [2391, 0]
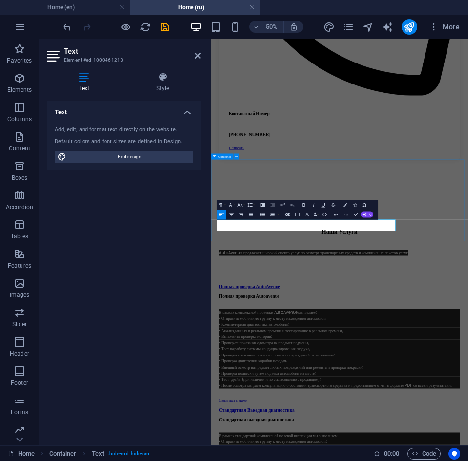
drag, startPoint x: 341, startPoint y: 433, endPoint x: 490, endPoint y: 271, distance: 220.4
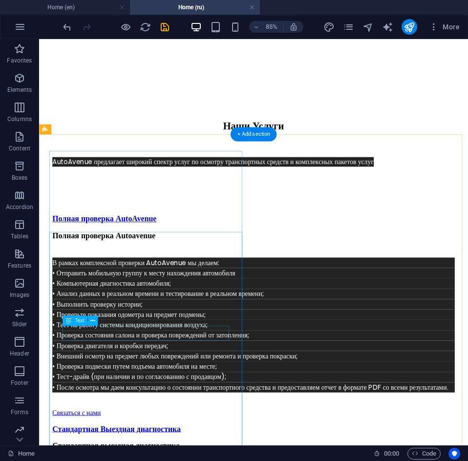
scroll to position [2738, 0]
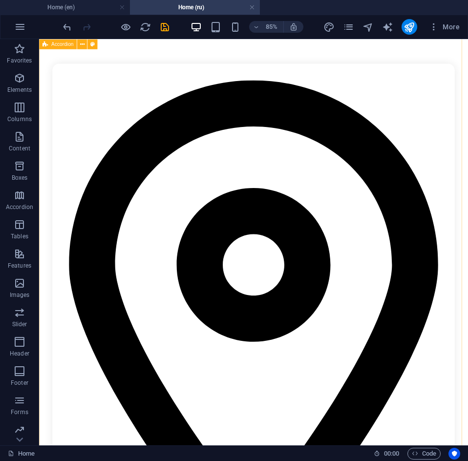
scroll to position [879, 0]
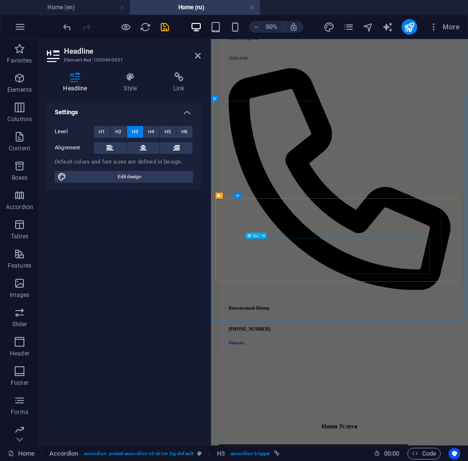
scroll to position [2300, 0]
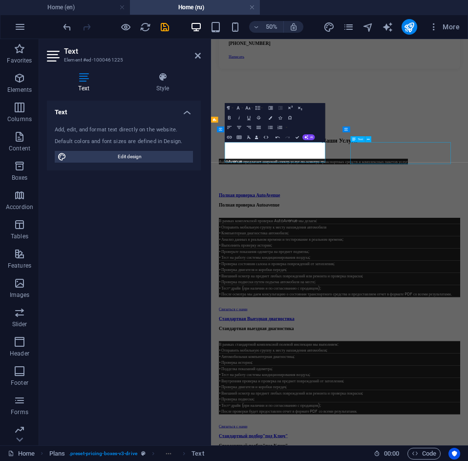
scroll to position [2682, 0]
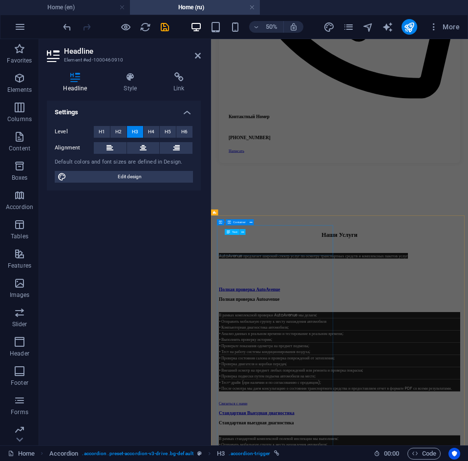
scroll to position [2444, 0]
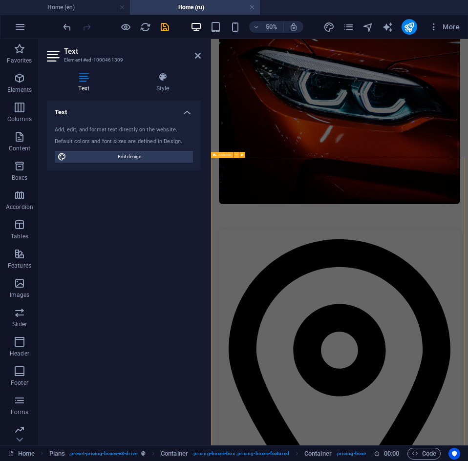
scroll to position [492, 0]
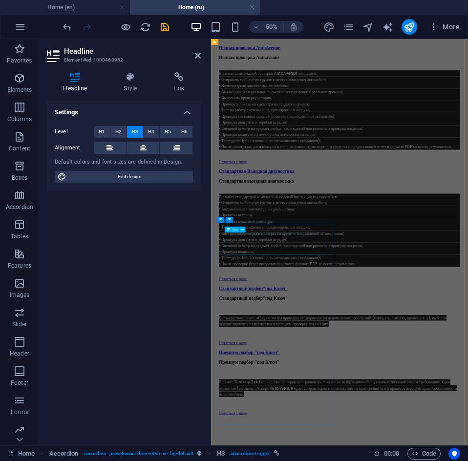
drag, startPoint x: 339, startPoint y: 431, endPoint x: 488, endPoint y: 269, distance: 220.1
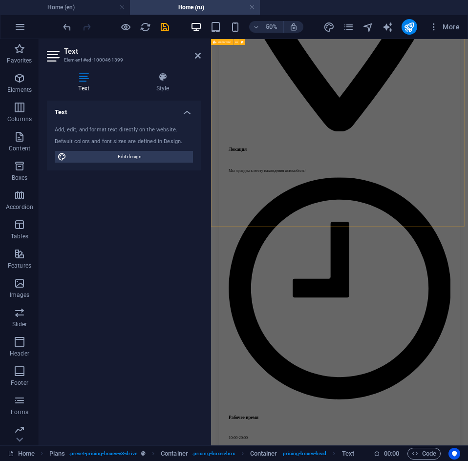
scroll to position [1019, 0]
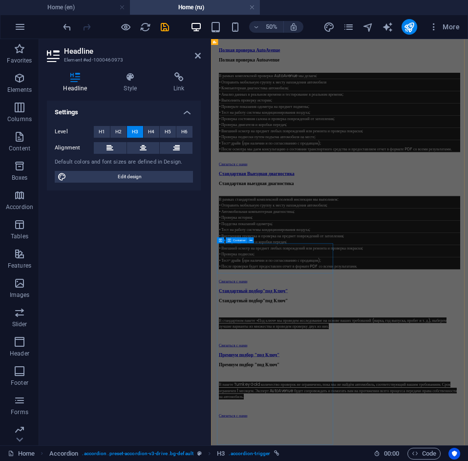
scroll to position [2922, 0]
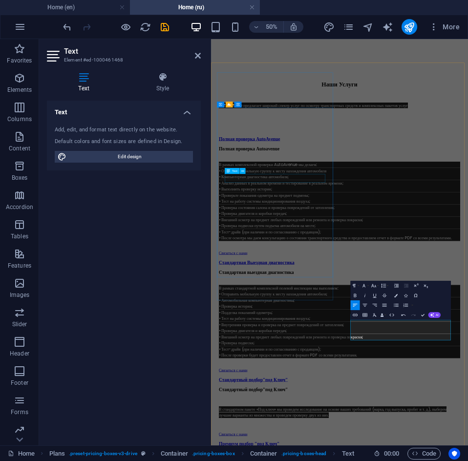
scroll to position [2727, 0]
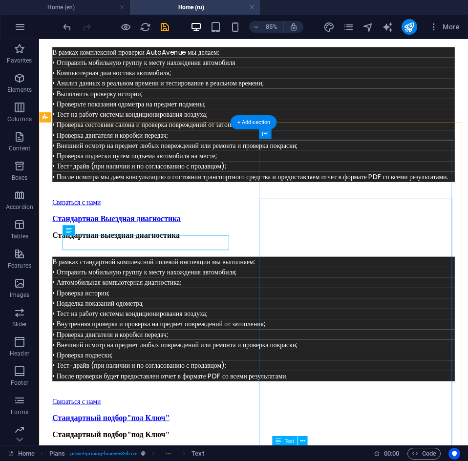
scroll to position [2751, 0]
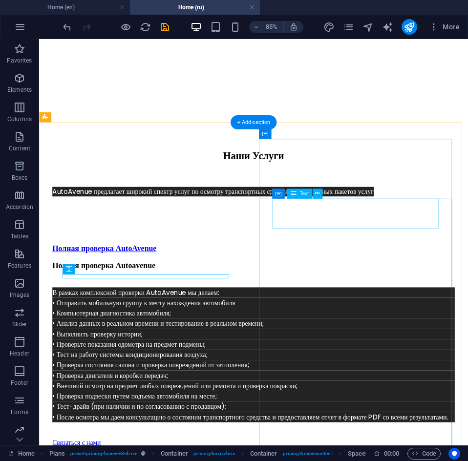
scroll to position [2751, 0]
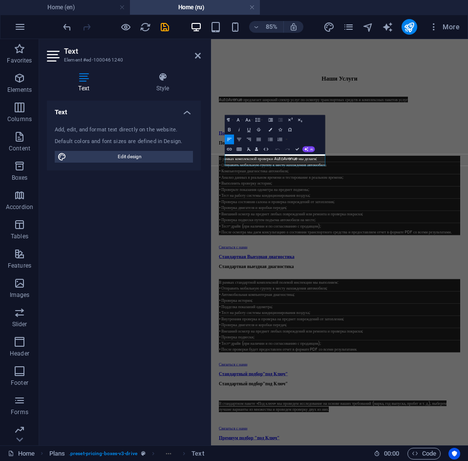
scroll to position [2697, 0]
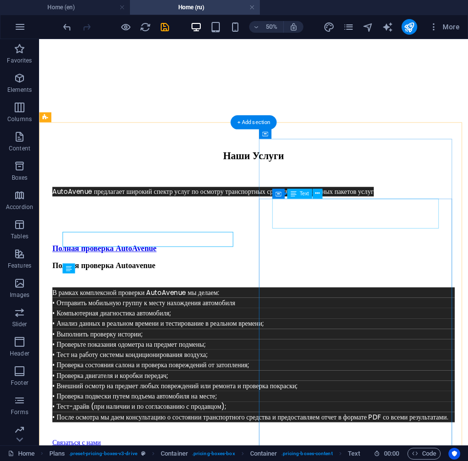
scroll to position [2751, 0]
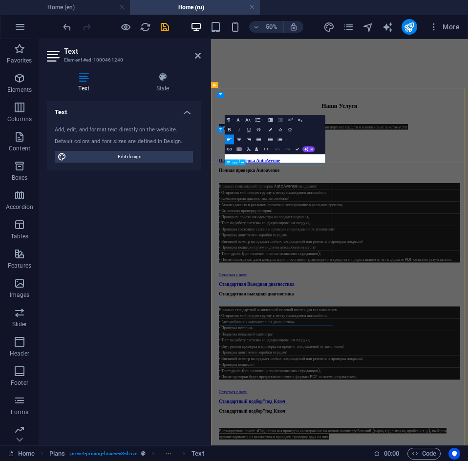
click at [235, 164] on span "Text" at bounding box center [234, 162] width 5 height 3
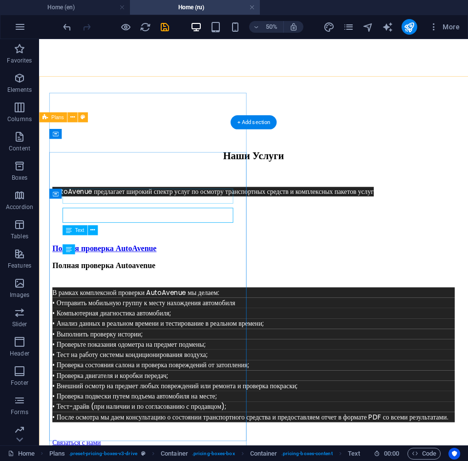
scroll to position [2751, 0]
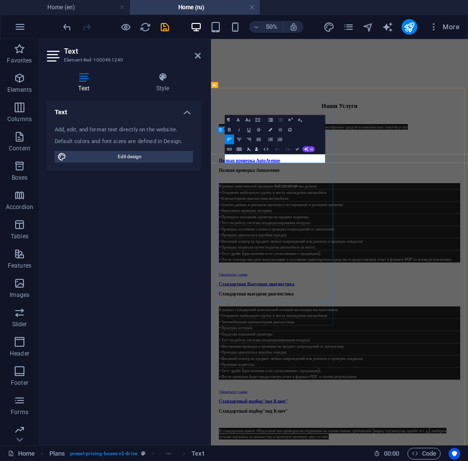
drag, startPoint x: 253, startPoint y: 278, endPoint x: 409, endPoint y: 271, distance: 156.3
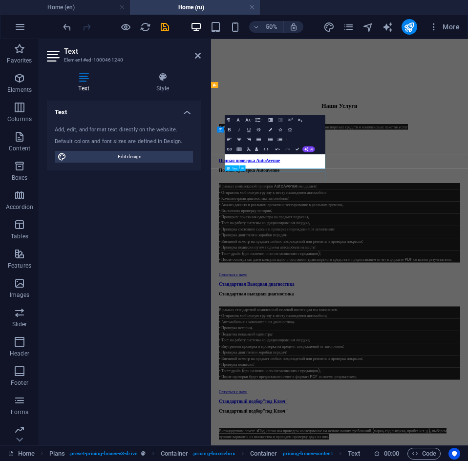
scroll to position [2751, 0]
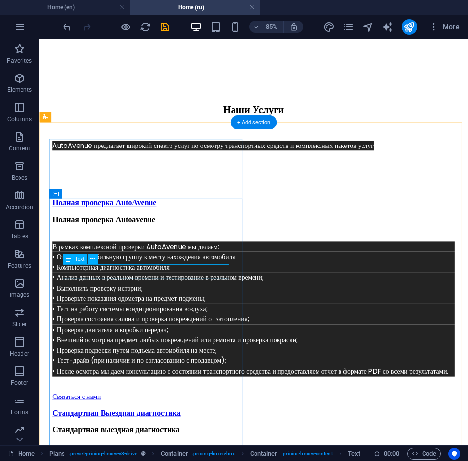
drag, startPoint x: 134, startPoint y: 311, endPoint x: 158, endPoint y: 309, distance: 24.4
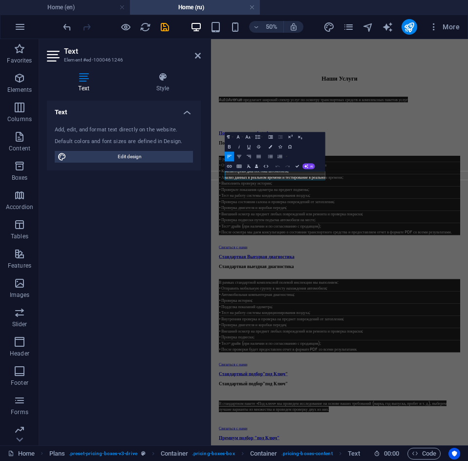
scroll to position [2697, 0]
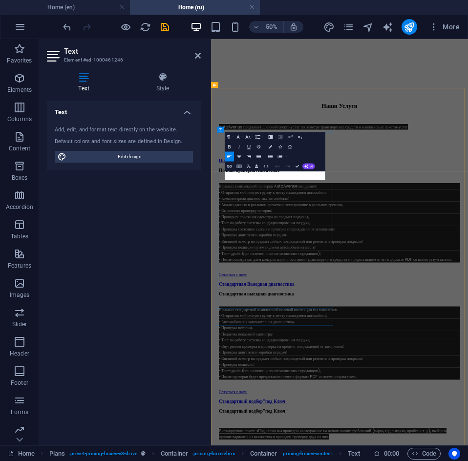
drag, startPoint x: 254, startPoint y: 311, endPoint x: 385, endPoint y: 311, distance: 130.8
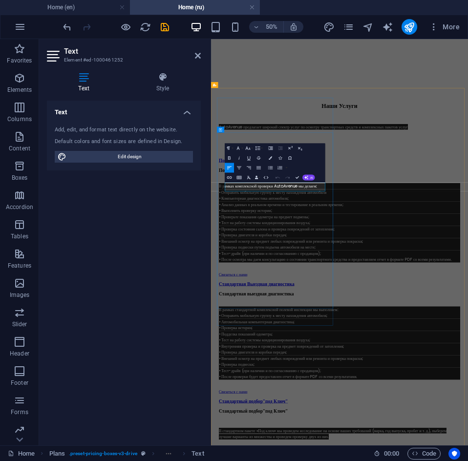
drag, startPoint x: 253, startPoint y: 338, endPoint x: 354, endPoint y: 337, distance: 101.5
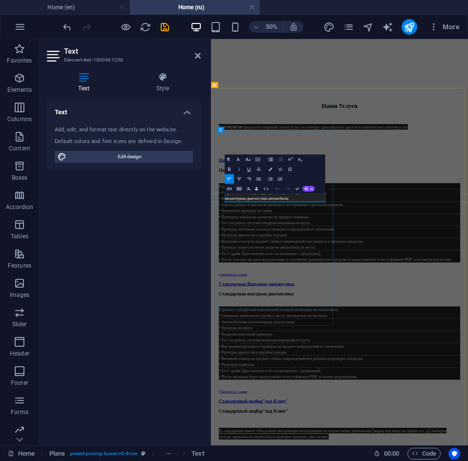
drag, startPoint x: 253, startPoint y: 355, endPoint x: 382, endPoint y: 361, distance: 129.0
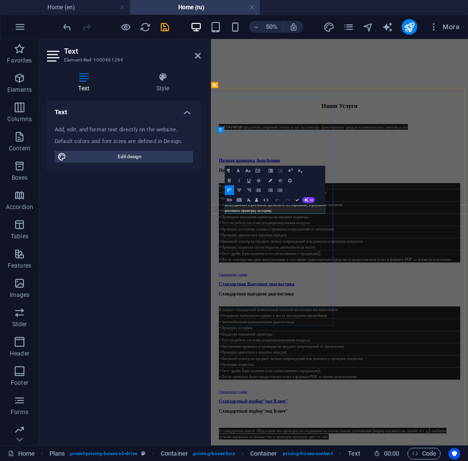
drag, startPoint x: 253, startPoint y: 381, endPoint x: 391, endPoint y: 384, distance: 138.7
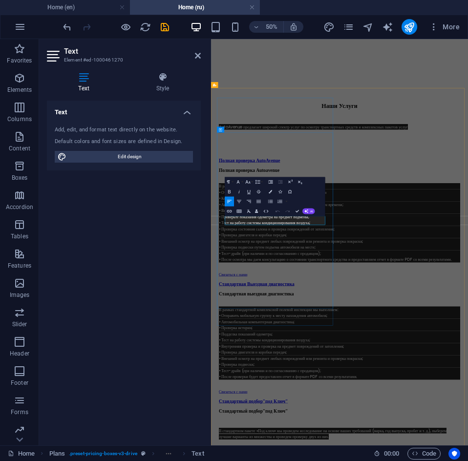
drag, startPoint x: 251, startPoint y: 400, endPoint x: 411, endPoint y: 407, distance: 160.2
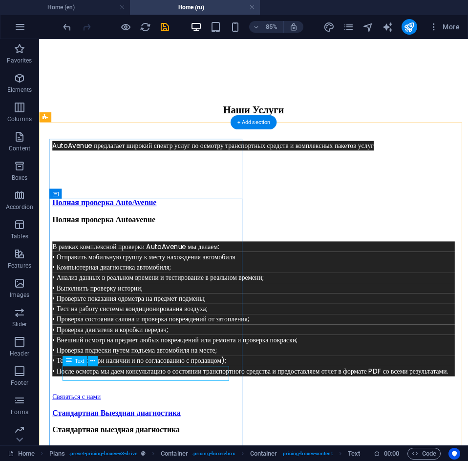
drag, startPoint x: 110, startPoint y: 434, endPoint x: 139, endPoint y: 414, distance: 35.4
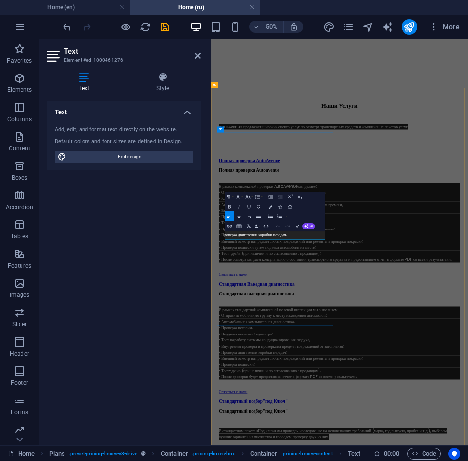
drag, startPoint x: 345, startPoint y: 429, endPoint x: 307, endPoint y: 430, distance: 38.1
drag, startPoint x: 362, startPoint y: 431, endPoint x: 254, endPoint y: 433, distance: 108.4
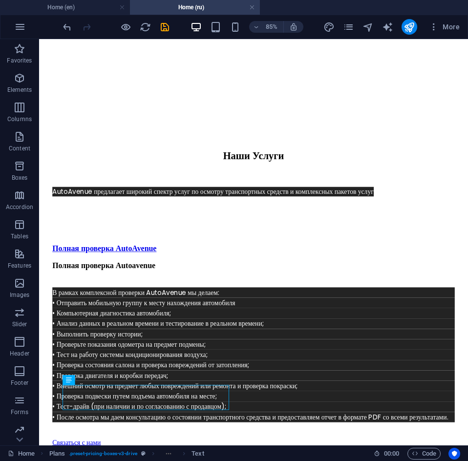
scroll to position [2751, 0]
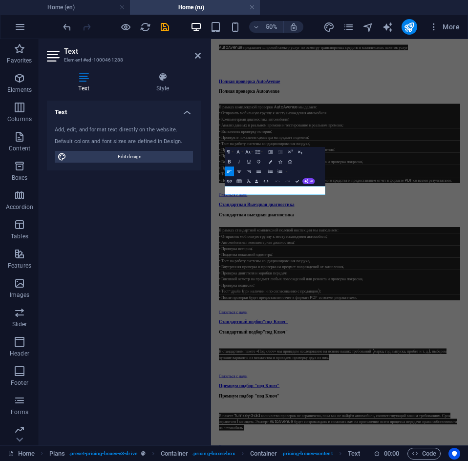
scroll to position [2844, 0]
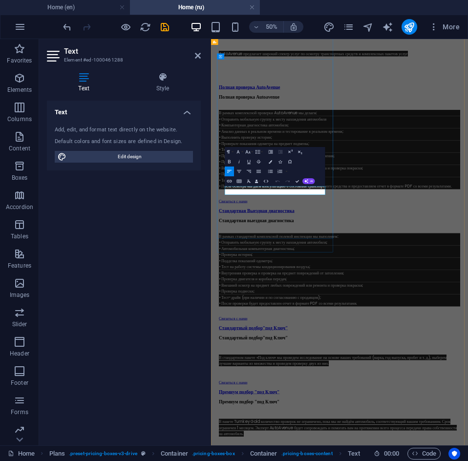
drag, startPoint x: 253, startPoint y: 344, endPoint x: 391, endPoint y: 346, distance: 138.6
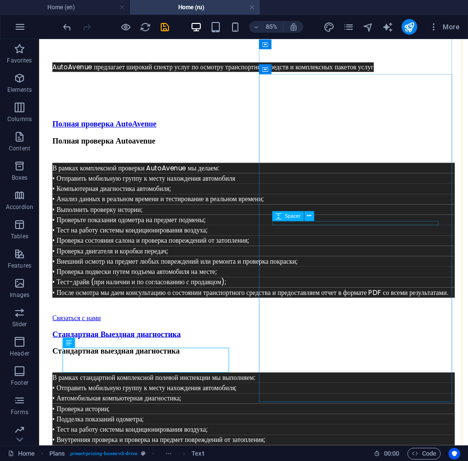
scroll to position [2898, 0]
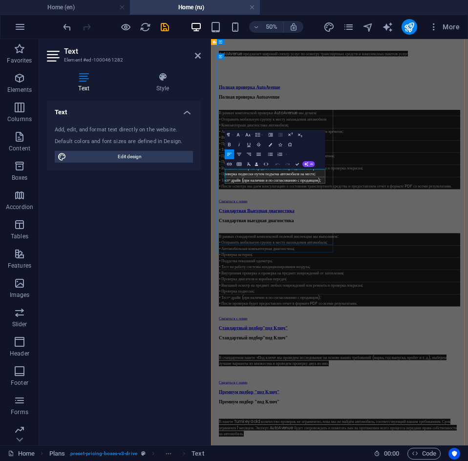
drag, startPoint x: 459, startPoint y: 220, endPoint x: 254, endPoint y: 307, distance: 222.9
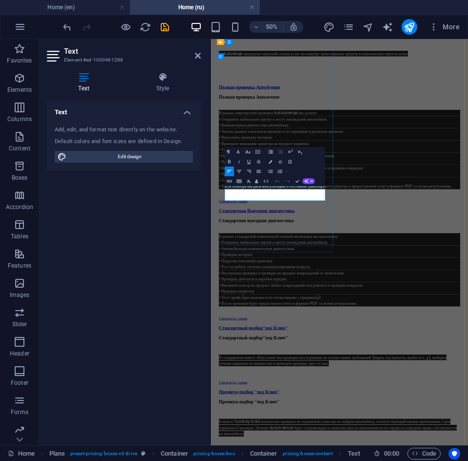
drag, startPoint x: 363, startPoint y: 352, endPoint x: 252, endPoint y: 342, distance: 111.8
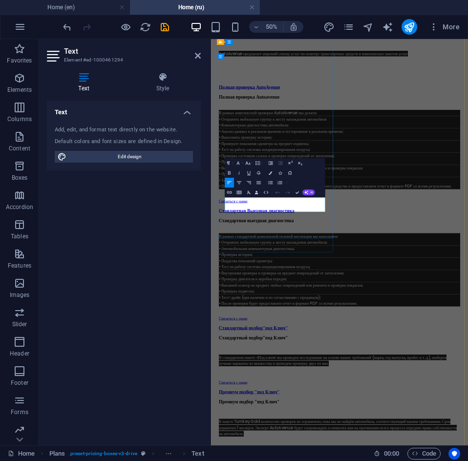
drag, startPoint x: 305, startPoint y: 375, endPoint x: 254, endPoint y: 367, distance: 51.4
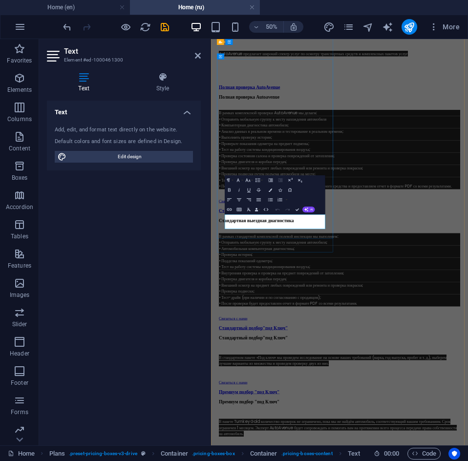
drag, startPoint x: 338, startPoint y: 414, endPoint x: 255, endPoint y: 404, distance: 83.6
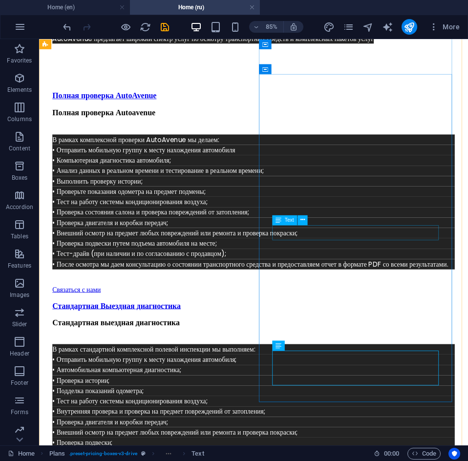
scroll to position [2849, 0]
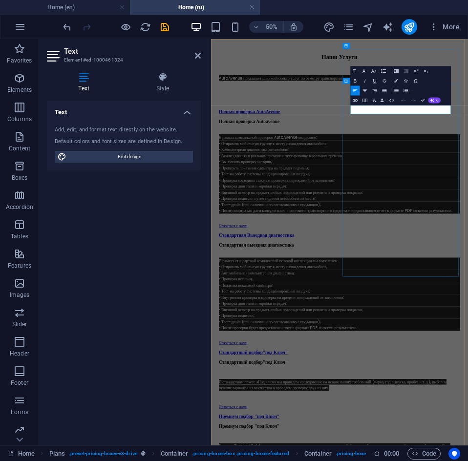
drag, startPoint x: 505, startPoint y: 180, endPoint x: 659, endPoint y: 186, distance: 154.4
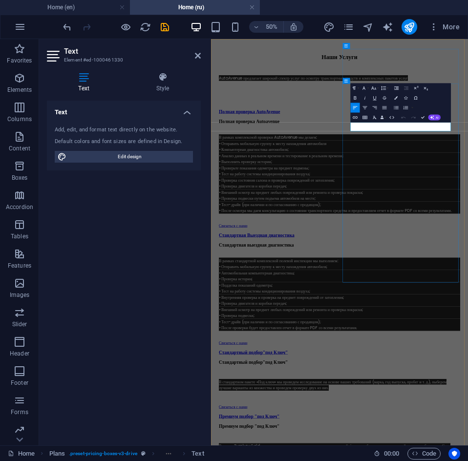
drag, startPoint x: 607, startPoint y: 217, endPoint x: 506, endPoint y: 216, distance: 101.5
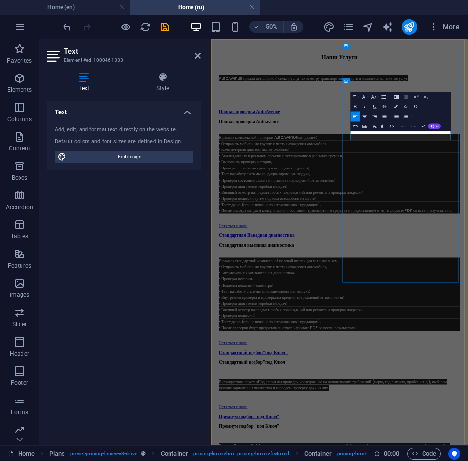
drag, startPoint x: 634, startPoint y: 236, endPoint x: 504, endPoint y: 237, distance: 129.8
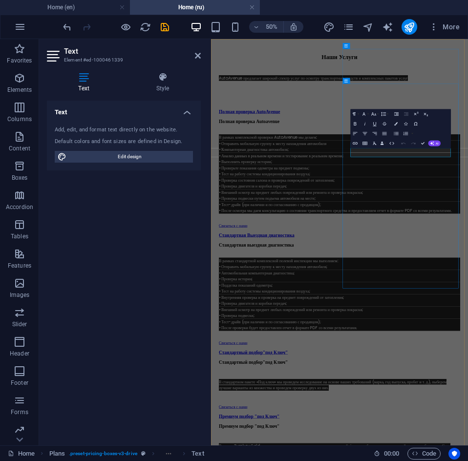
drag, startPoint x: 593, startPoint y: 266, endPoint x: 503, endPoint y: 261, distance: 89.9
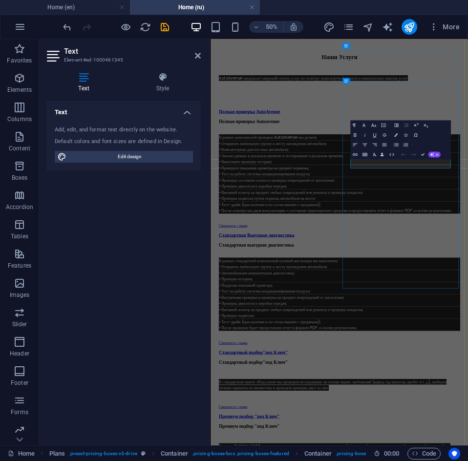
drag, startPoint x: 505, startPoint y: 287, endPoint x: 650, endPoint y: 296, distance: 145.7
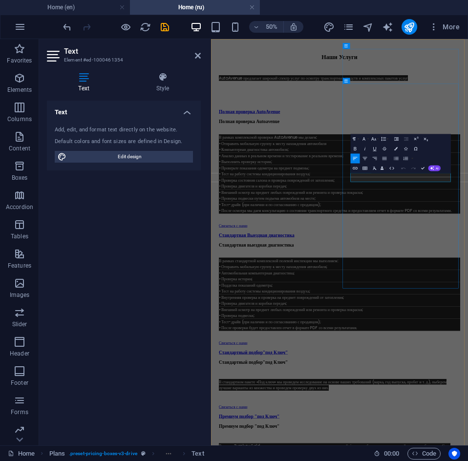
drag, startPoint x: 505, startPoint y: 316, endPoint x: 645, endPoint y: 324, distance: 140.8
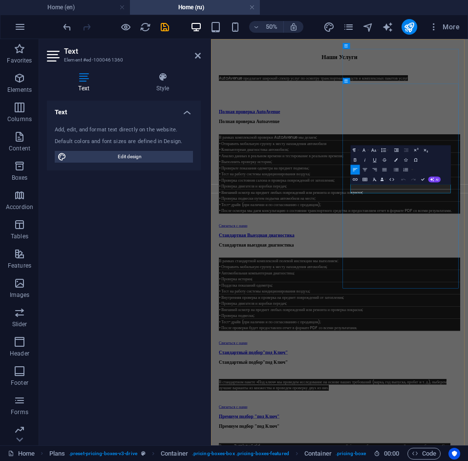
drag, startPoint x: 650, startPoint y: 337, endPoint x: 509, endPoint y: 344, distance: 141.7
drag, startPoint x: 505, startPoint y: 341, endPoint x: 668, endPoint y: 343, distance: 163.0
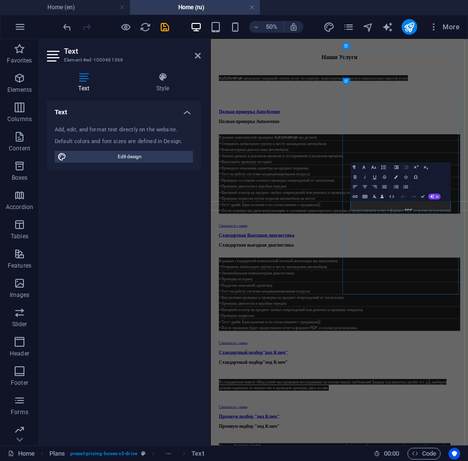
drag, startPoint x: 611, startPoint y: 374, endPoint x: 515, endPoint y: 377, distance: 95.7
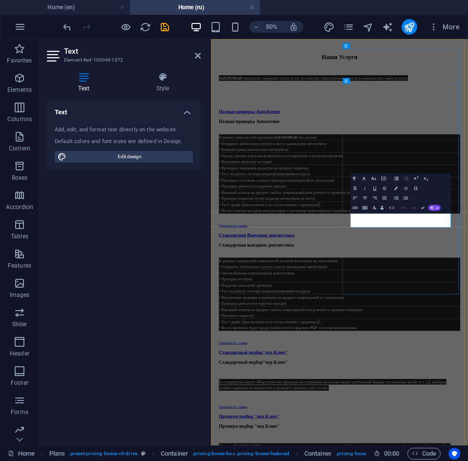
drag, startPoint x: 503, startPoint y: 395, endPoint x: 551, endPoint y: 407, distance: 49.2
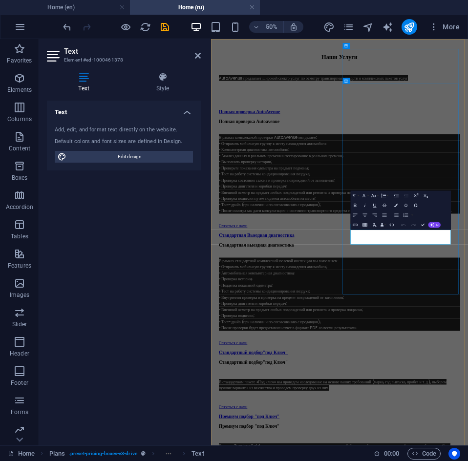
drag, startPoint x: 551, startPoint y: 441, endPoint x: 504, endPoint y: 431, distance: 47.9
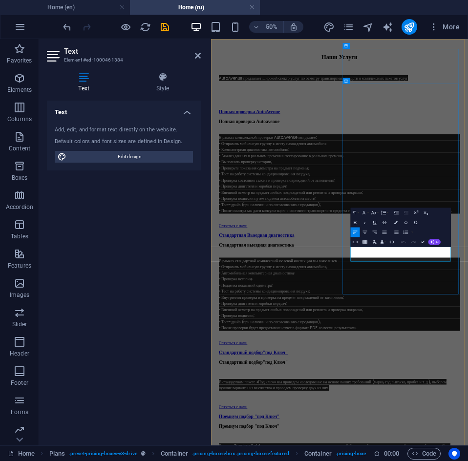
drag, startPoint x: 528, startPoint y: 473, endPoint x: 506, endPoint y: 469, distance: 23.0
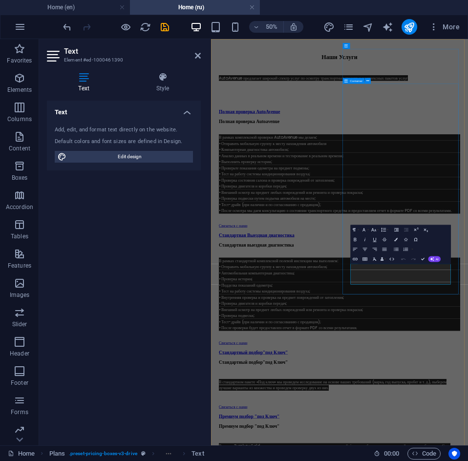
drag, startPoint x: 554, startPoint y: 517, endPoint x: 505, endPoint y: 502, distance: 52.2
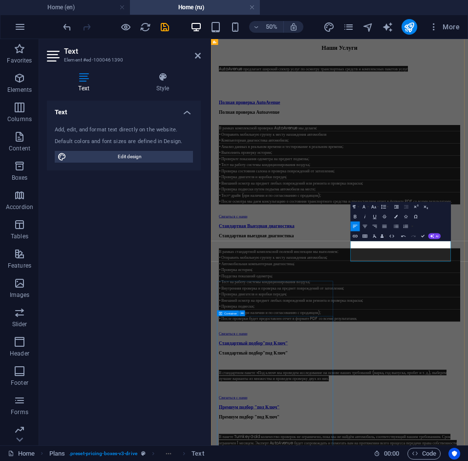
scroll to position [2893, 0]
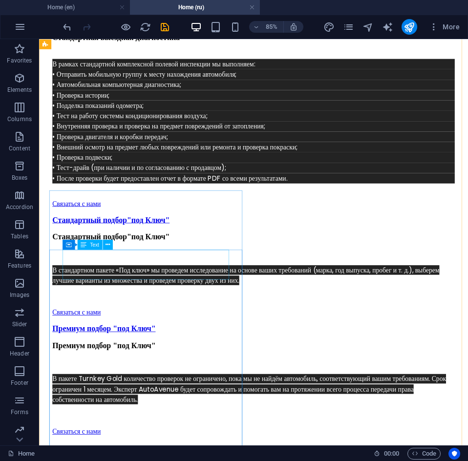
scroll to position [3252, 0]
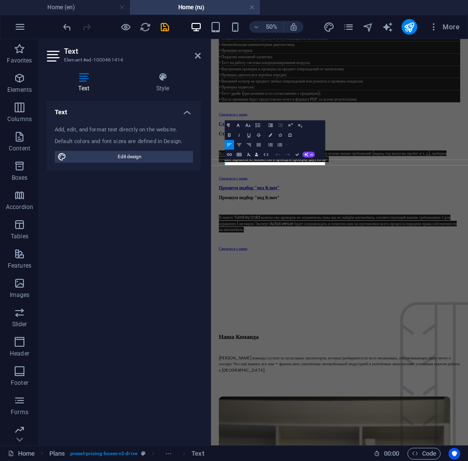
scroll to position [3197, 0]
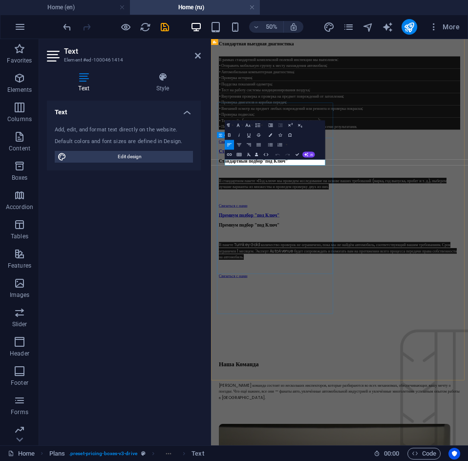
drag, startPoint x: 357, startPoint y: 284, endPoint x: 235, endPoint y: 276, distance: 122.3
drag, startPoint x: 308, startPoint y: 285, endPoint x: 269, endPoint y: 284, distance: 39.1
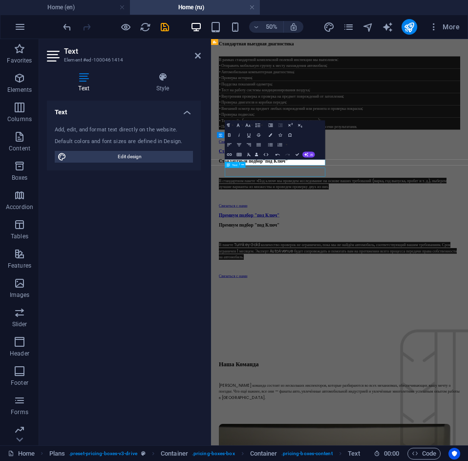
scroll to position [3252, 0]
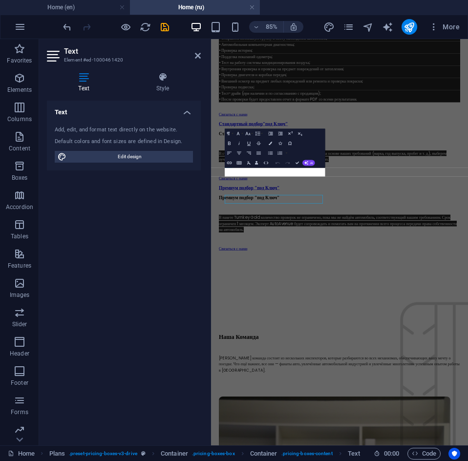
scroll to position [3197, 0]
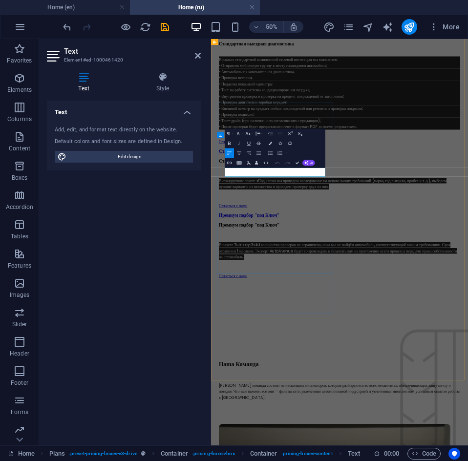
drag, startPoint x: 322, startPoint y: 305, endPoint x: 255, endPoint y: 305, distance: 67.4
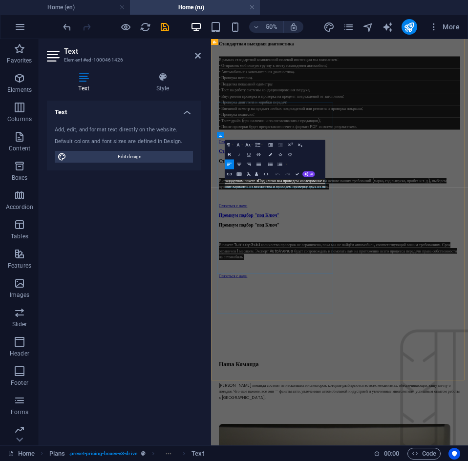
drag, startPoint x: 324, startPoint y: 325, endPoint x: 255, endPoint y: 326, distance: 69.3
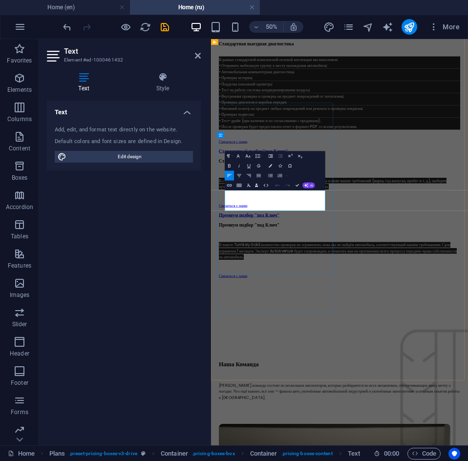
drag, startPoint x: 299, startPoint y: 376, endPoint x: 252, endPoint y: 350, distance: 53.3
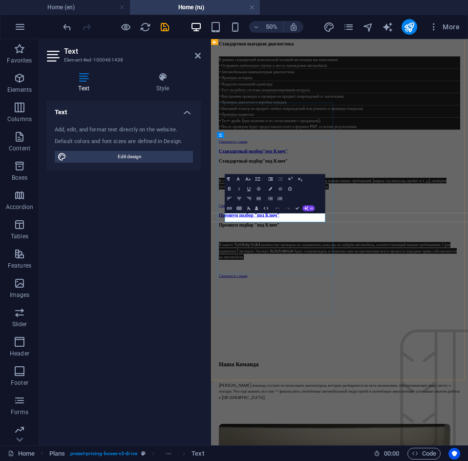
drag, startPoint x: 416, startPoint y: 398, endPoint x: 254, endPoint y: 403, distance: 162.1
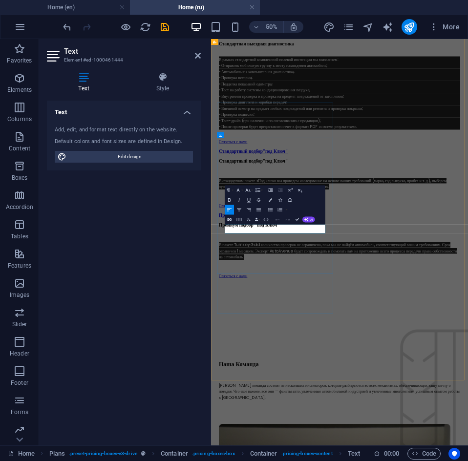
drag, startPoint x: 386, startPoint y: 419, endPoint x: 257, endPoint y: 421, distance: 128.9
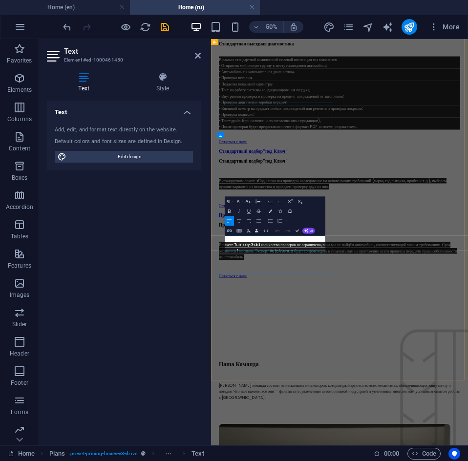
drag, startPoint x: 311, startPoint y: 452, endPoint x: 254, endPoint y: 442, distance: 58.4
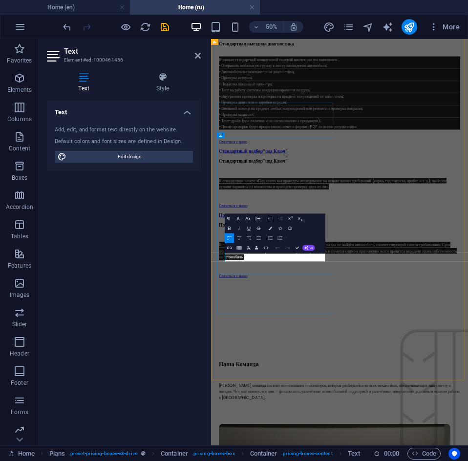
drag, startPoint x: 385, startPoint y: 477, endPoint x: 255, endPoint y: 480, distance: 129.9
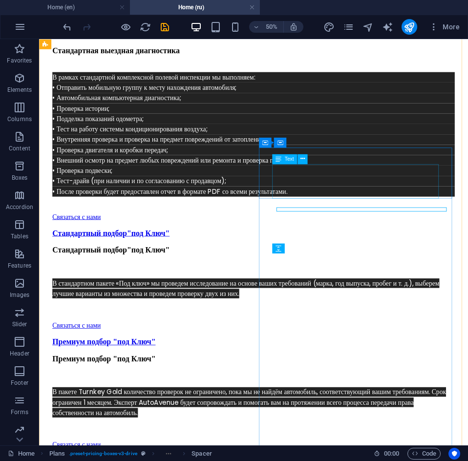
scroll to position [3252, 0]
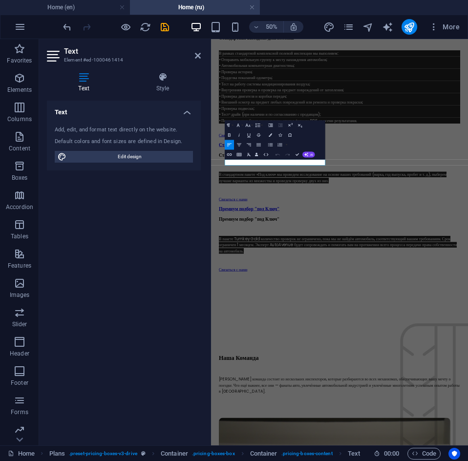
scroll to position [3197, 0]
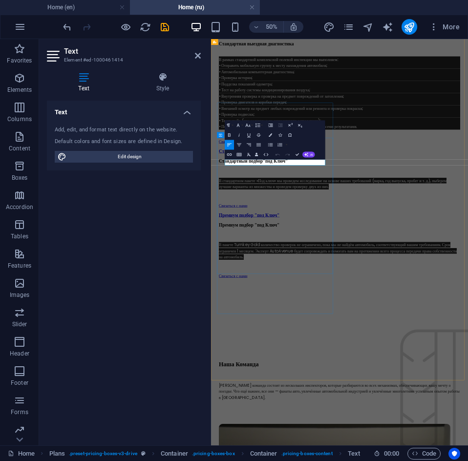
copy span "Процесс выглядит следующим образом:"
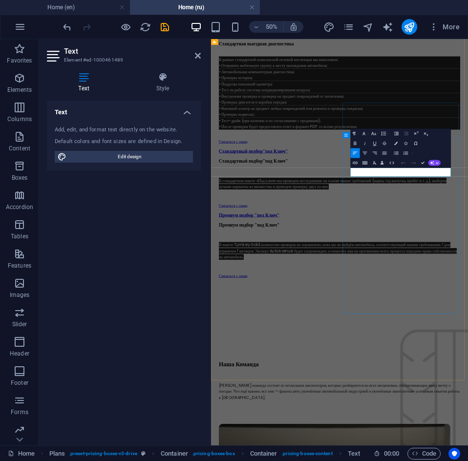
drag, startPoint x: 587, startPoint y: 310, endPoint x: 504, endPoint y: 309, distance: 83.0
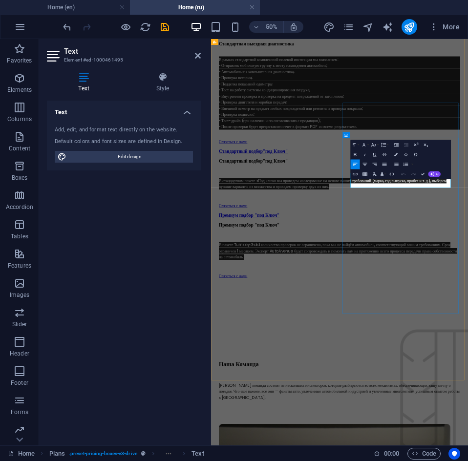
drag, startPoint x: 579, startPoint y: 334, endPoint x: 506, endPoint y: 332, distance: 73.2
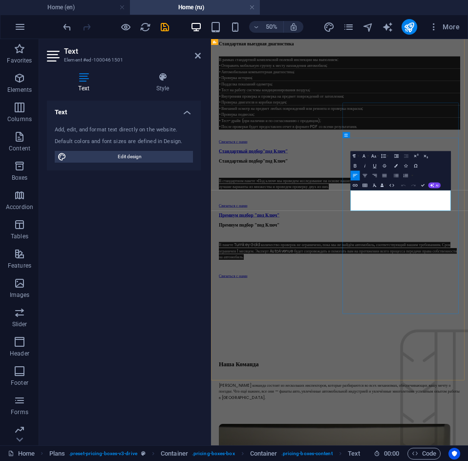
drag, startPoint x: 554, startPoint y: 374, endPoint x: 506, endPoint y: 355, distance: 51.3
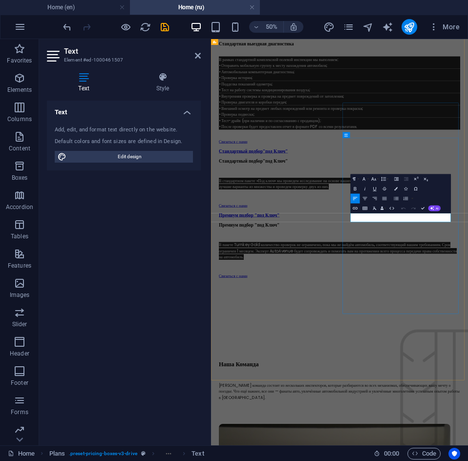
drag, startPoint x: 654, startPoint y: 395, endPoint x: 507, endPoint y: 397, distance: 147.4
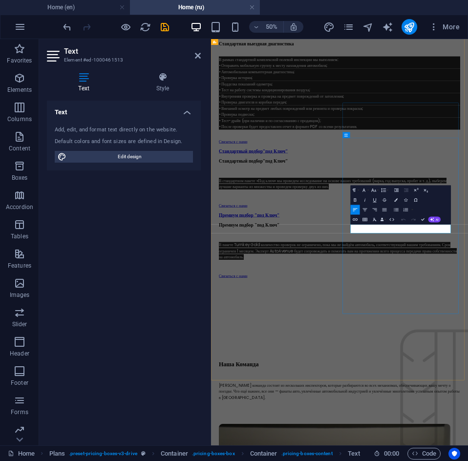
drag, startPoint x: 636, startPoint y: 423, endPoint x: 506, endPoint y: 426, distance: 129.9
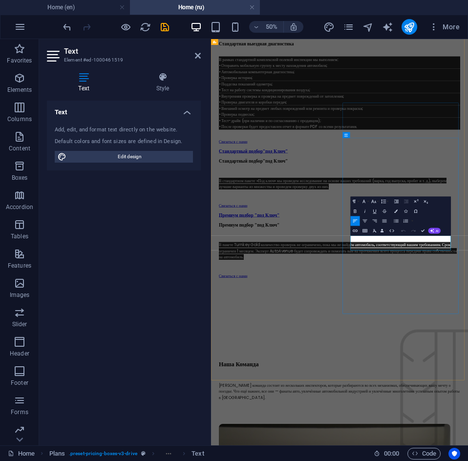
drag, startPoint x: 535, startPoint y: 450, endPoint x: 507, endPoint y: 445, distance: 28.7
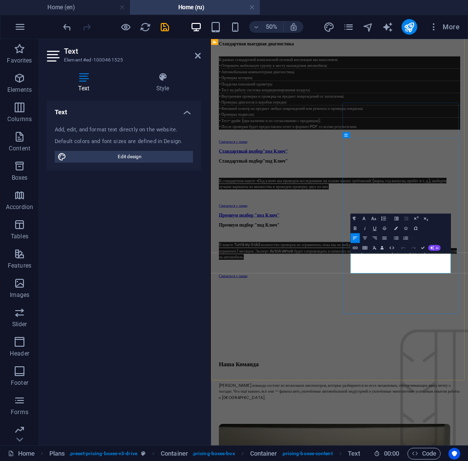
drag, startPoint x: 532, startPoint y: 500, endPoint x: 503, endPoint y: 481, distance: 34.7
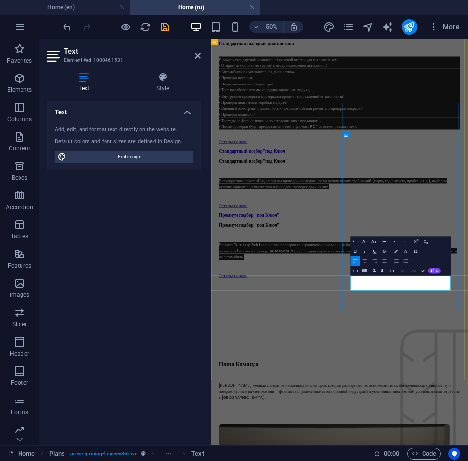
drag, startPoint x: 636, startPoint y: 537, endPoint x: 505, endPoint y: 525, distance: 132.3
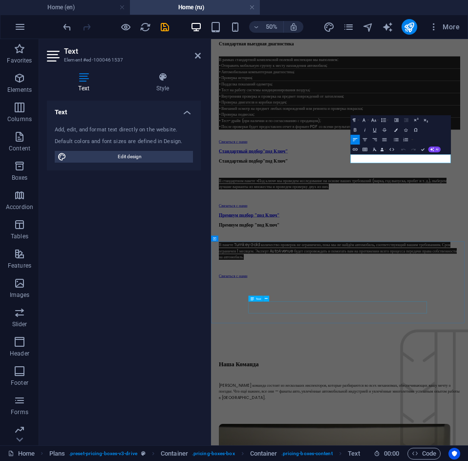
scroll to position [3486, 0]
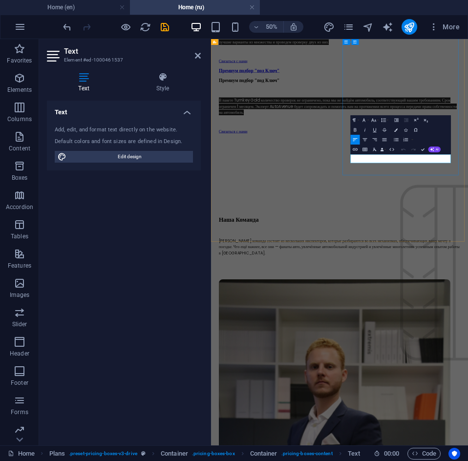
drag, startPoint x: 637, startPoint y: 280, endPoint x: 506, endPoint y: 279, distance: 131.8
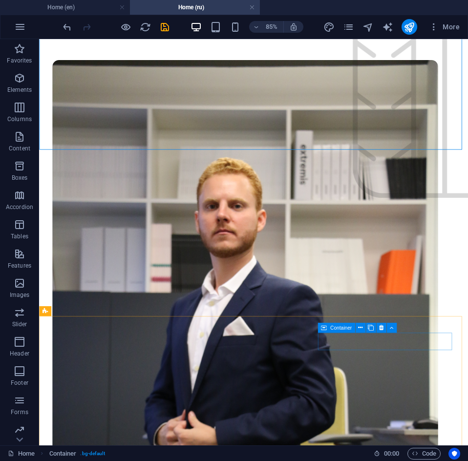
scroll to position [3940, 0]
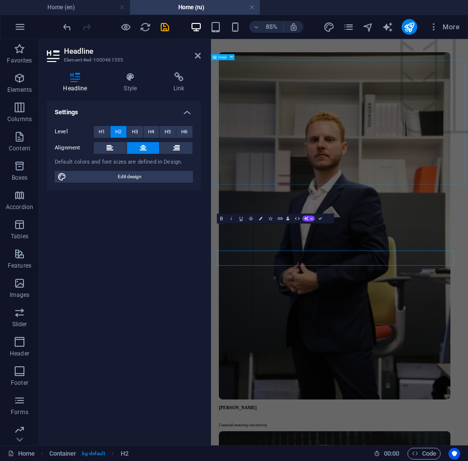
scroll to position [3600, 0]
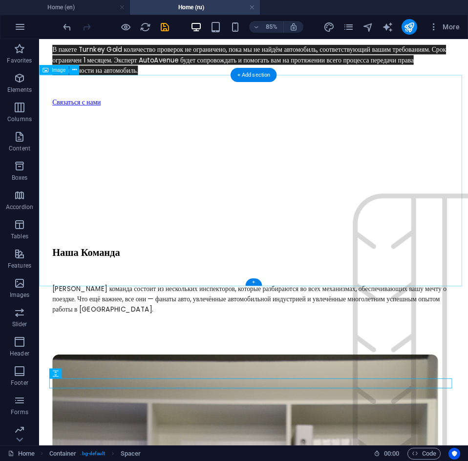
scroll to position [3654, 0]
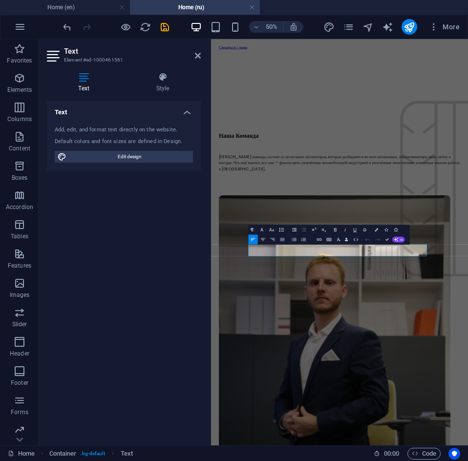
scroll to position [3600, 0]
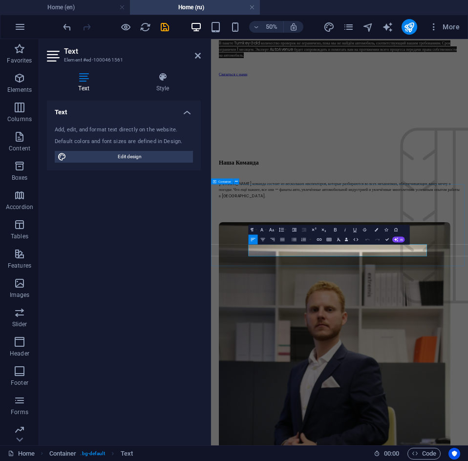
drag, startPoint x: 537, startPoint y: 467, endPoint x: 421, endPoint y: 284, distance: 216.4
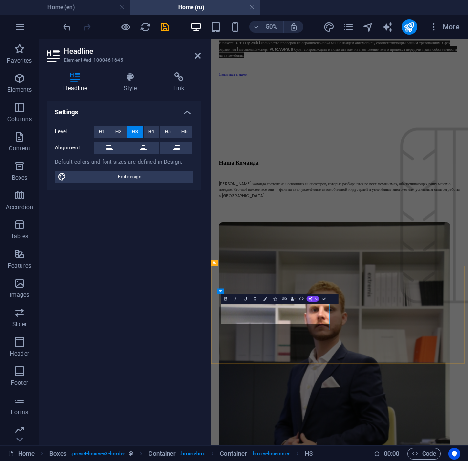
drag, startPoint x: 431, startPoint y: 595, endPoint x: 412, endPoint y: 595, distance: 18.5
drag, startPoint x: 433, startPoint y: 595, endPoint x: 258, endPoint y: 572, distance: 177.1
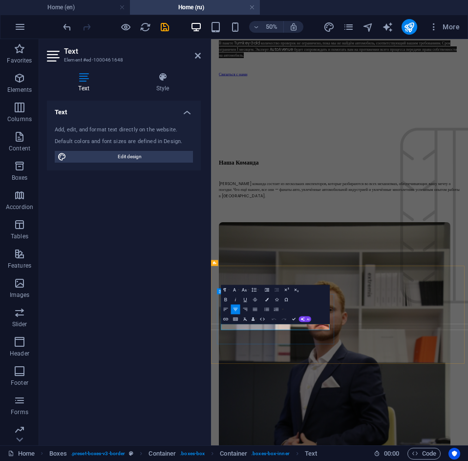
drag, startPoint x: 423, startPoint y: 620, endPoint x: 282, endPoint y: 608, distance: 141.1
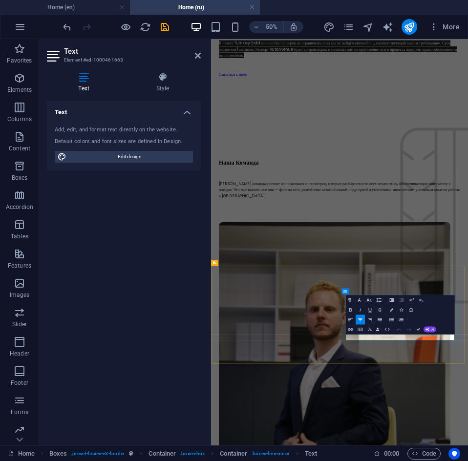
drag, startPoint x: 666, startPoint y: 635, endPoint x: 517, endPoint y: 630, distance: 148.5
drag, startPoint x: 647, startPoint y: 636, endPoint x: 619, endPoint y: 636, distance: 28.3
copy p "образец"
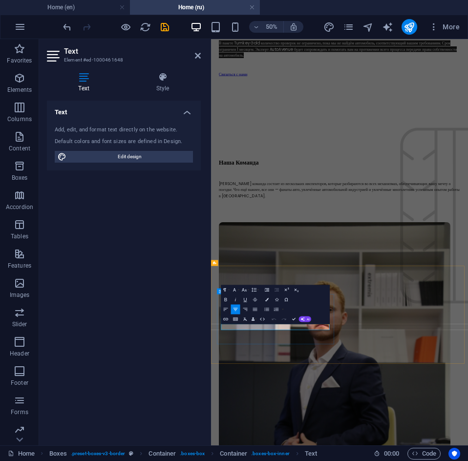
drag, startPoint x: 398, startPoint y: 615, endPoint x: 374, endPoint y: 614, distance: 24.4
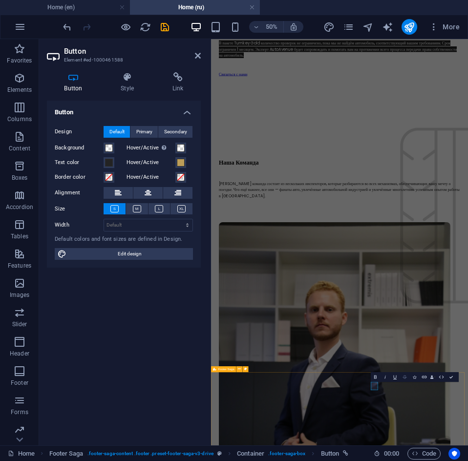
scroll to position [3583, 0]
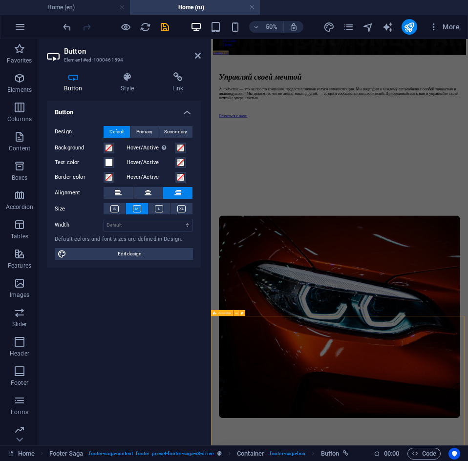
scroll to position [0, 0]
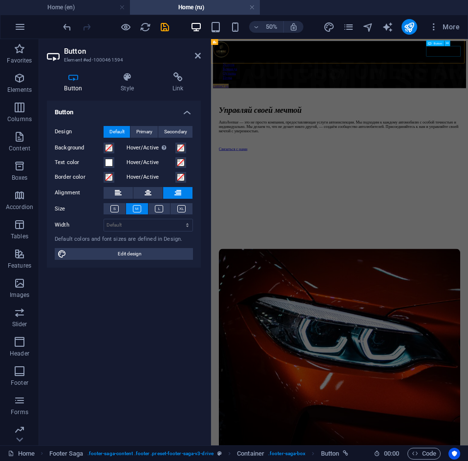
click at [674, 128] on div "contact us" at bounding box center [468, 132] width 506 height 9
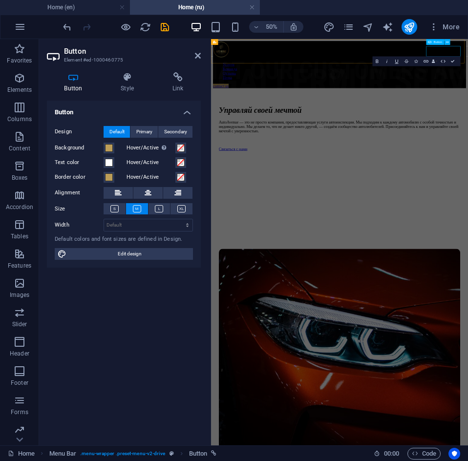
scroll to position [3600, 0]
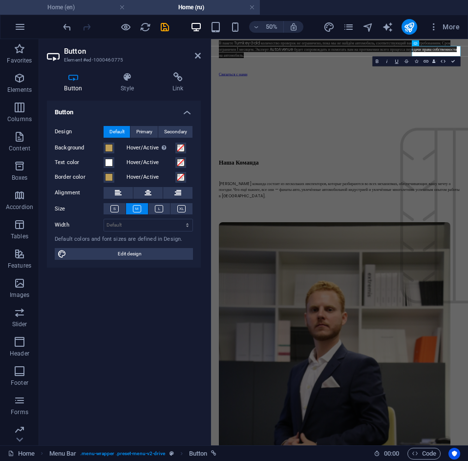
click at [79, 4] on h4 "Home (en)" at bounding box center [65, 7] width 130 height 11
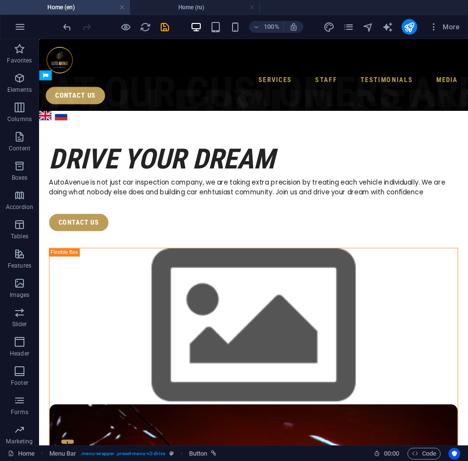
scroll to position [0, 0]
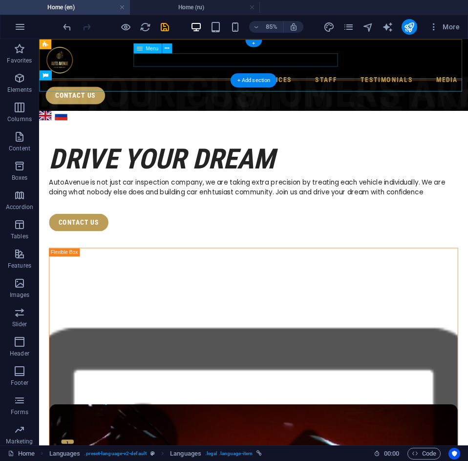
click at [379, 80] on nav "Services Staff Testimonials Media" at bounding box center [291, 88] width 489 height 16
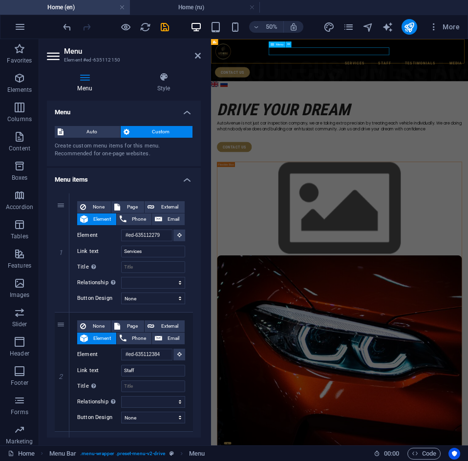
click at [554, 80] on nav "Services Staff Testimonials Media" at bounding box center [468, 88] width 498 height 16
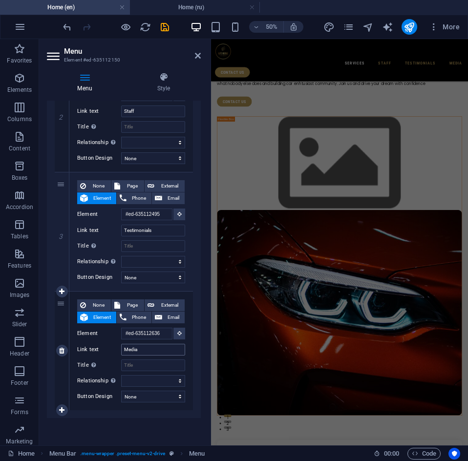
scroll to position [0, 0]
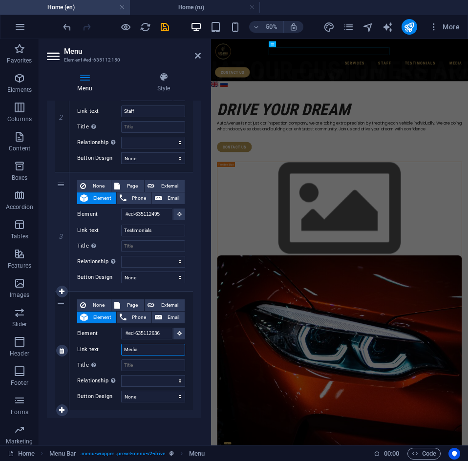
drag, startPoint x: 147, startPoint y: 350, endPoint x: 120, endPoint y: 348, distance: 27.4
click at [120, 348] on div "Link text Media" at bounding box center [131, 350] width 108 height 12
type input "Pricing"
select select
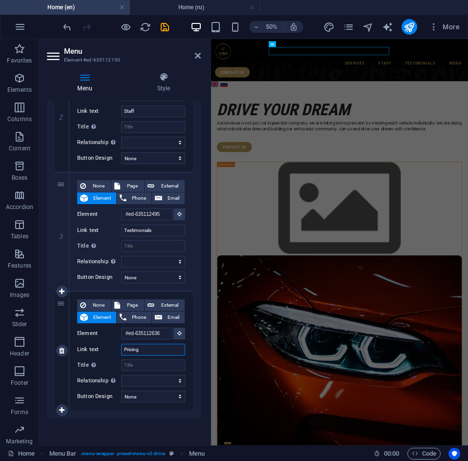
select select
type input "Pricing"
click at [196, 12] on h4 "Home (ru)" at bounding box center [195, 7] width 130 height 11
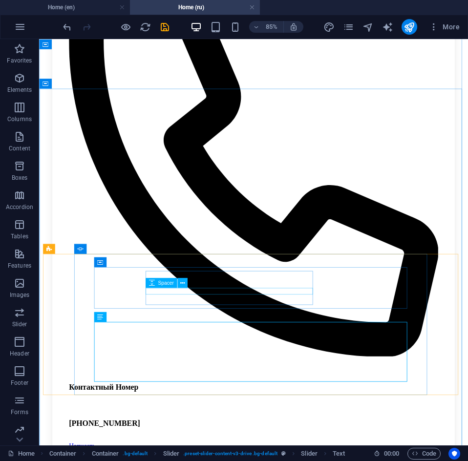
scroll to position [2190, 0]
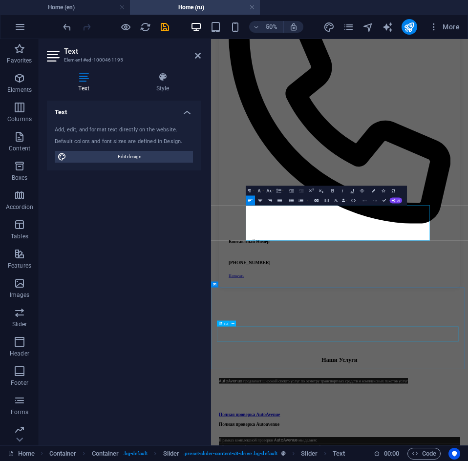
scroll to position [2135, 0]
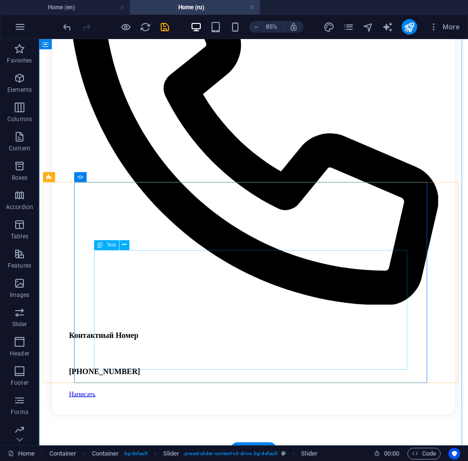
scroll to position [2282, 0]
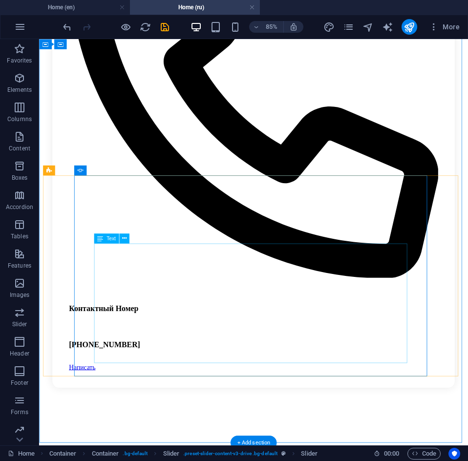
drag, startPoint x: 154, startPoint y: 321, endPoint x: 176, endPoint y: 318, distance: 22.6
drag, startPoint x: 176, startPoint y: 318, endPoint x: 154, endPoint y: 321, distance: 22.2
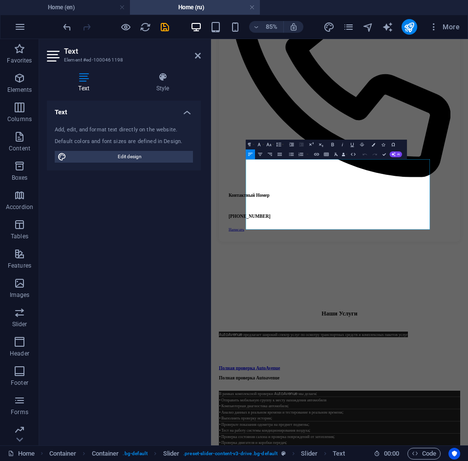
scroll to position [2228, 0]
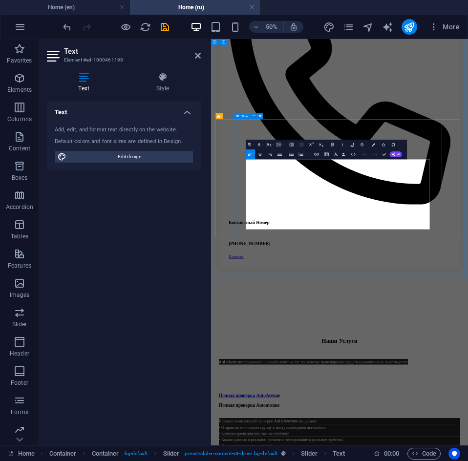
drag, startPoint x: 345, startPoint y: 316, endPoint x: 277, endPoint y: 286, distance: 73.8
drag, startPoint x: 312, startPoint y: 411, endPoint x: 278, endPoint y: 331, distance: 87.0
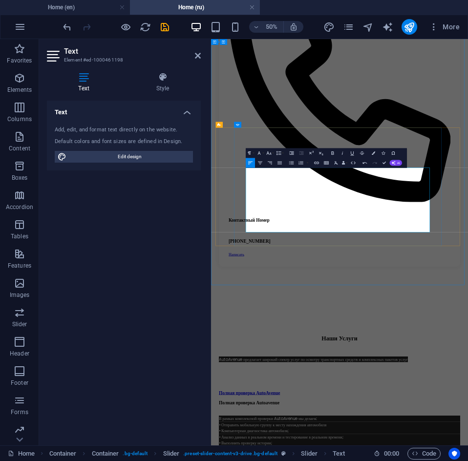
scroll to position [2206, 0]
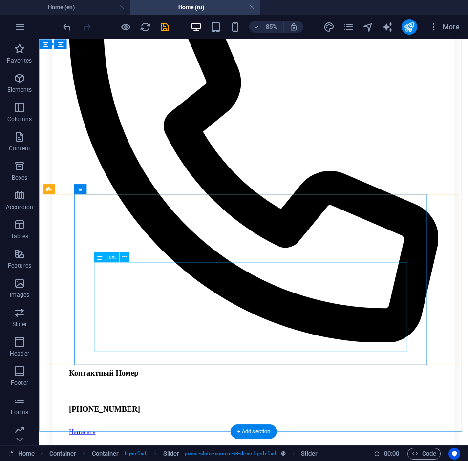
scroll to position [2260, 0]
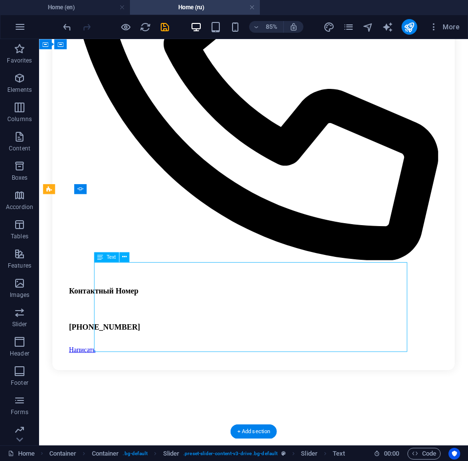
scroll to position [2206, 0]
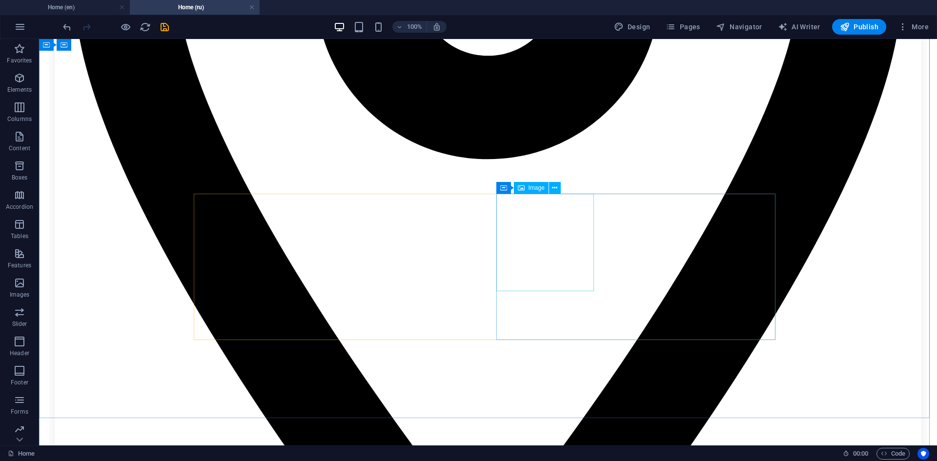
scroll to position [1660, 0]
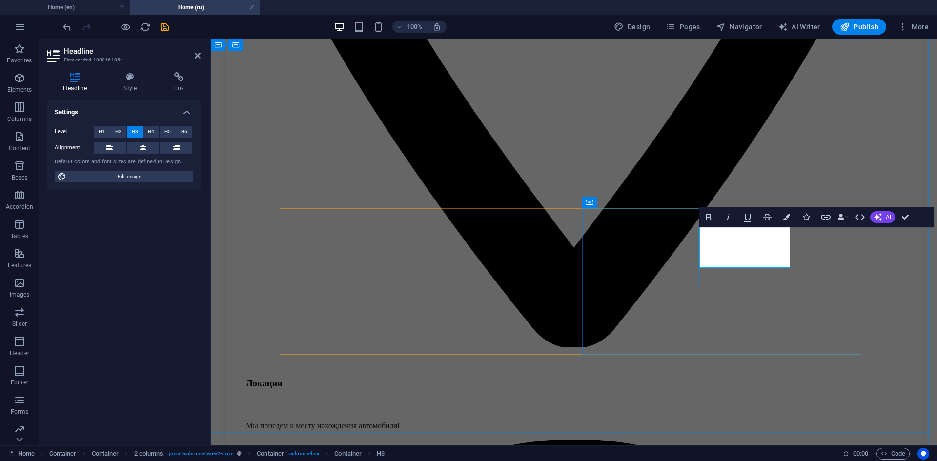
scroll to position [1649, 0]
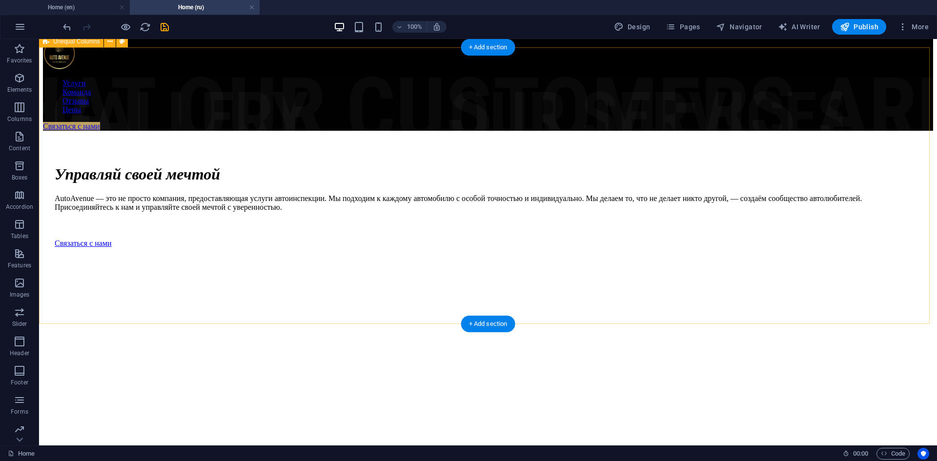
scroll to position [0, 0]
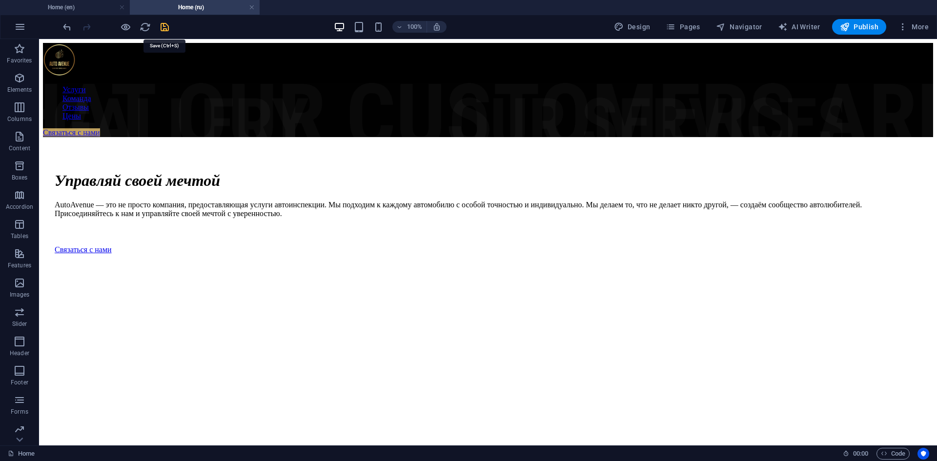
click at [168, 30] on icon "save" at bounding box center [164, 26] width 11 height 11
click at [877, 27] on span "Publish" at bounding box center [859, 27] width 39 height 10
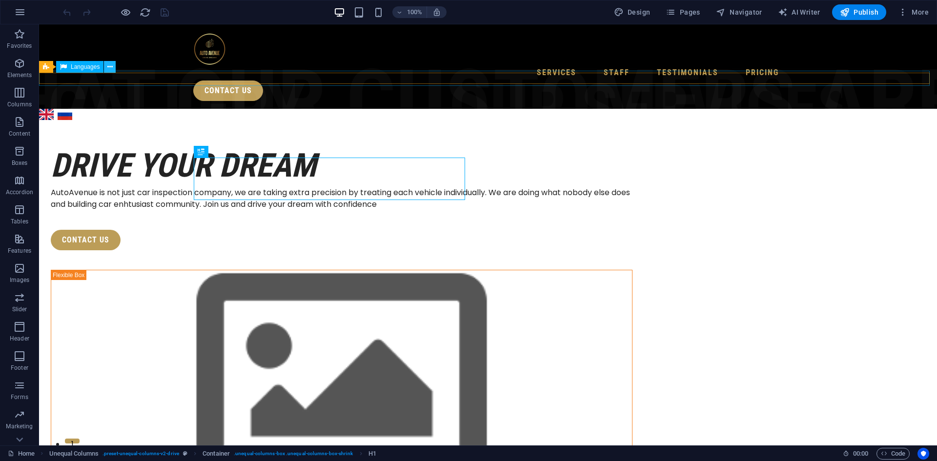
click at [106, 68] on button at bounding box center [110, 67] width 12 height 12
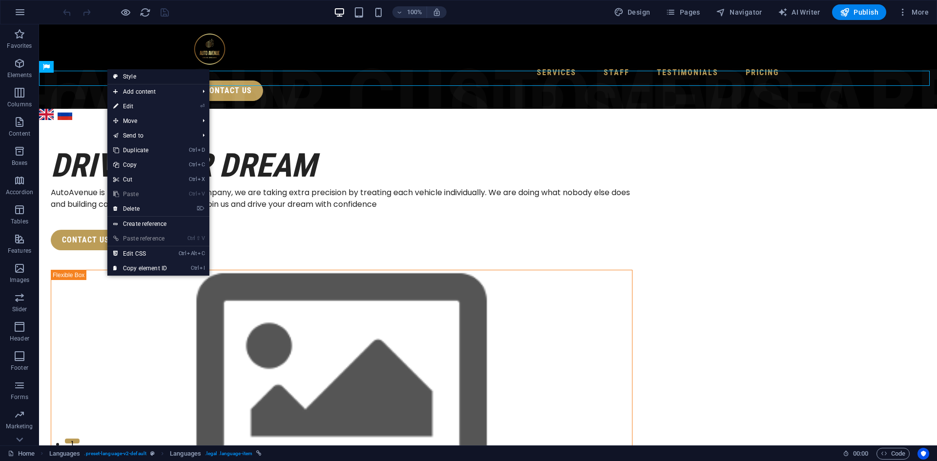
click at [132, 76] on link "Style" at bounding box center [158, 76] width 102 height 15
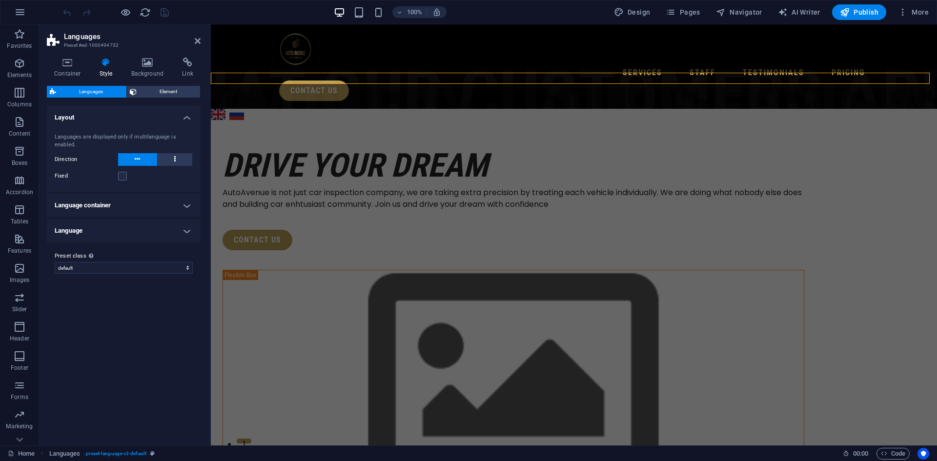
click at [182, 232] on h4 "Language" at bounding box center [124, 230] width 154 height 23
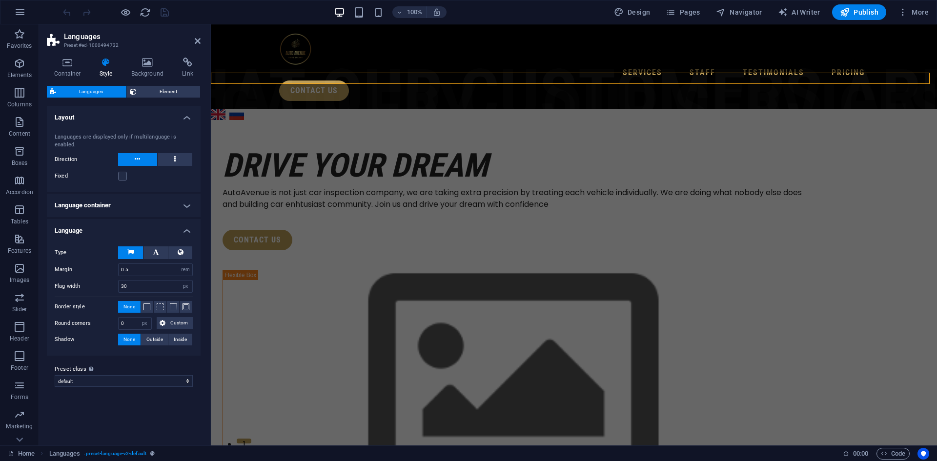
click at [182, 232] on h4 "Language" at bounding box center [124, 228] width 154 height 18
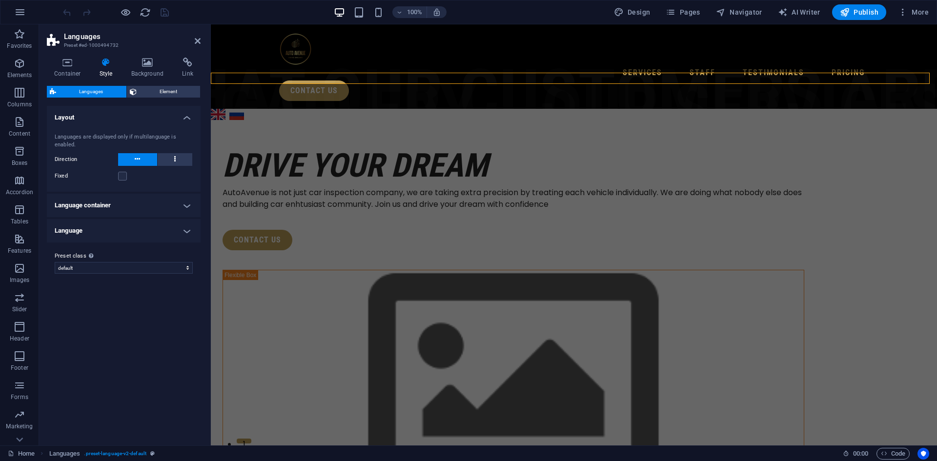
click at [185, 208] on h4 "Language container" at bounding box center [124, 205] width 154 height 23
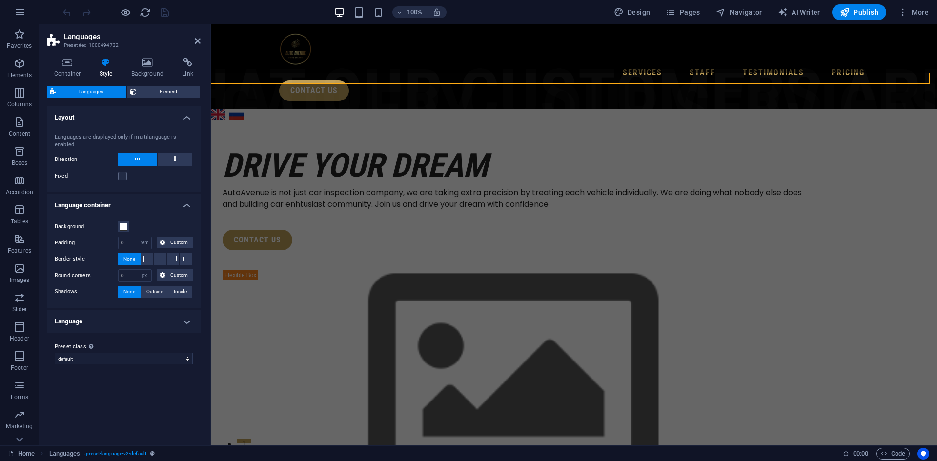
click at [185, 208] on h4 "Language container" at bounding box center [124, 203] width 154 height 18
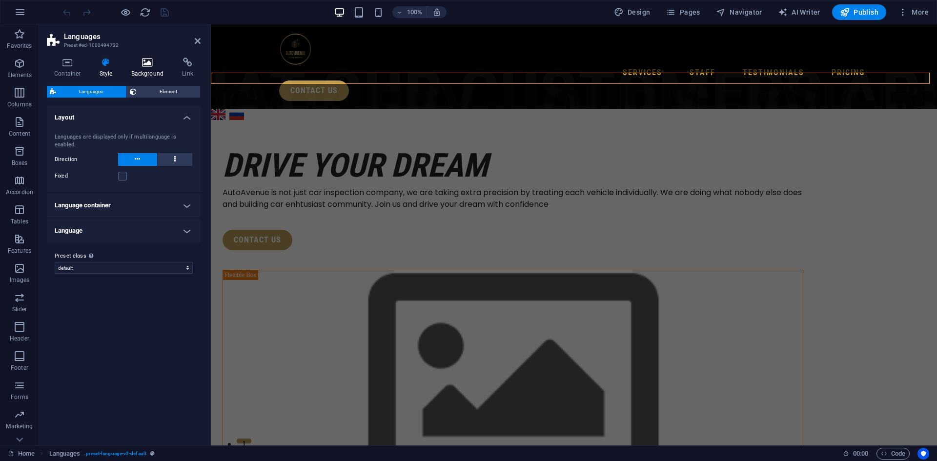
click at [145, 62] on icon at bounding box center [147, 63] width 47 height 10
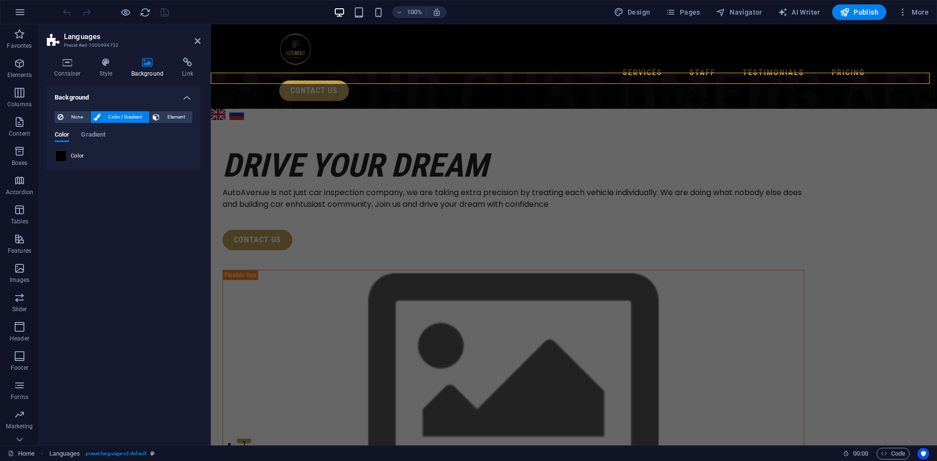
click at [59, 154] on span at bounding box center [61, 156] width 11 height 11
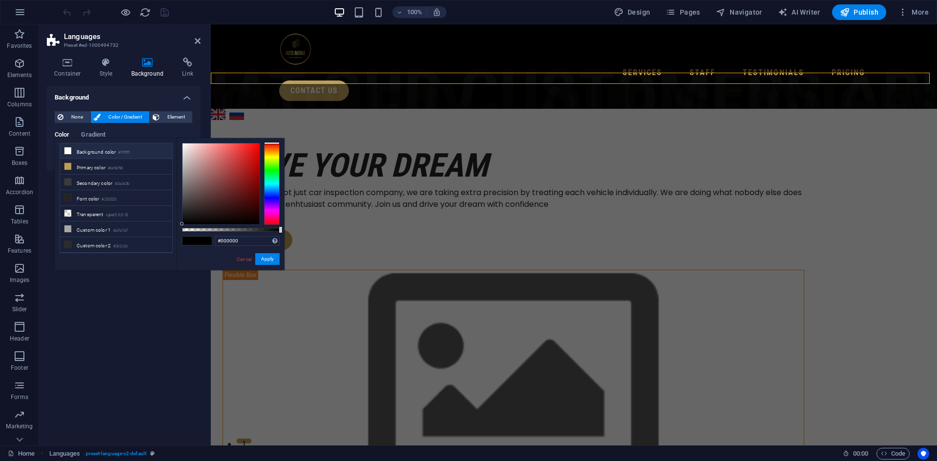
click at [87, 154] on li "Background color #ffffff" at bounding box center [116, 152] width 112 height 16
click at [185, 240] on span at bounding box center [190, 241] width 15 height 8
click at [266, 257] on button "Apply" at bounding box center [267, 259] width 24 height 12
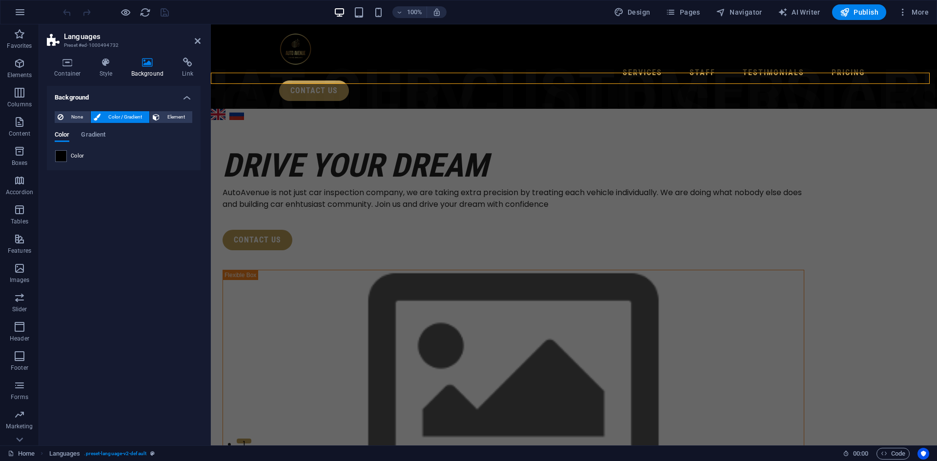
click at [84, 154] on span "Color" at bounding box center [78, 156] width 14 height 8
click at [77, 155] on span "Color" at bounding box center [78, 156] width 14 height 8
click at [65, 155] on span at bounding box center [61, 156] width 11 height 11
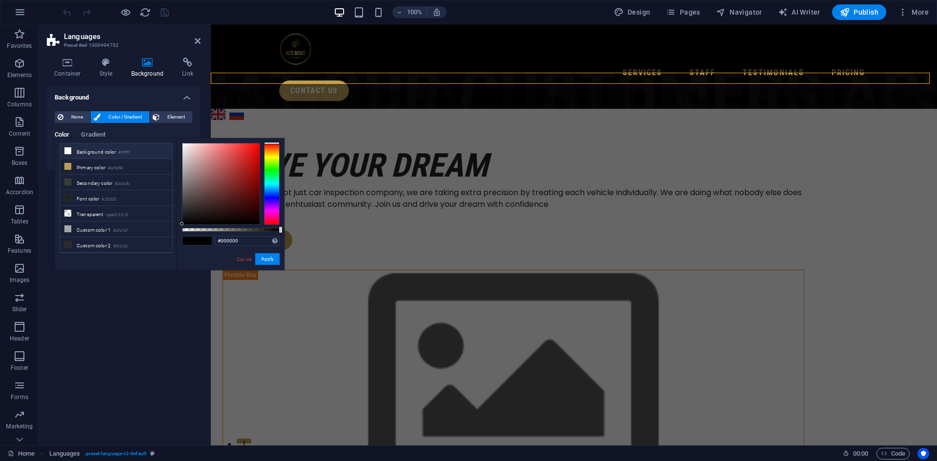
click at [72, 150] on li "Background color #ffffff" at bounding box center [116, 152] width 112 height 16
click at [87, 153] on li "Background color #ffffff" at bounding box center [116, 152] width 112 height 16
drag, startPoint x: 239, startPoint y: 241, endPoint x: 221, endPoint y: 238, distance: 18.7
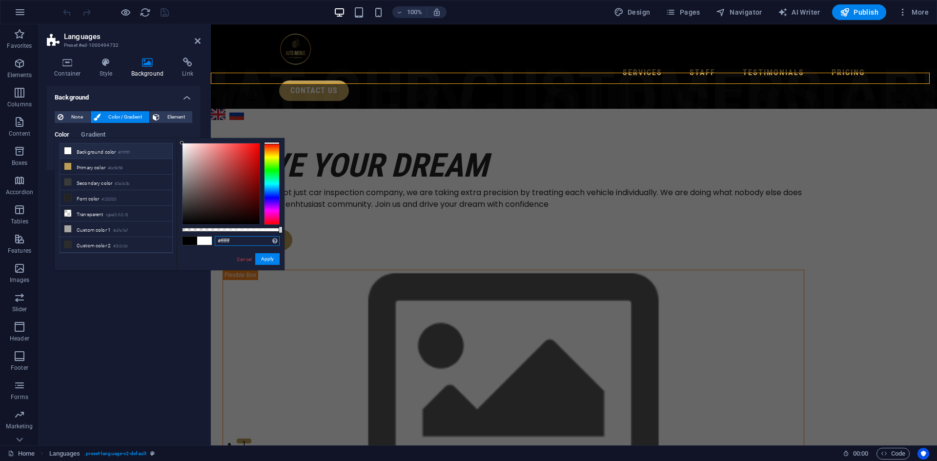
click at [221, 238] on input "#ffffff" at bounding box center [247, 241] width 65 height 10
click at [194, 239] on span at bounding box center [190, 241] width 15 height 8
click at [264, 255] on button "Apply" at bounding box center [267, 259] width 24 height 12
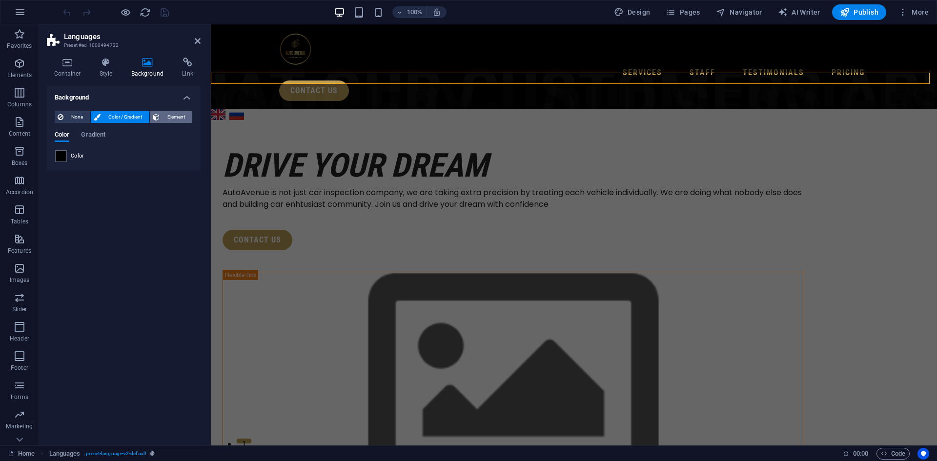
click at [175, 116] on span "Element" at bounding box center [176, 117] width 27 height 12
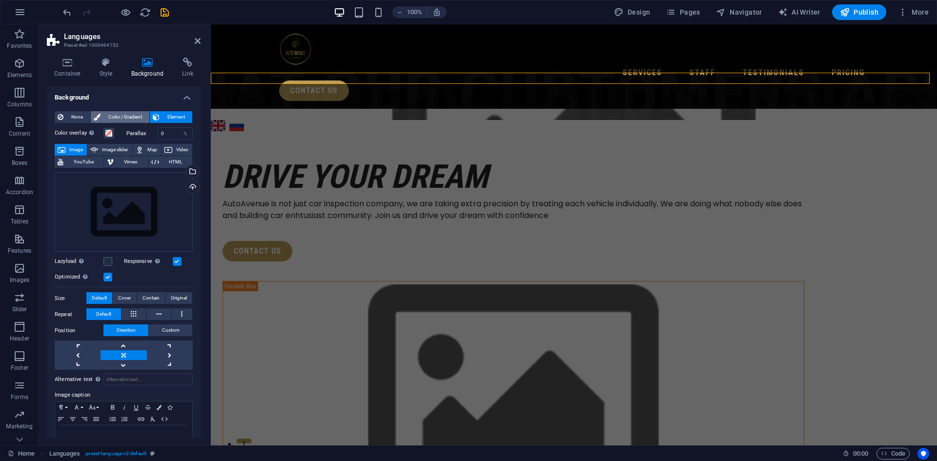
click at [131, 112] on span "Color / Gradient" at bounding box center [124, 117] width 43 height 12
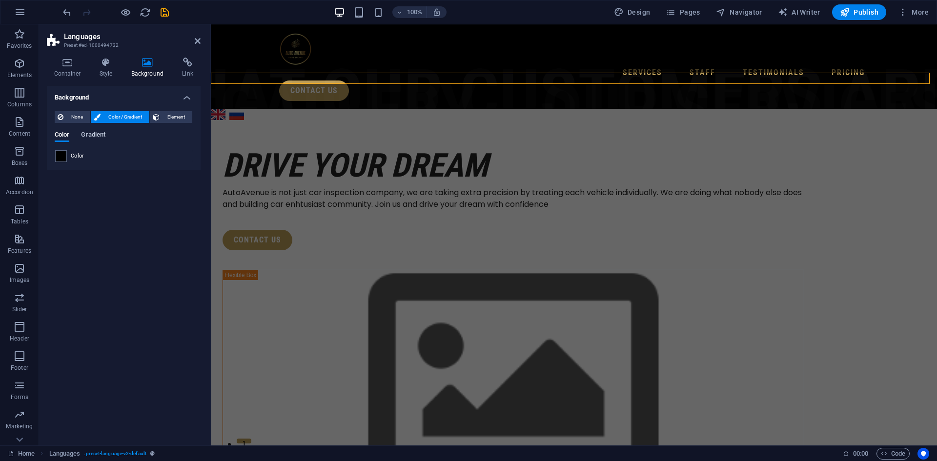
click at [95, 132] on span "Gradient" at bounding box center [93, 136] width 24 height 14
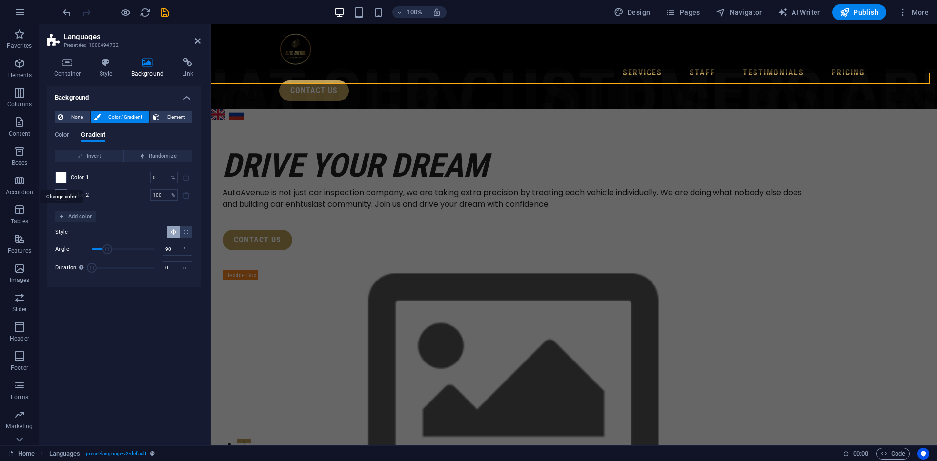
click at [62, 175] on span at bounding box center [61, 177] width 11 height 11
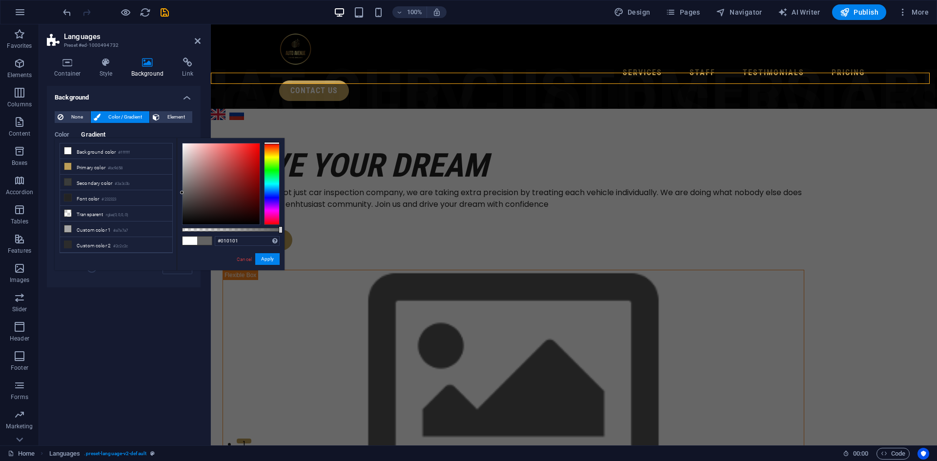
type input "#000000"
drag, startPoint x: 182, startPoint y: 143, endPoint x: 177, endPoint y: 253, distance: 110.4
click at [177, 253] on div "#000000 Supported formats #0852ed rgb(8, 82, 237) rgba(8, 82, 237, 90%) hsv(221…" at bounding box center [231, 275] width 108 height 274
click at [268, 258] on button "Apply" at bounding box center [267, 259] width 24 height 12
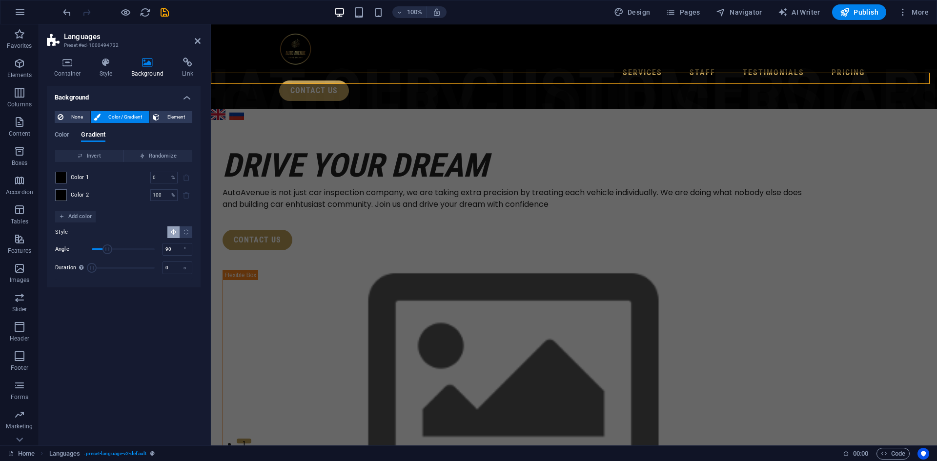
click at [62, 129] on div "Color Gradient Color Invert Randomize Color 1 0 % ​ Color 2 100 % ​ Add color S…" at bounding box center [124, 201] width 138 height 156
click at [62, 133] on span "Color" at bounding box center [62, 136] width 15 height 14
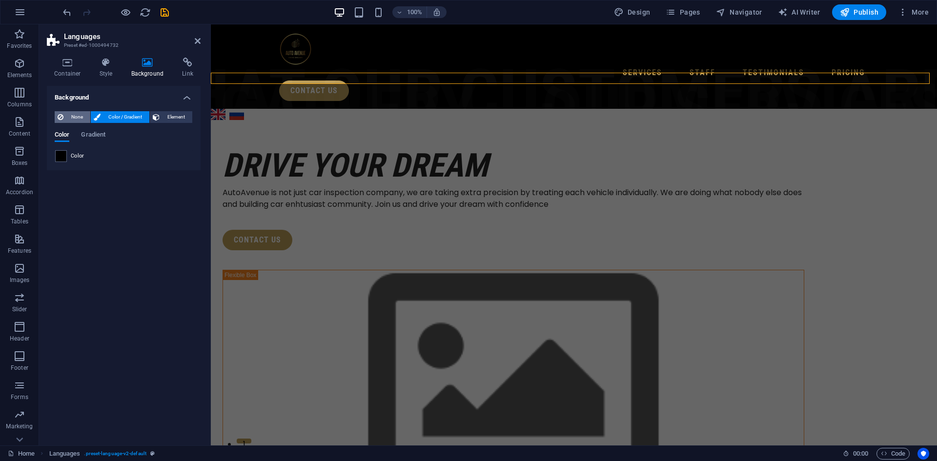
click at [75, 116] on span "None" at bounding box center [76, 117] width 21 height 12
click at [108, 152] on div "Background None Color / Gradient Element Stretch background to full-width Color…" at bounding box center [124, 262] width 154 height 352
click at [108, 62] on icon at bounding box center [106, 63] width 28 height 10
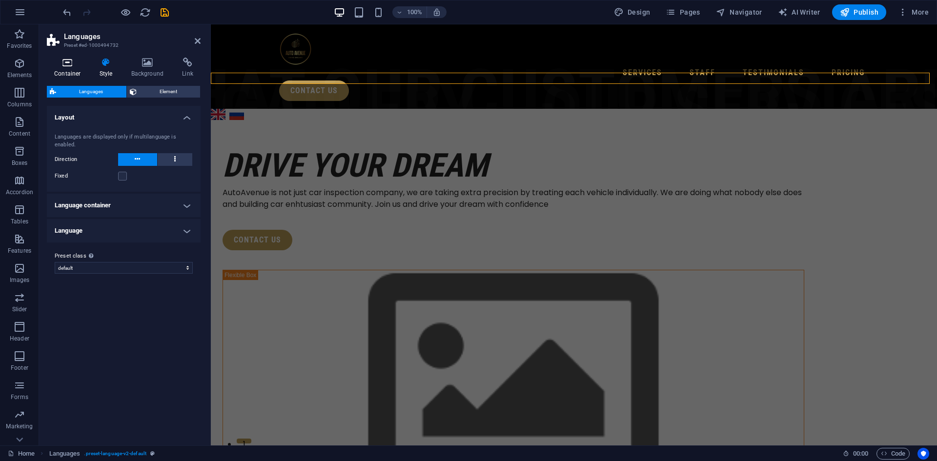
click at [69, 69] on h4 "Container" at bounding box center [69, 68] width 45 height 21
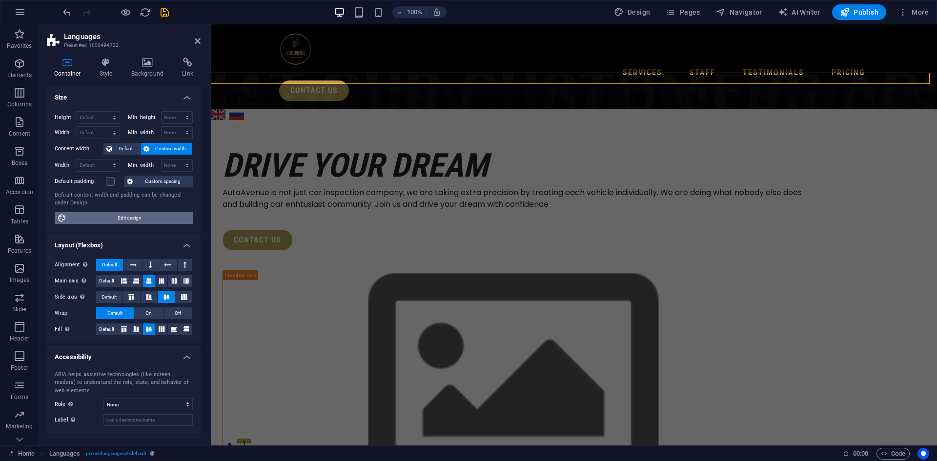
click at [133, 217] on span "Edit design" at bounding box center [129, 218] width 121 height 12
select select "px"
select select "400"
select select "px"
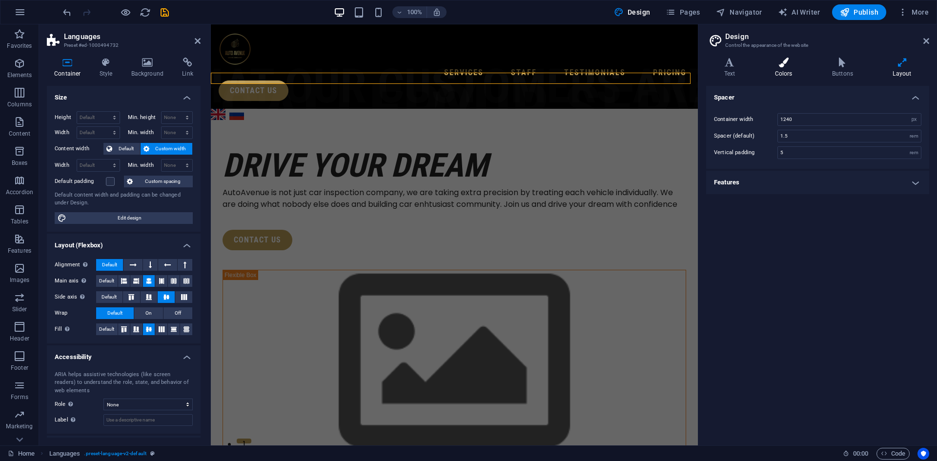
click at [785, 62] on icon at bounding box center [783, 63] width 53 height 10
click at [783, 131] on span at bounding box center [783, 131] width 8 height 8
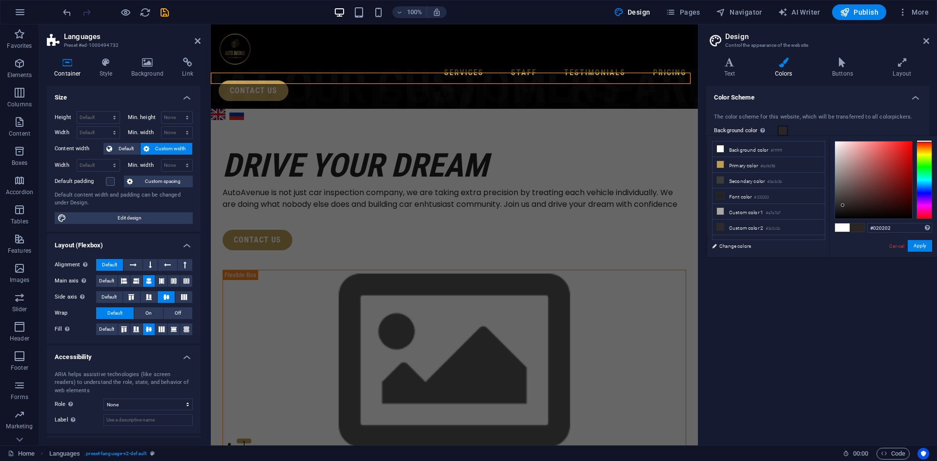
type input "#000000"
drag, startPoint x: 836, startPoint y: 143, endPoint x: 835, endPoint y: 232, distance: 89.3
click at [835, 232] on div "#000000 Supported formats #0852ed rgb(8, 82, 237) rgba(8, 82, 237, 90%) hsv(221…" at bounding box center [883, 267] width 108 height 263
click at [920, 246] on button "Apply" at bounding box center [920, 246] width 24 height 12
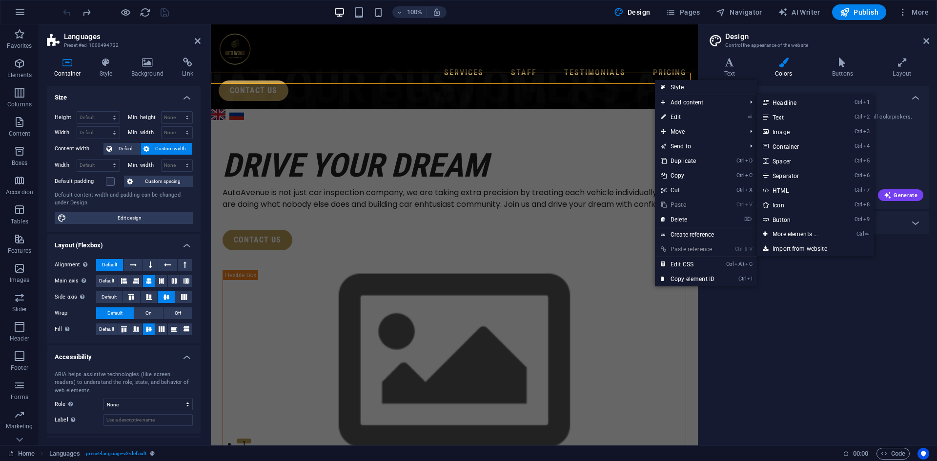
click at [713, 89] on link "Style" at bounding box center [706, 87] width 102 height 15
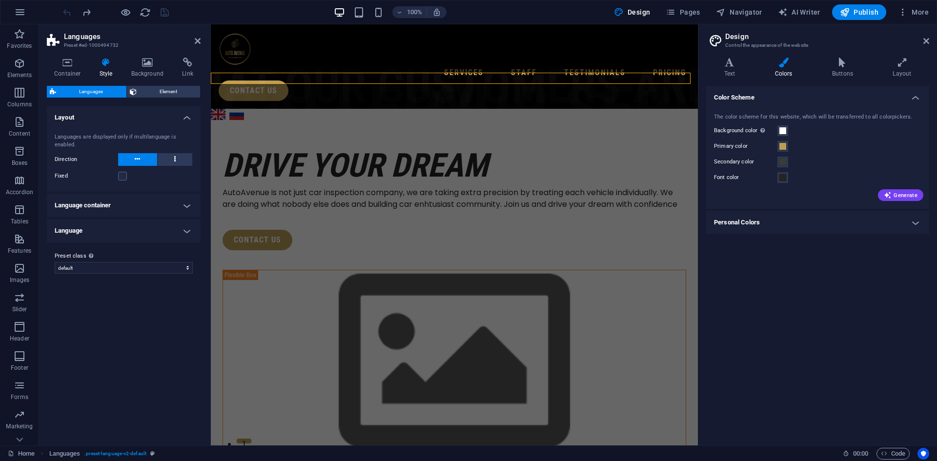
click at [165, 206] on h4 "Language container" at bounding box center [124, 205] width 154 height 23
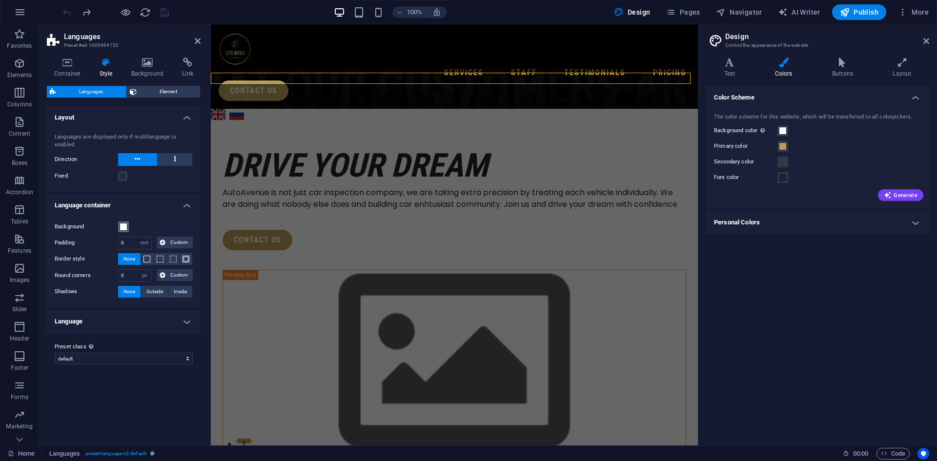
click at [126, 226] on span at bounding box center [124, 227] width 8 height 8
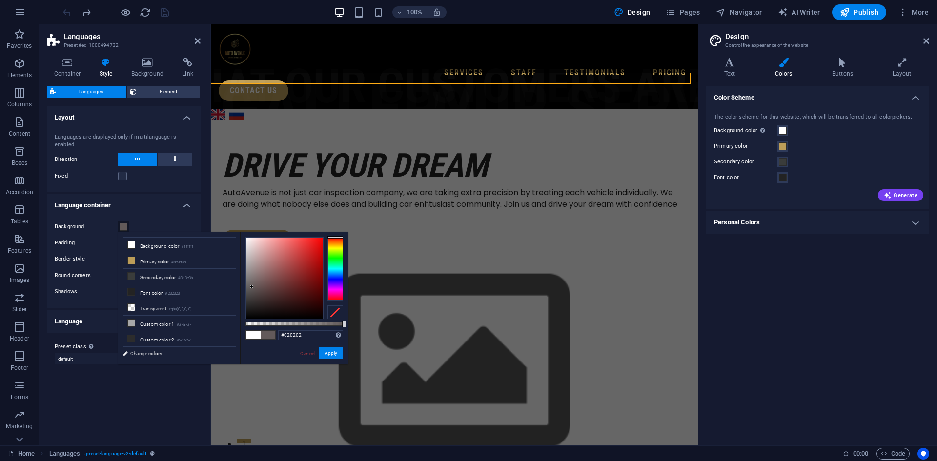
type input "#000000"
drag, startPoint x: 246, startPoint y: 237, endPoint x: 233, endPoint y: 337, distance: 100.9
click at [233, 337] on div "less Background color #ffffff Primary color #bc9d58 Secondary color #3a3c3b Fon…" at bounding box center [233, 298] width 230 height 132
click at [330, 354] on button "Apply" at bounding box center [331, 354] width 24 height 12
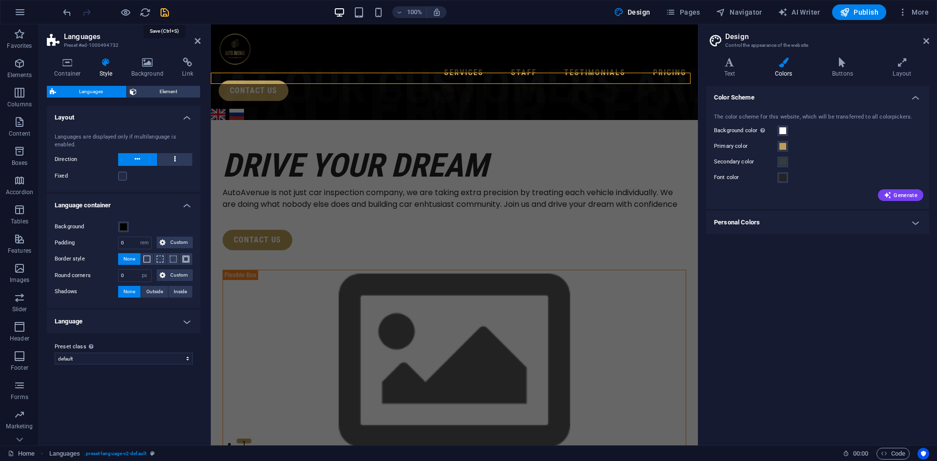
click at [163, 10] on icon "save" at bounding box center [164, 12] width 11 height 11
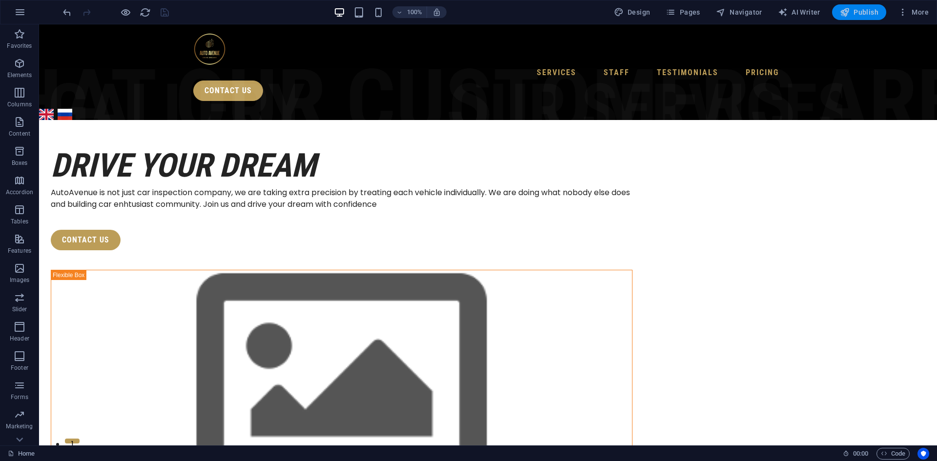
click at [857, 11] on span "Publish" at bounding box center [859, 12] width 39 height 10
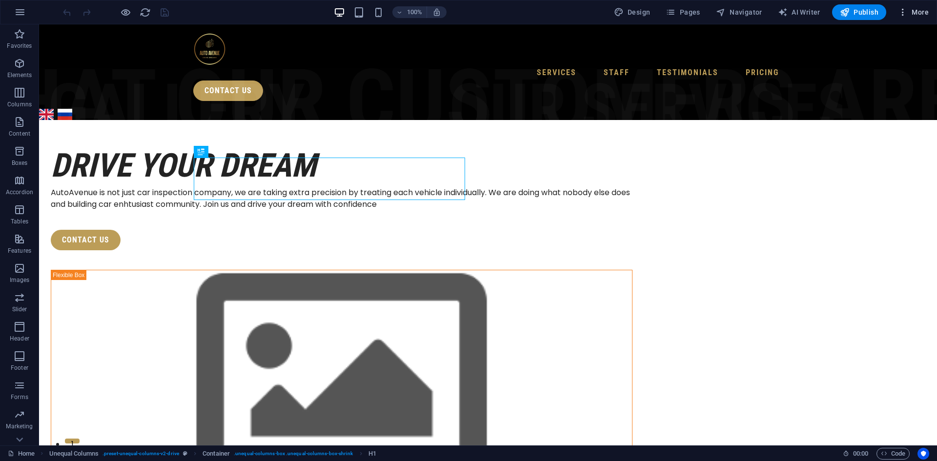
click at [903, 13] on icon "button" at bounding box center [903, 12] width 10 height 10
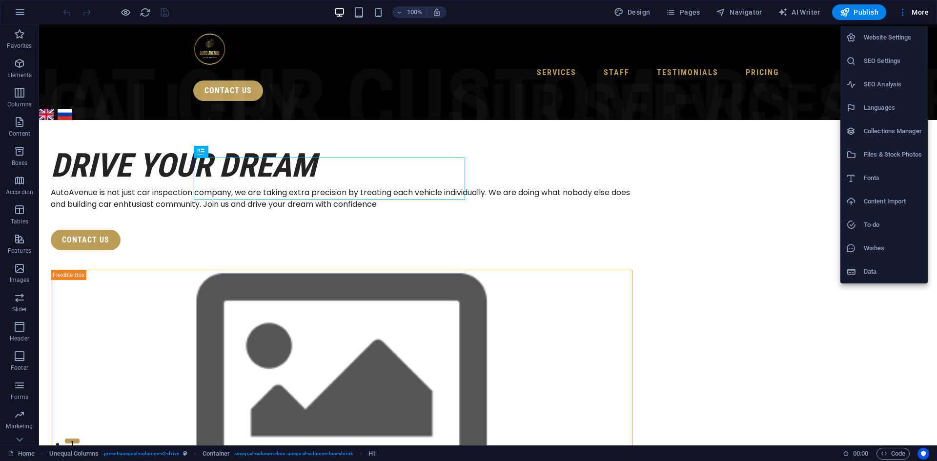
click at [898, 37] on h6 "Website Settings" at bounding box center [893, 38] width 58 height 12
select select "41"
select select "134"
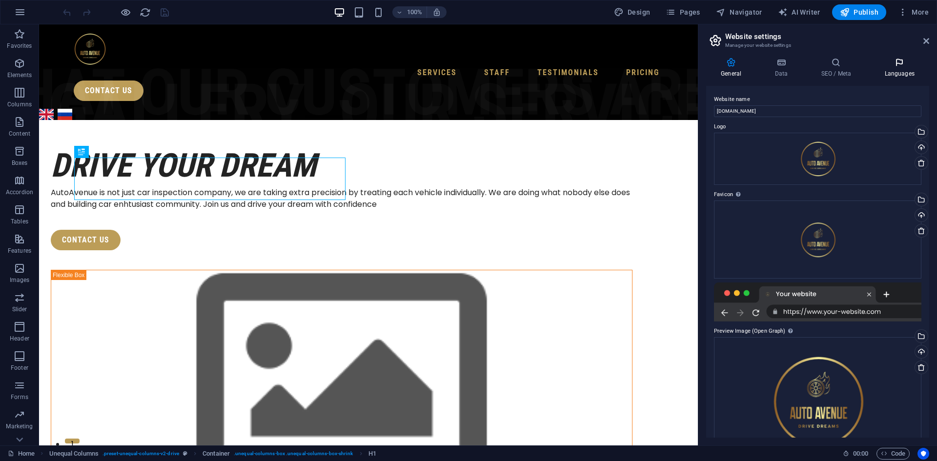
click at [893, 63] on icon at bounding box center [900, 63] width 60 height 10
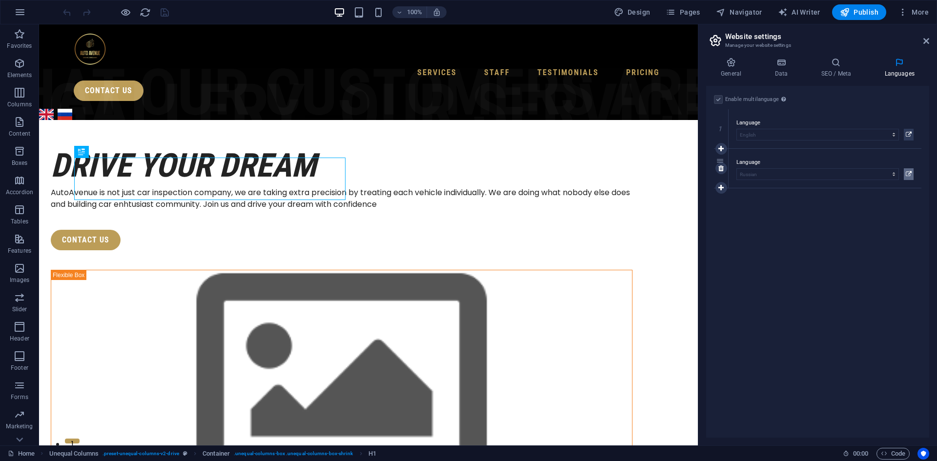
click at [909, 175] on icon at bounding box center [909, 174] width 6 height 12
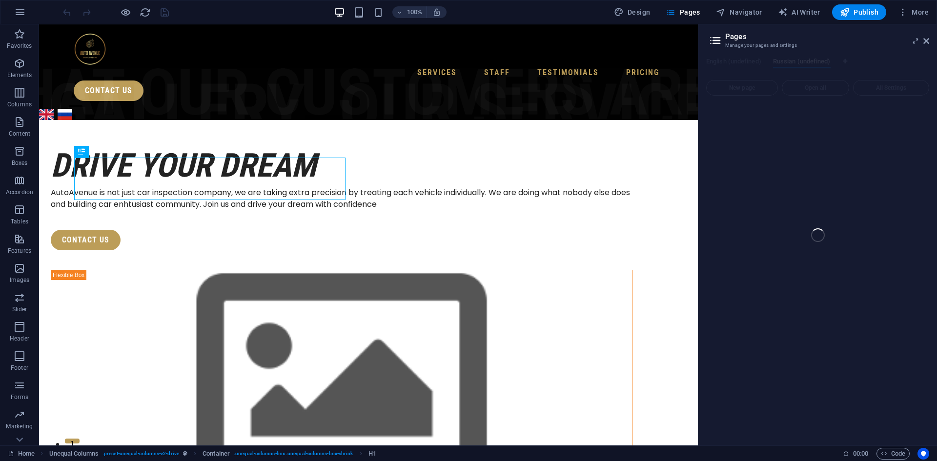
click at [837, 135] on div "Home (en) Favorites Elements Columns Content Boxes Accordion Tables Features Im…" at bounding box center [468, 234] width 937 height 421
click at [755, 43] on div "Home (en) Favorites Elements Columns Content Boxes Accordion Tables Features Im…" at bounding box center [468, 234] width 937 height 421
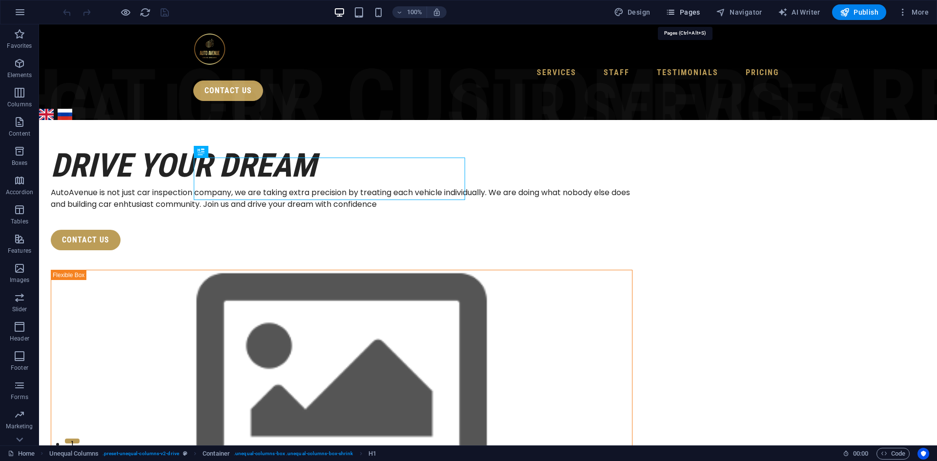
click at [688, 8] on span "Pages" at bounding box center [683, 12] width 34 height 10
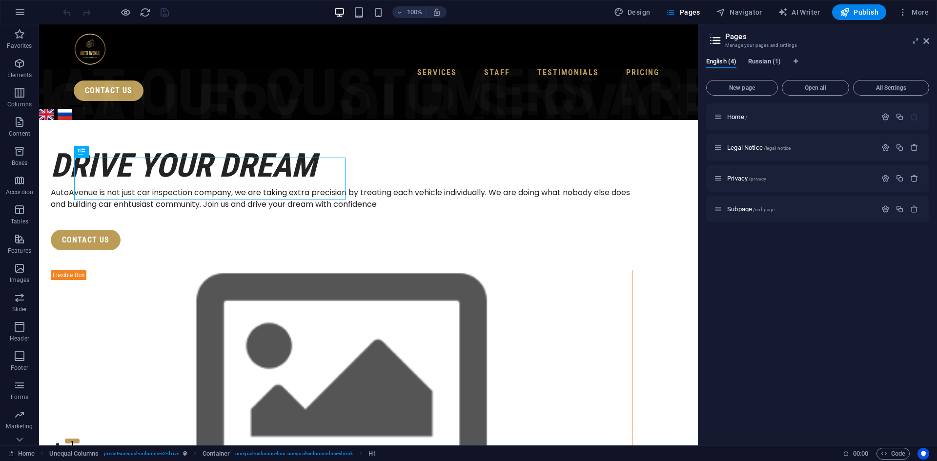
click at [765, 60] on span "Russian (1)" at bounding box center [764, 63] width 33 height 14
click at [904, 149] on span "Translate" at bounding box center [904, 148] width 25 height 8
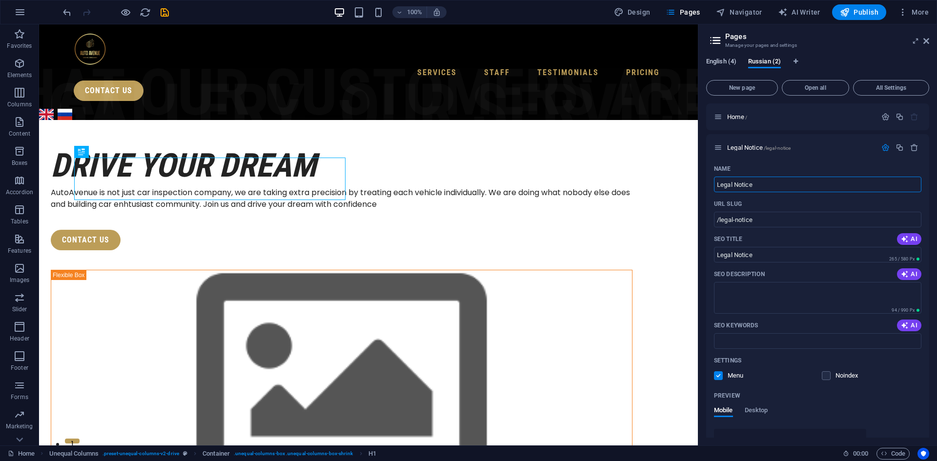
click at [723, 62] on span "English (4)" at bounding box center [721, 63] width 30 height 14
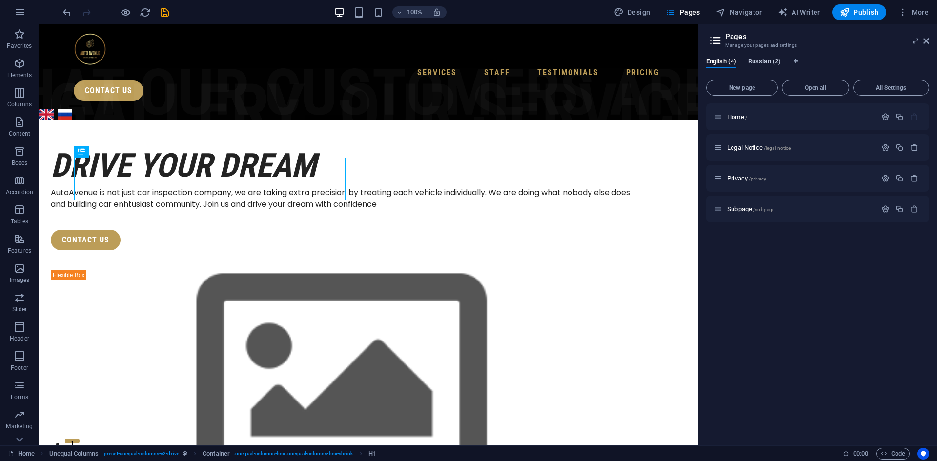
click at [768, 64] on span "Russian (2)" at bounding box center [764, 63] width 33 height 14
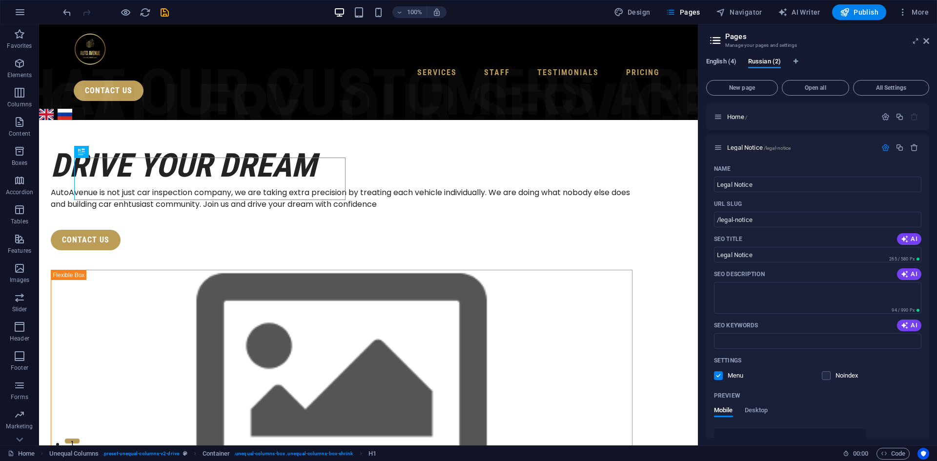
click at [722, 61] on span "English (4)" at bounding box center [721, 63] width 30 height 14
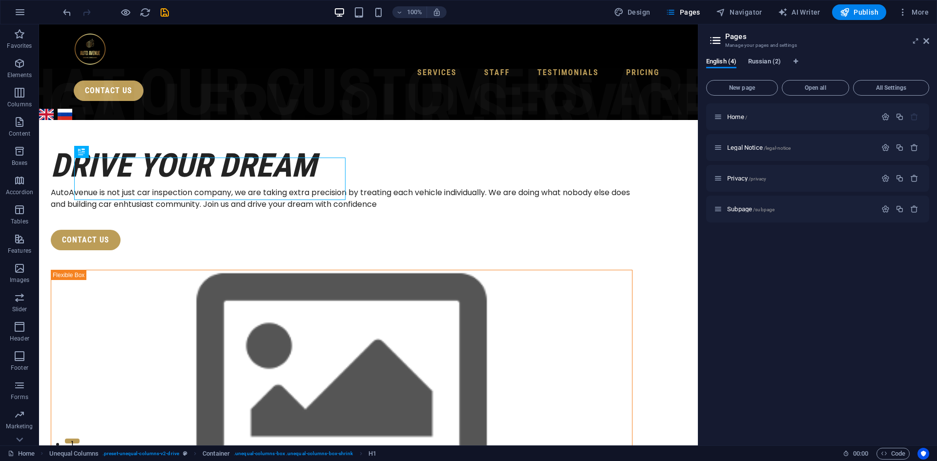
click at [763, 60] on span "Russian (2)" at bounding box center [764, 63] width 33 height 14
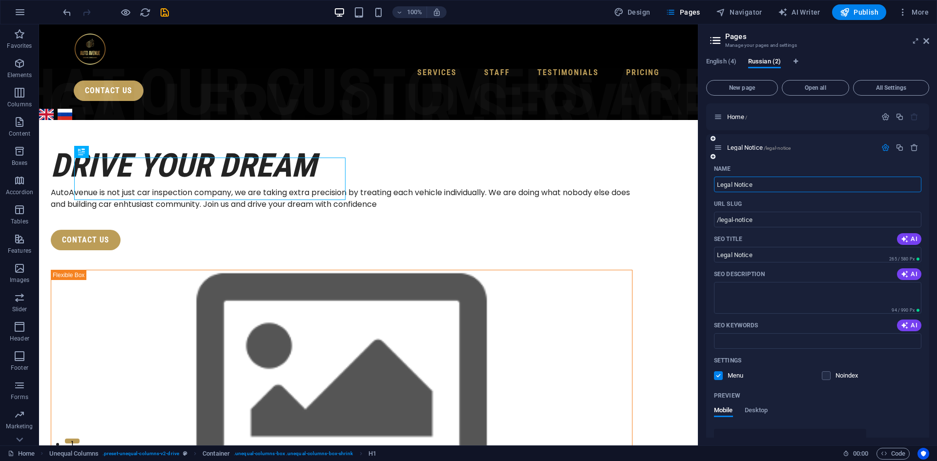
click at [886, 148] on icon "button" at bounding box center [886, 148] width 8 height 8
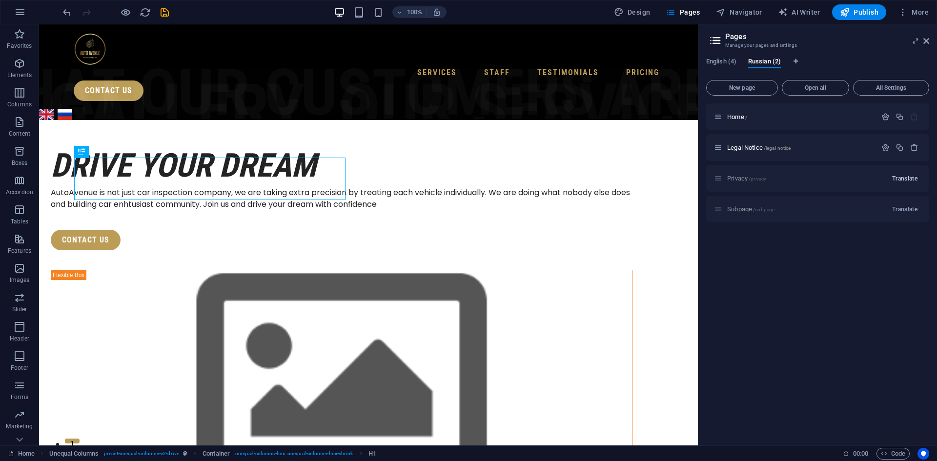
click at [908, 181] on span "Translate" at bounding box center [904, 179] width 25 height 8
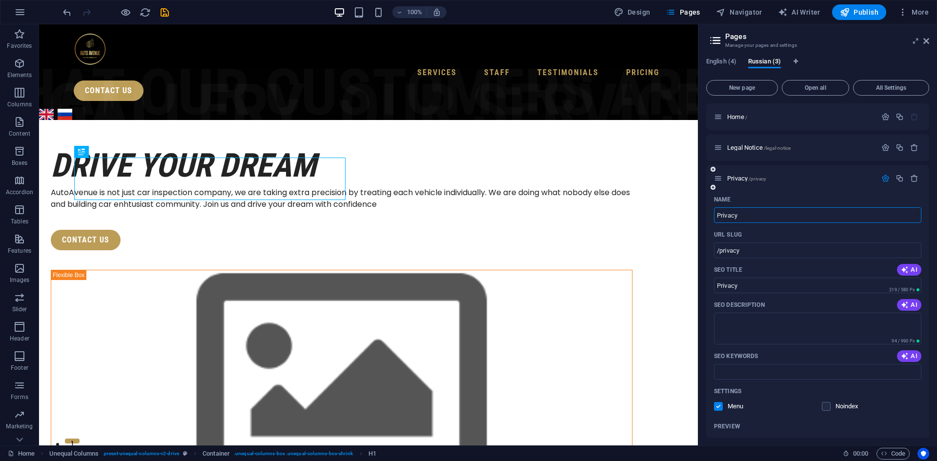
click at [882, 173] on div at bounding box center [900, 178] width 43 height 11
click at [883, 178] on icon "button" at bounding box center [886, 178] width 8 height 8
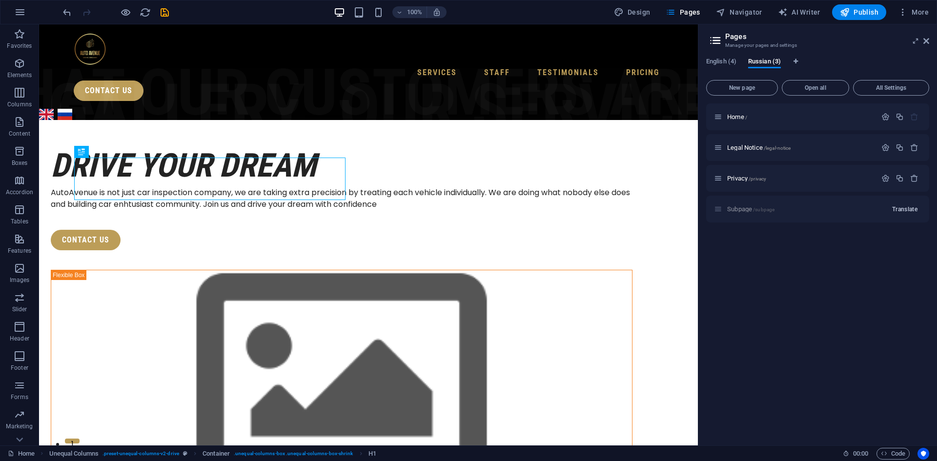
click at [902, 205] on button "Translate" at bounding box center [904, 210] width 33 height 16
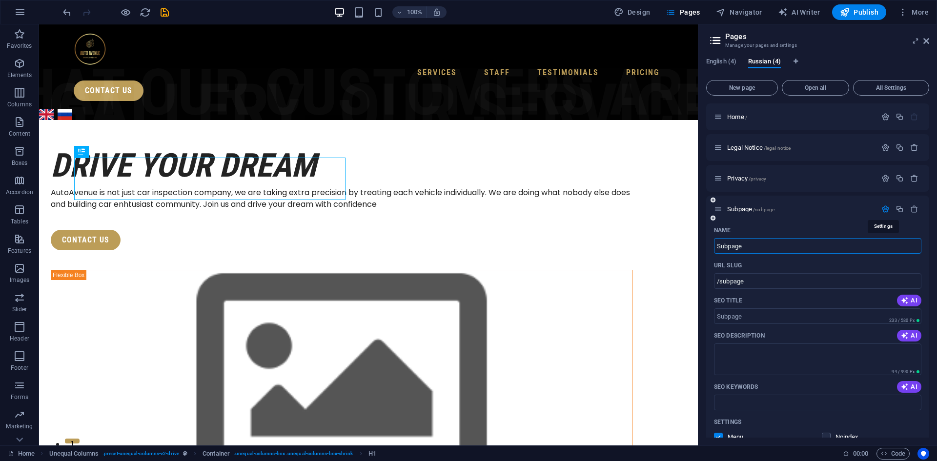
click at [883, 207] on icon "button" at bounding box center [886, 209] width 8 height 8
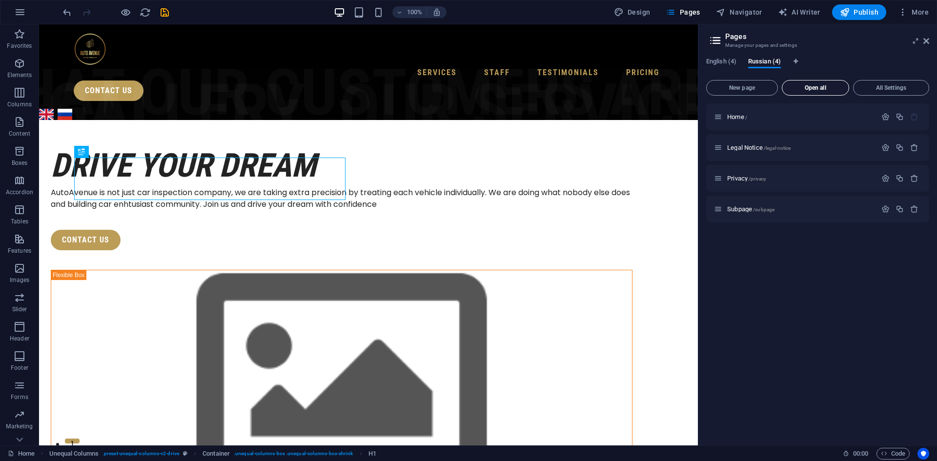
click at [813, 88] on span "Open all" at bounding box center [815, 88] width 59 height 6
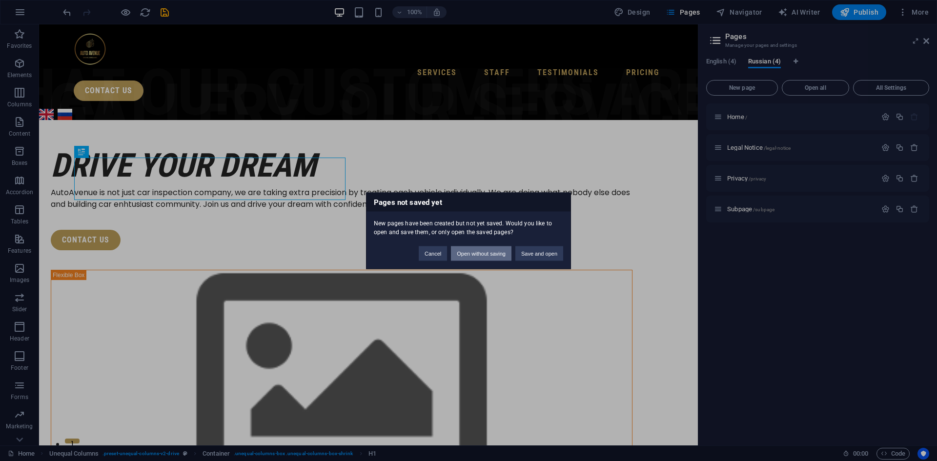
click at [475, 253] on button "Open without saving" at bounding box center [481, 253] width 61 height 15
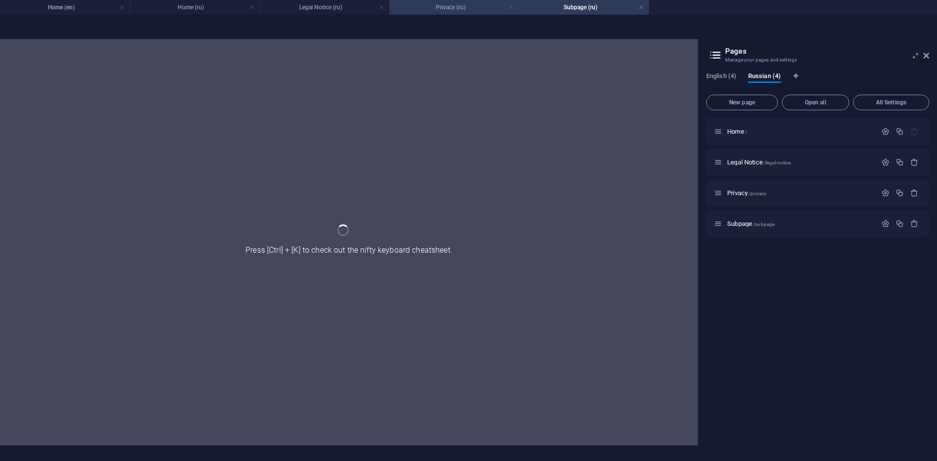
click at [510, 8] on link at bounding box center [512, 7] width 6 height 9
click at [381, 7] on link at bounding box center [382, 7] width 6 height 9
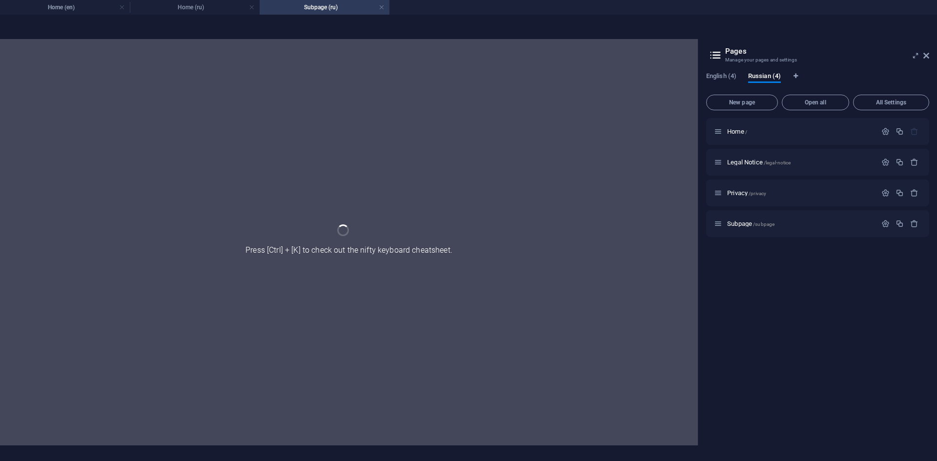
click at [381, 7] on link at bounding box center [382, 7] width 6 height 9
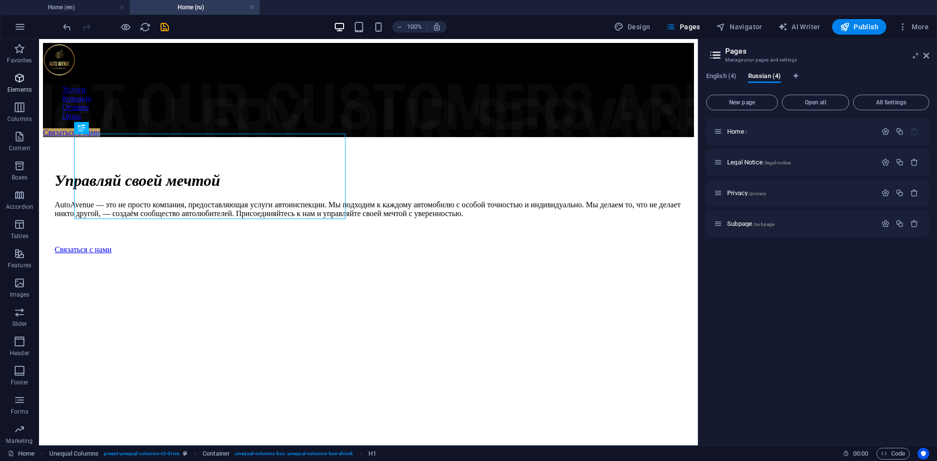
click at [21, 82] on icon "button" at bounding box center [20, 78] width 12 height 12
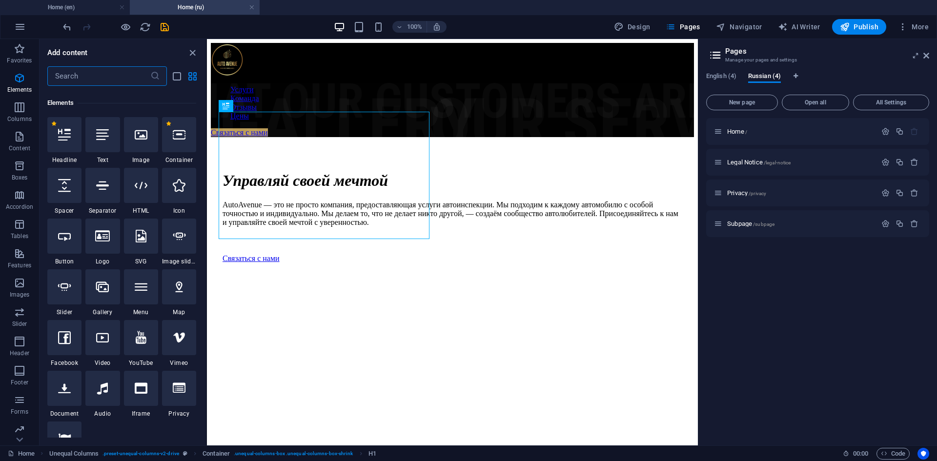
scroll to position [104, 0]
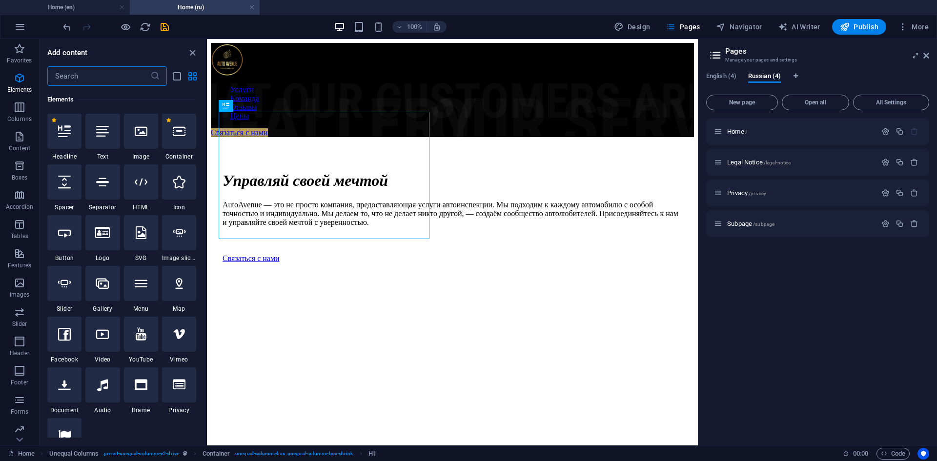
click at [109, 76] on input "text" at bounding box center [98, 76] width 103 height 20
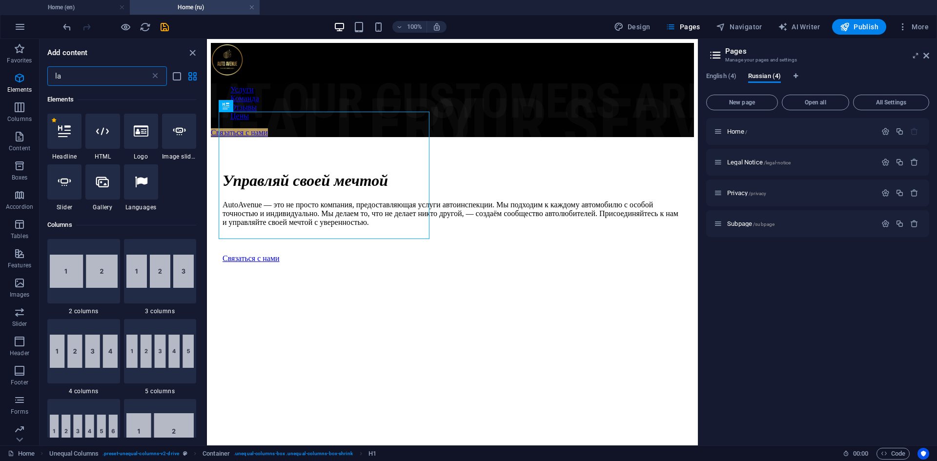
scroll to position [0, 0]
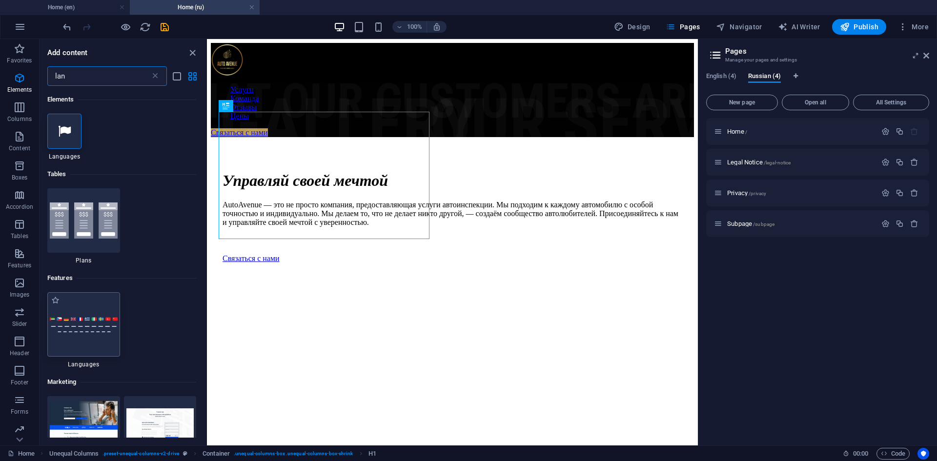
type input "lan"
click at [77, 312] on div at bounding box center [83, 324] width 73 height 64
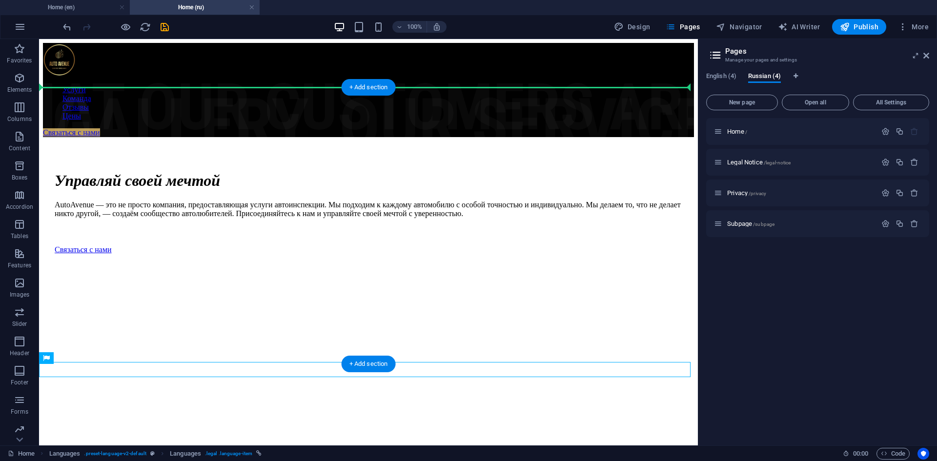
drag, startPoint x: 106, startPoint y: 380, endPoint x: 195, endPoint y: 88, distance: 305.0
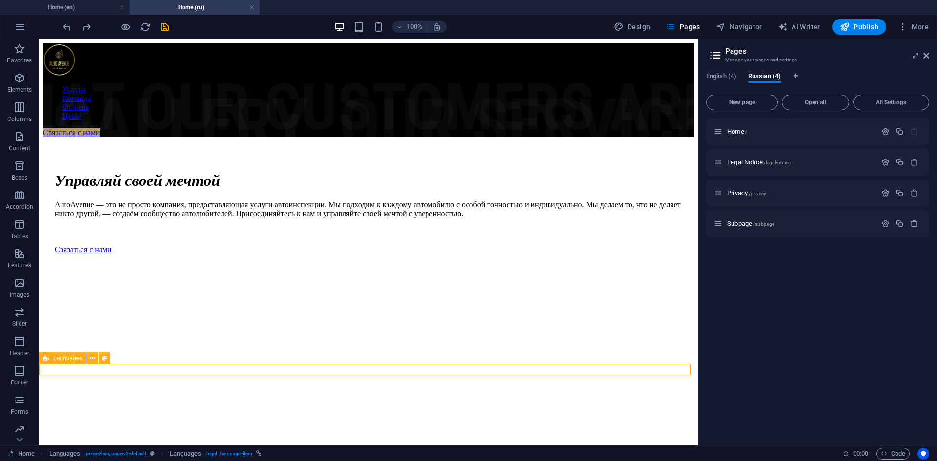
scroll to position [2, 0]
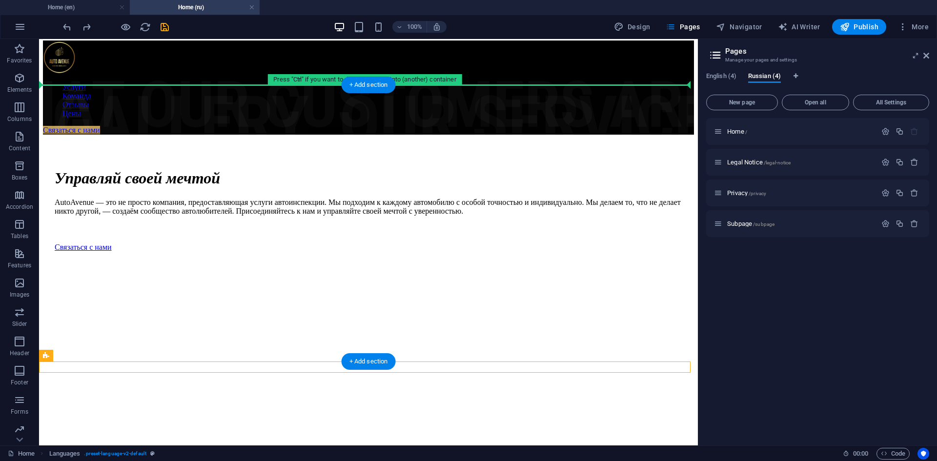
drag, startPoint x: 87, startPoint y: 396, endPoint x: 47, endPoint y: 128, distance: 271.4
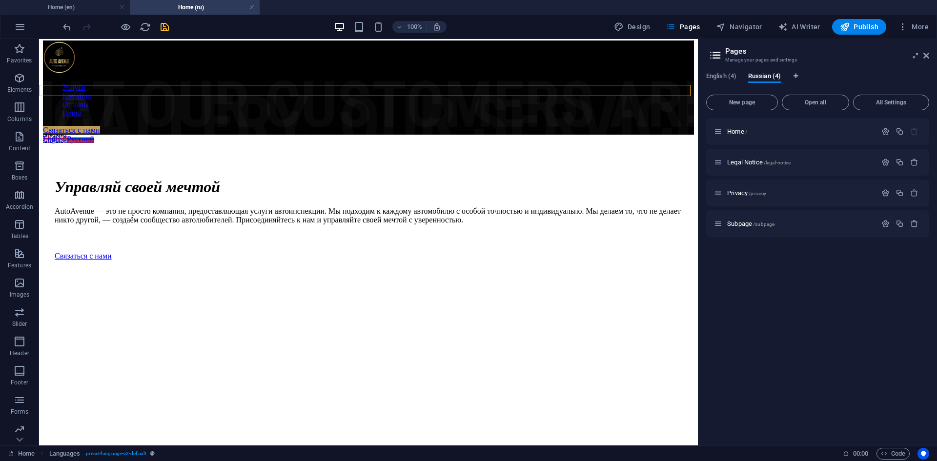
click at [166, 27] on icon "save" at bounding box center [164, 26] width 11 height 11
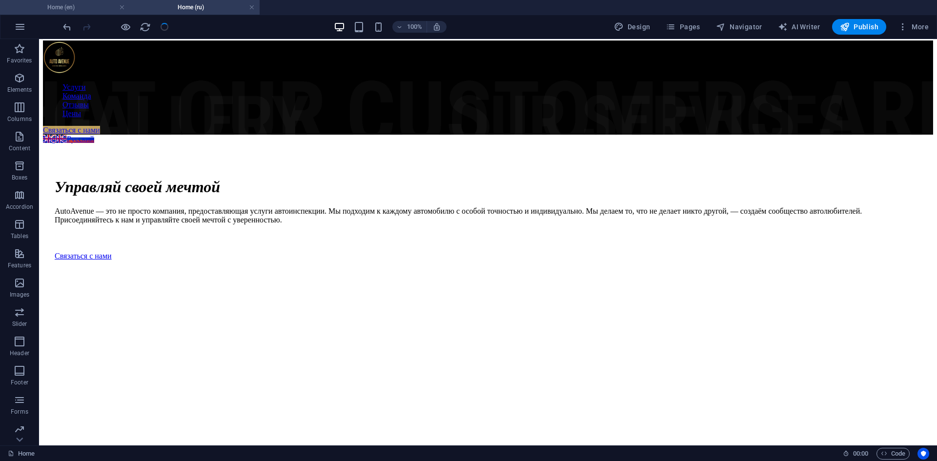
click at [77, 4] on h4 "Home (en)" at bounding box center [65, 7] width 130 height 11
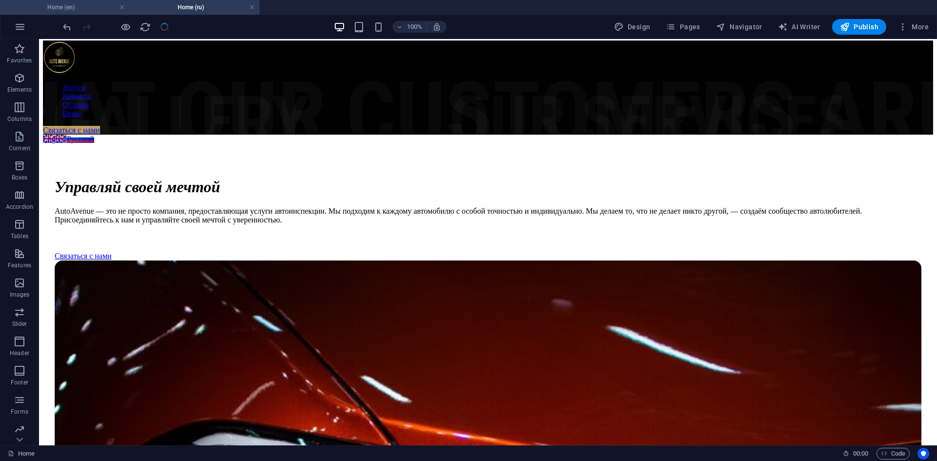
scroll to position [0, 0]
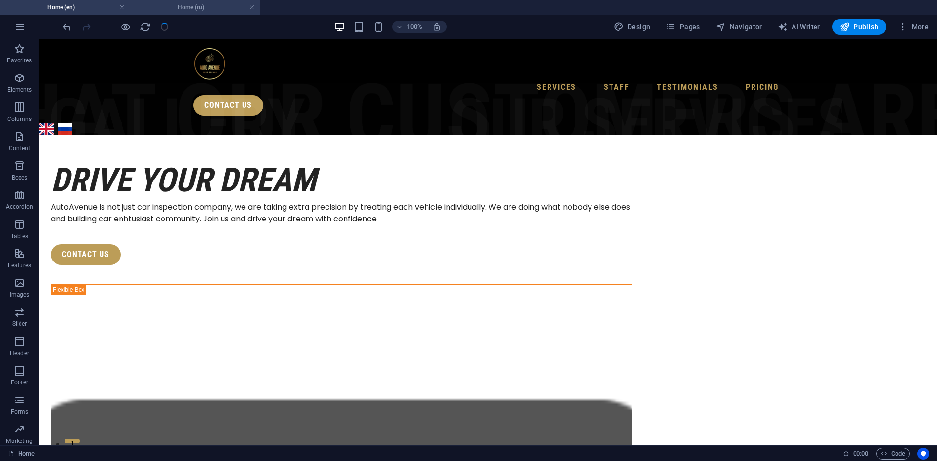
click at [169, 4] on h4 "Home (ru)" at bounding box center [195, 7] width 130 height 11
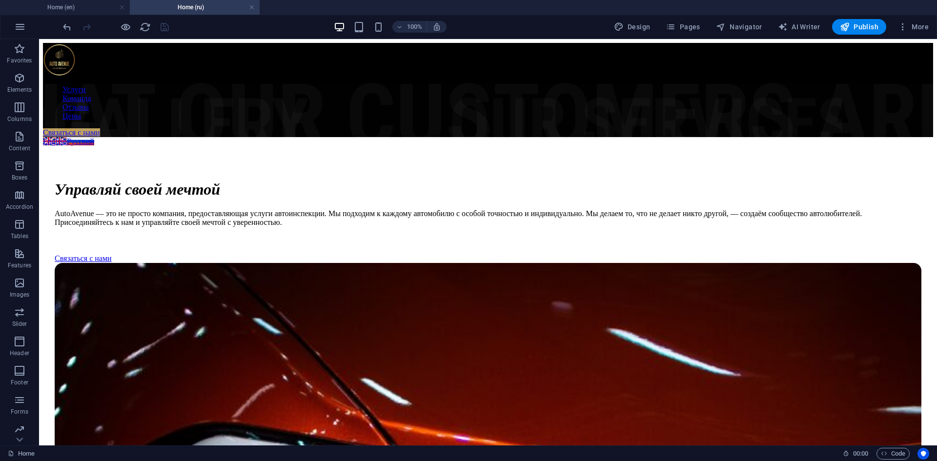
scroll to position [2, 0]
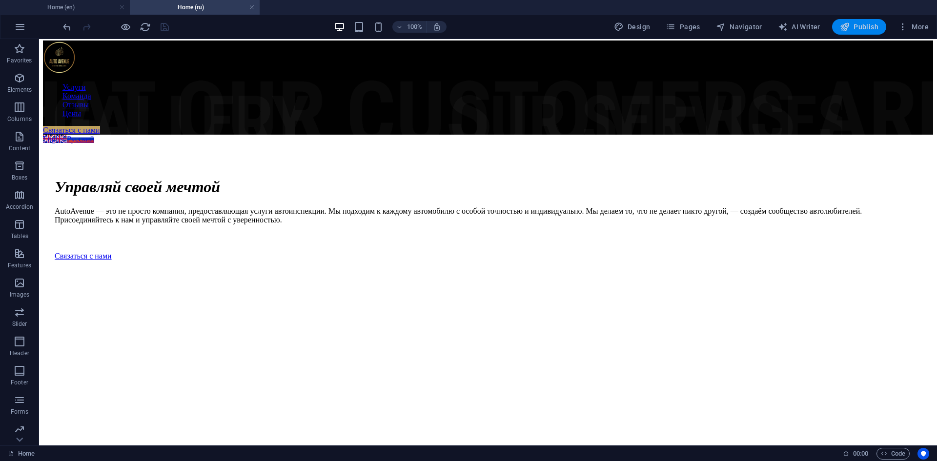
click at [859, 23] on span "Publish" at bounding box center [859, 27] width 39 height 10
